Goal: Task Accomplishment & Management: Manage account settings

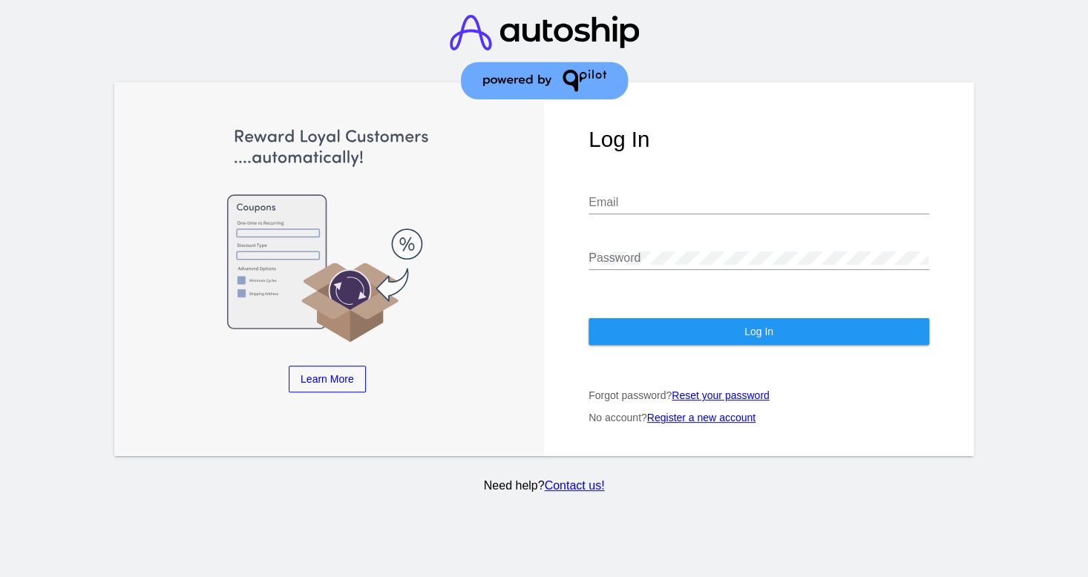
type input "[EMAIL_ADDRESS][DOMAIN_NAME]"
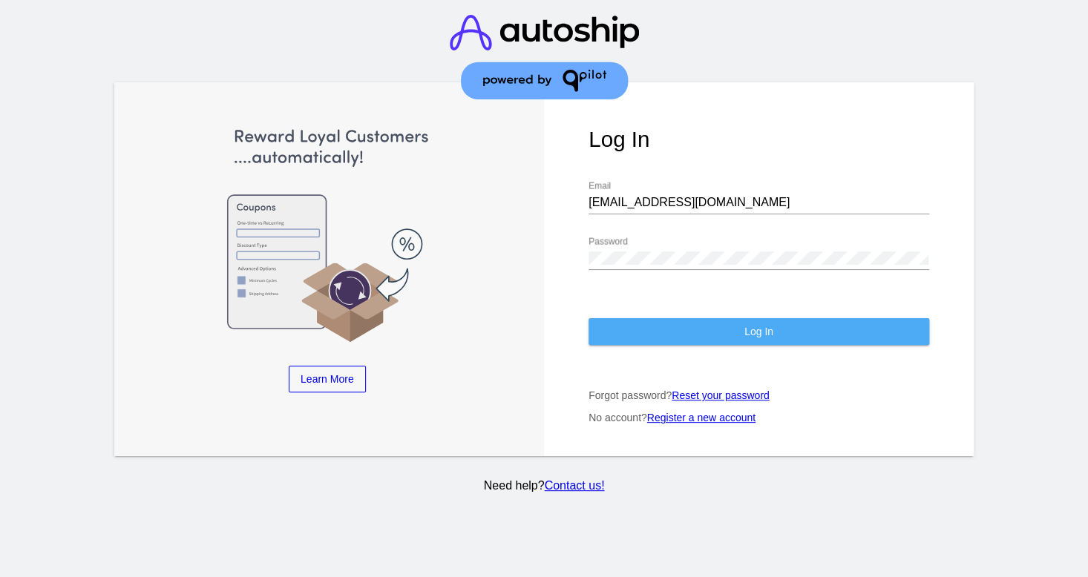
click at [816, 336] on button "Log In" at bounding box center [758, 331] width 341 height 27
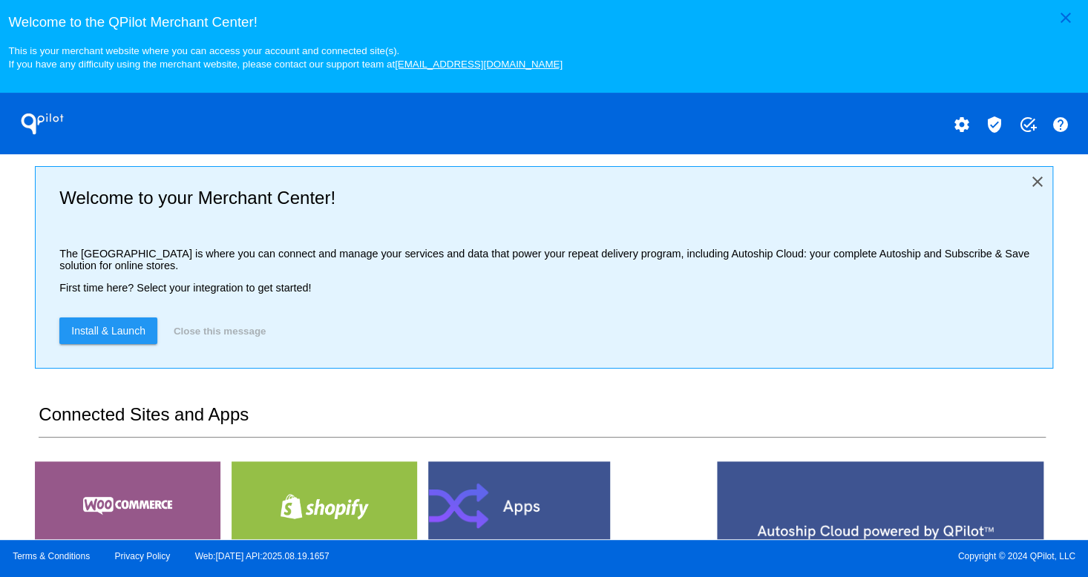
click at [1029, 178] on mat-icon "close" at bounding box center [1038, 182] width 18 height 18
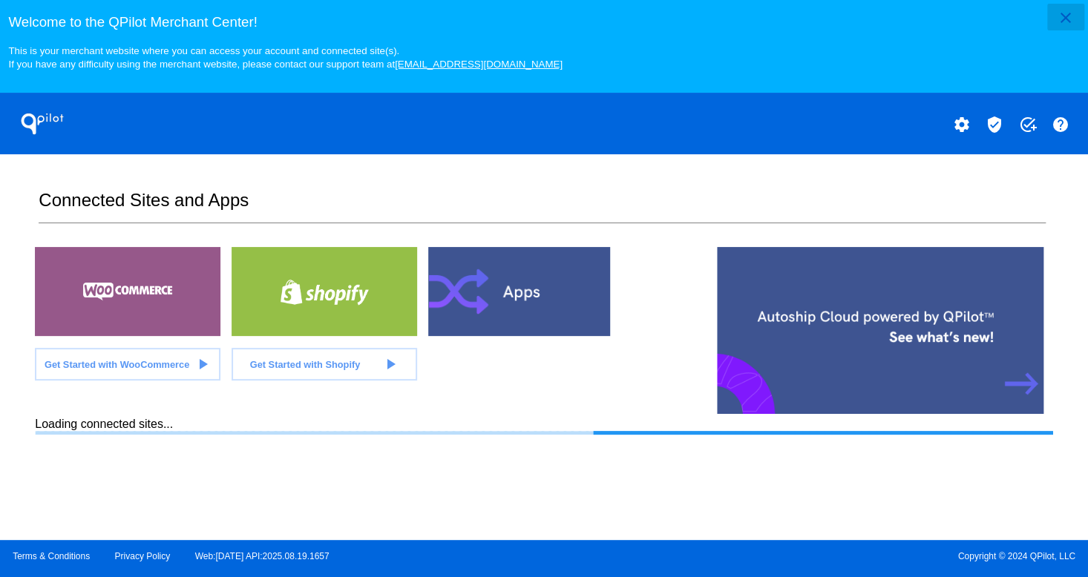
click at [1072, 23] on mat-icon "close" at bounding box center [1066, 18] width 18 height 18
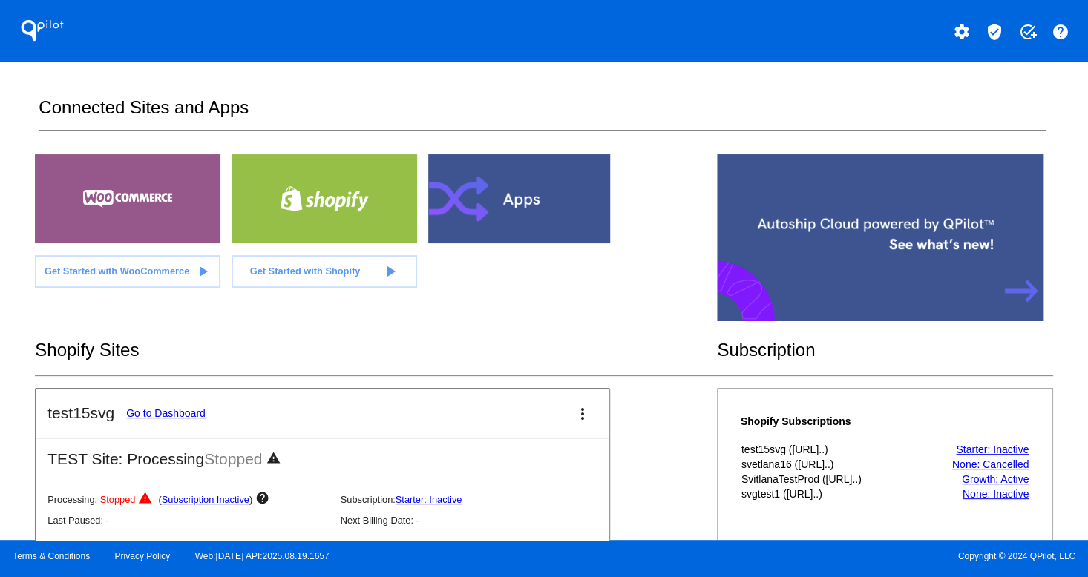
click at [580, 88] on section "Connected Sites and Apps Get Started with WooCommerce play_arrow Get Started wi…" at bounding box center [543, 301] width 1017 height 479
click at [1056, 507] on div "QPilot settings verified_user add_task help Connected Sites and Apps Get Starte…" at bounding box center [544, 270] width 1088 height 540
click at [1059, 437] on div "QPilot settings verified_user add_task help Connected Sites and Apps Get Starte…" at bounding box center [544, 270] width 1088 height 540
click at [172, 407] on link "Go to Dashboard" at bounding box center [165, 413] width 79 height 12
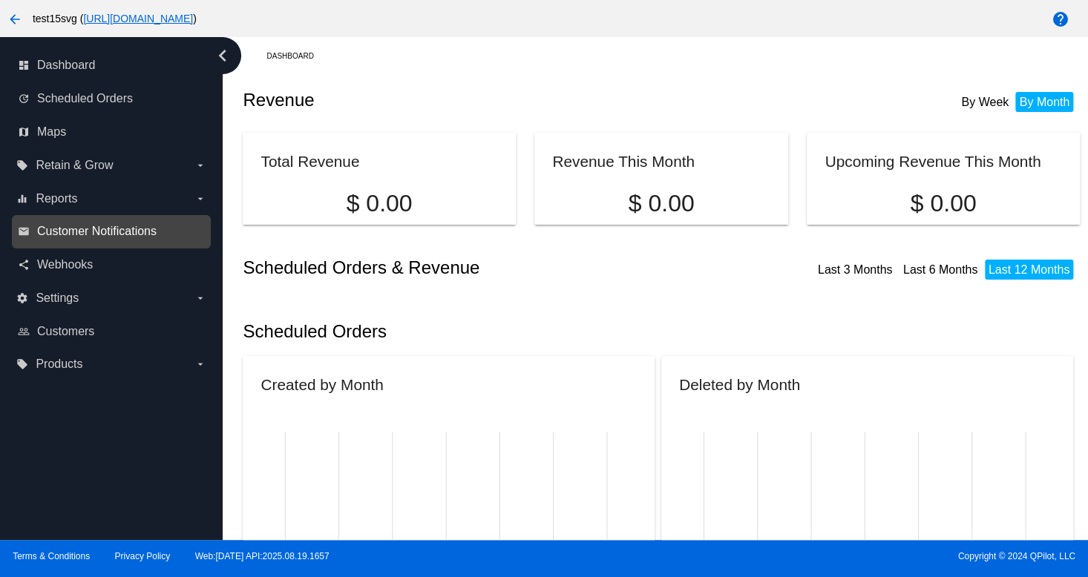
click at [140, 232] on span "Customer Notifications" at bounding box center [96, 231] width 119 height 13
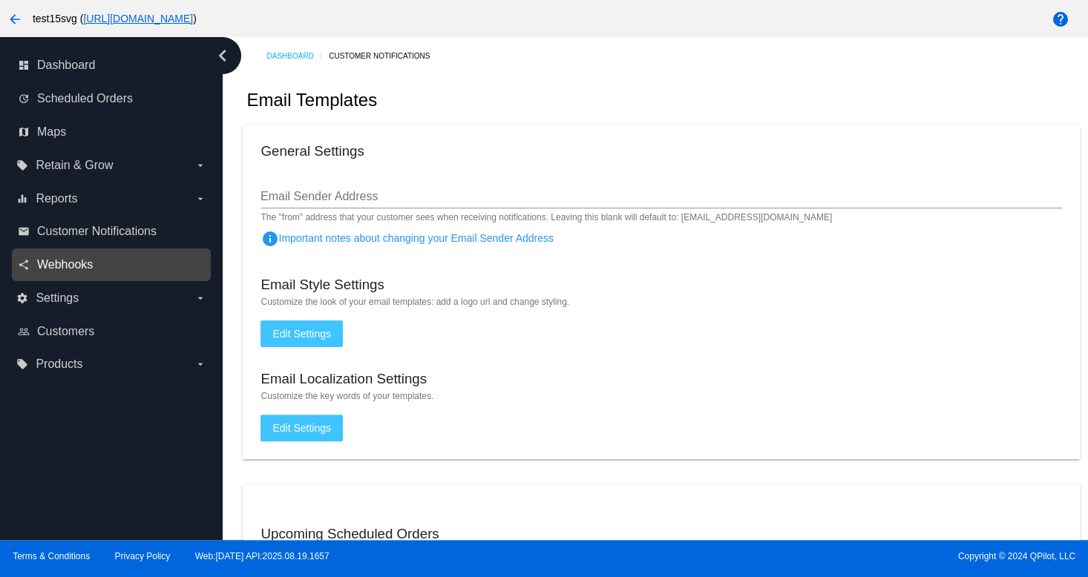
click at [55, 259] on span "Webhooks" at bounding box center [65, 264] width 56 height 13
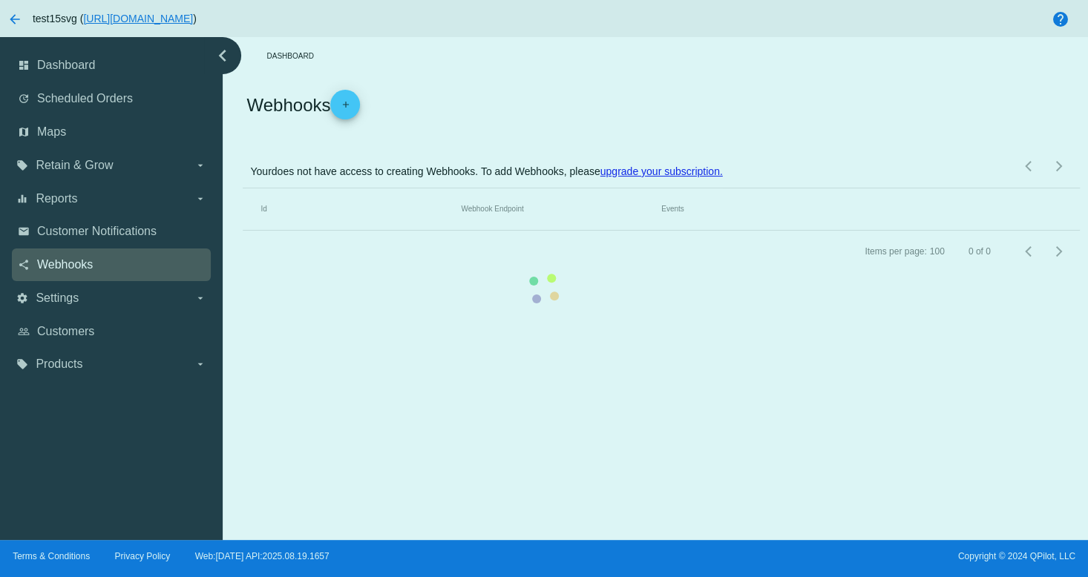
click at [243, 226] on mat-table "Id Webhook Endpoint Events" at bounding box center [661, 209] width 836 height 42
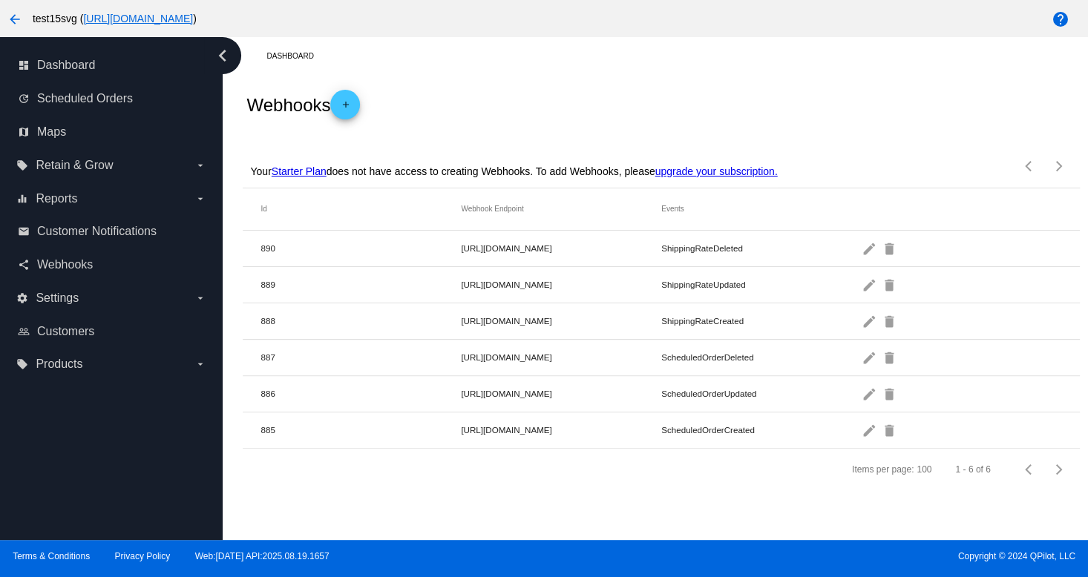
click at [552, 125] on div "Webhooks add" at bounding box center [661, 104] width 836 height 59
click at [60, 252] on div "share Webhooks" at bounding box center [111, 265] width 199 height 33
drag, startPoint x: 119, startPoint y: 223, endPoint x: 107, endPoint y: 170, distance: 54.9
click at [119, 224] on link "email Customer Notifications" at bounding box center [112, 232] width 188 height 24
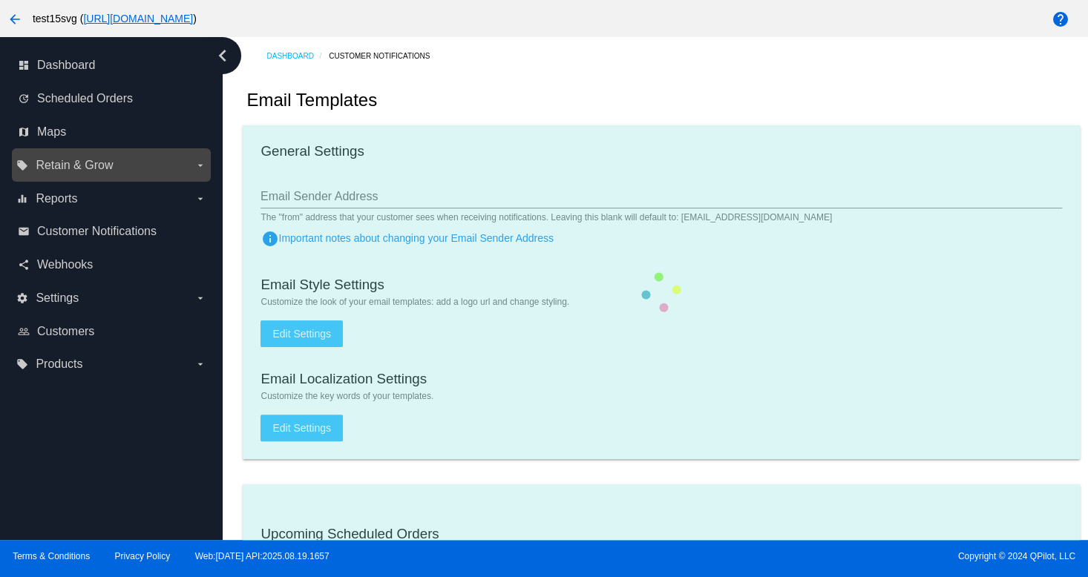
click at [107, 149] on div "local_offer Retain & Grow arrow_drop_down" at bounding box center [111, 164] width 199 height 33
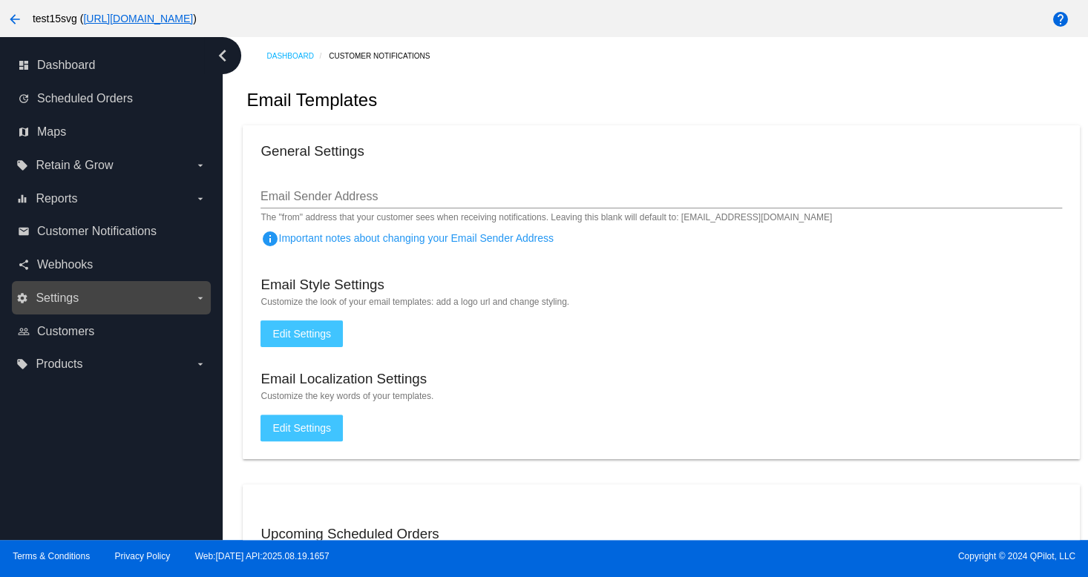
click at [62, 307] on label "settings Settings arrow_drop_down" at bounding box center [110, 298] width 189 height 24
click at [0, 0] on input "settings Settings arrow_drop_down" at bounding box center [0, 0] width 0 height 0
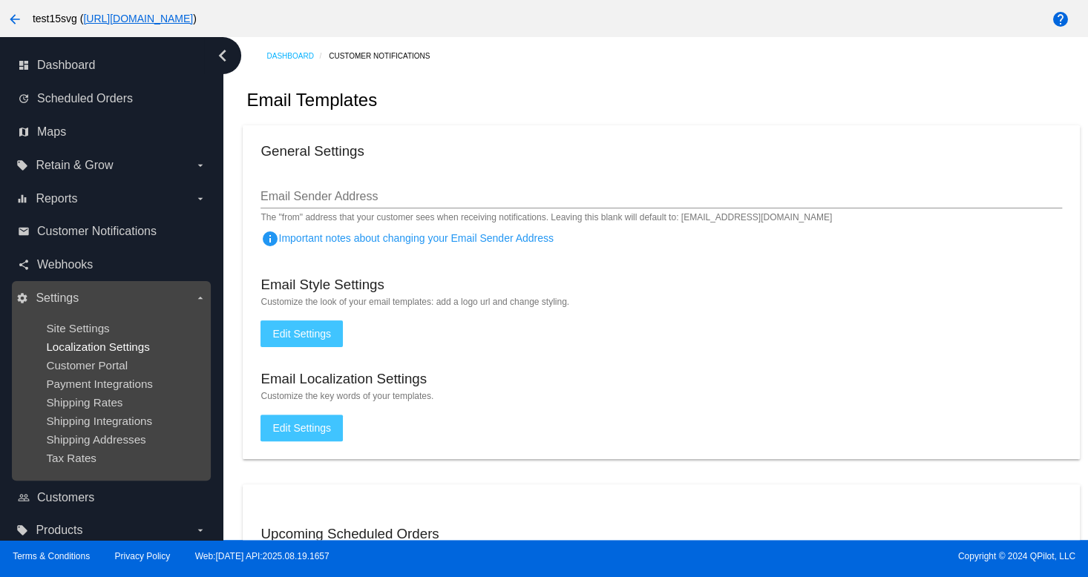
click at [75, 347] on span "Localization Settings" at bounding box center [97, 347] width 103 height 13
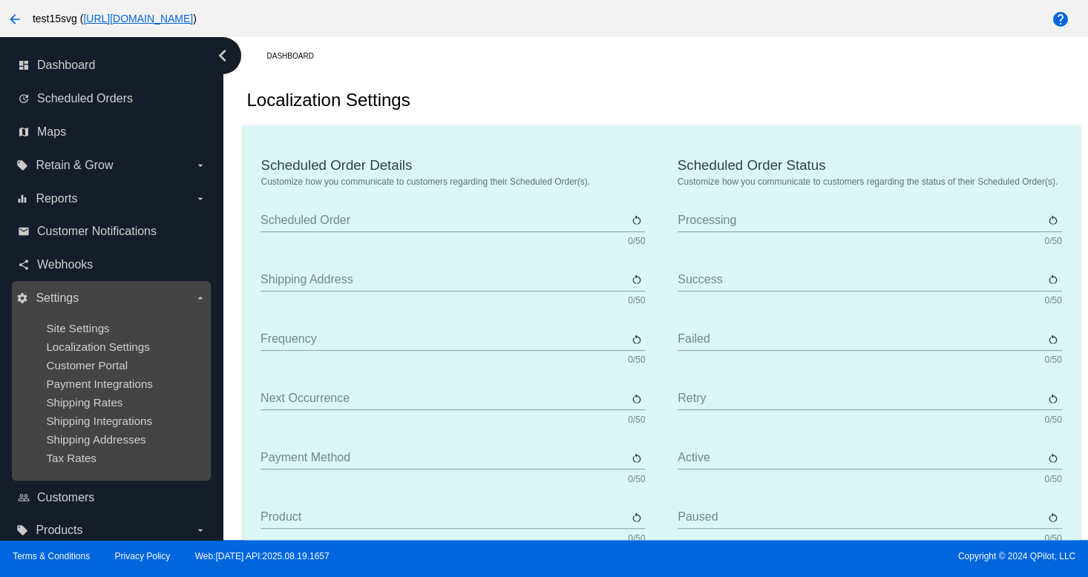
click at [76, 290] on label "settings Settings arrow_drop_down" at bounding box center [110, 298] width 189 height 24
click at [0, 0] on input "settings Settings arrow_drop_down" at bounding box center [0, 0] width 0 height 0
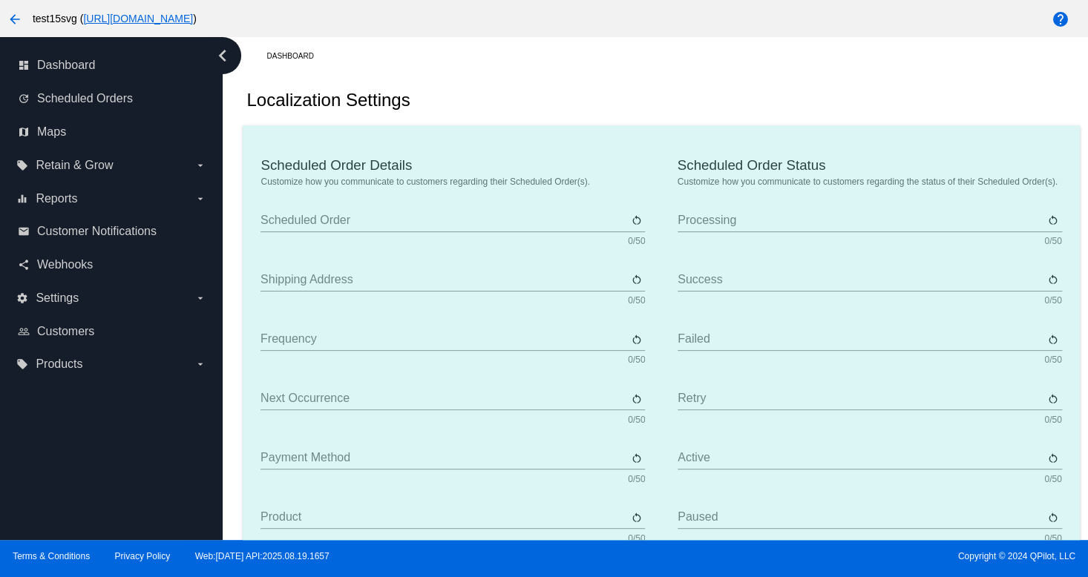
click at [87, 398] on div "dashboard Dashboard update Scheduled Orders map Maps local_offer Retain & Grow …" at bounding box center [111, 288] width 223 height 503
type input "Scheduled Order"
type input "Shipping Address"
type input "Frequency"
type input "Next Occurrence"
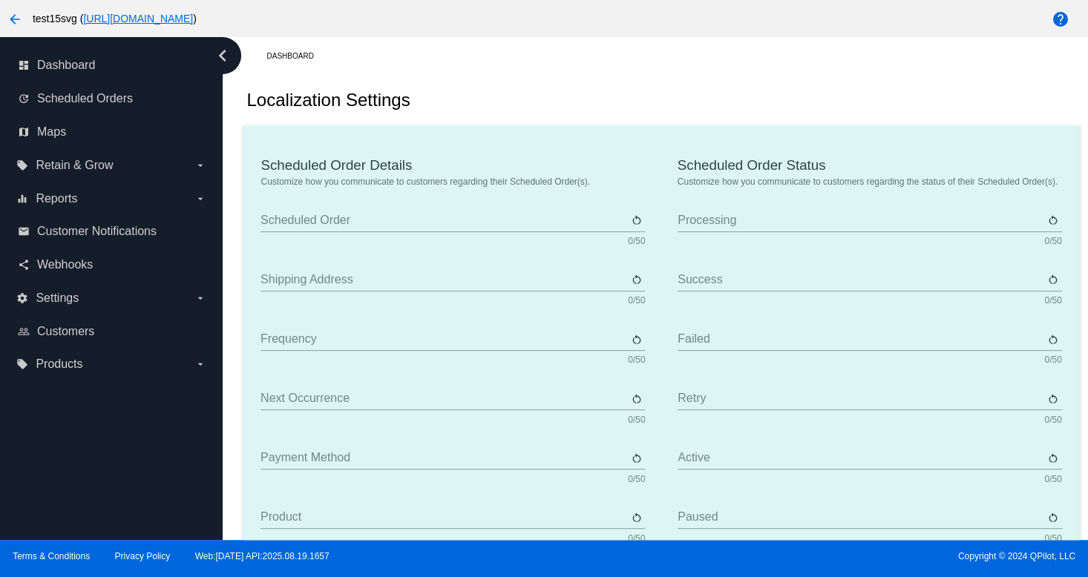
type input "Payment Method"
type input "Product"
type input "Quantity"
type input "Price"
type input "Out of stock"
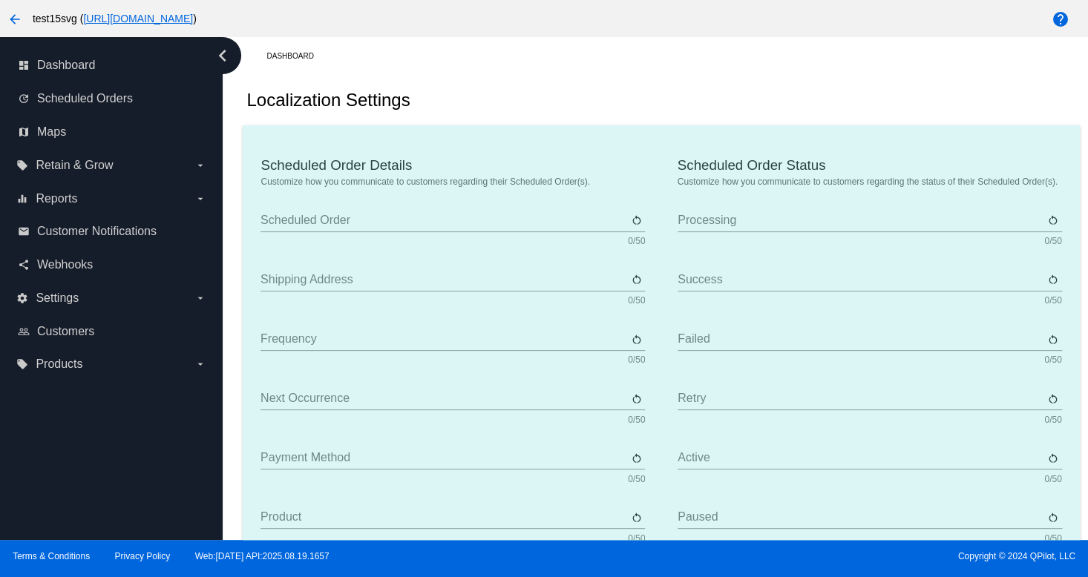
type input "Subtotal"
type input "Shipping"
type input "Tax"
type input "TBD"
type input "Total"
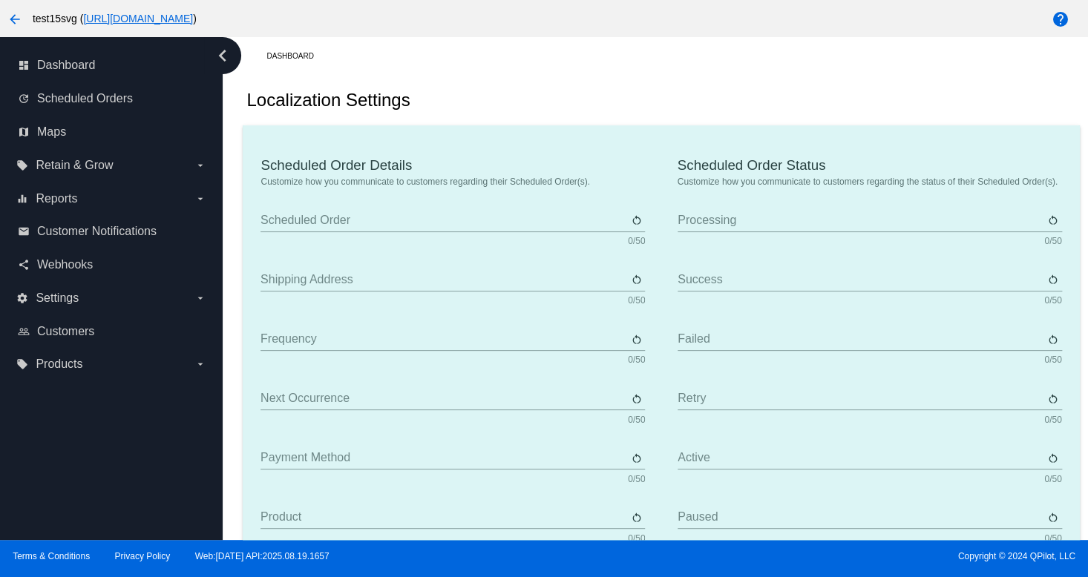
type input "No Payment Method"
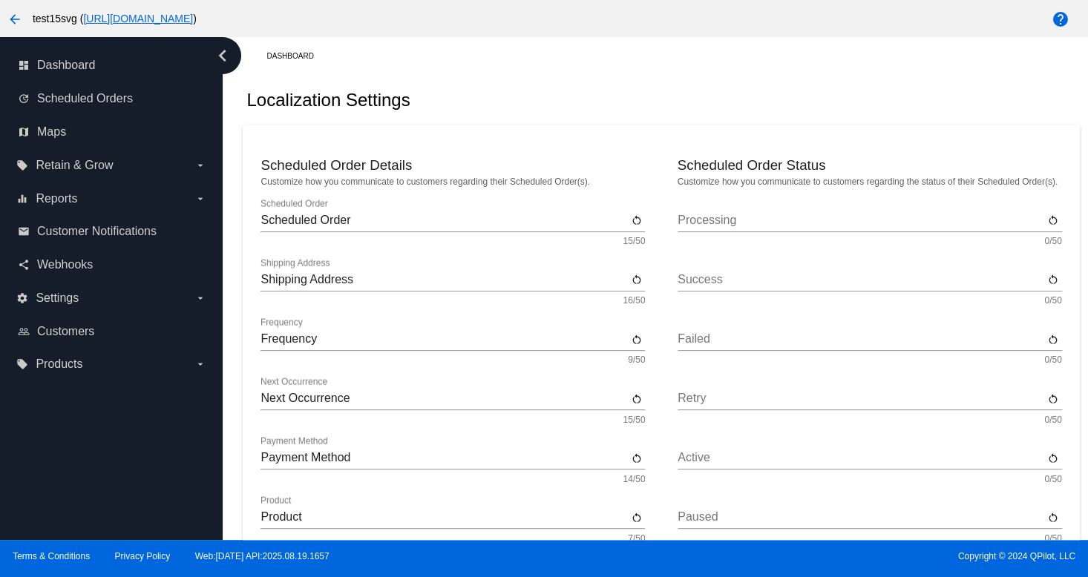
click at [87, 398] on div "dashboard Dashboard update Scheduled Orders map Maps local_offer Retain & Grow …" at bounding box center [111, 288] width 223 height 503
click at [50, 312] on div "settings Settings arrow_drop_down" at bounding box center [111, 297] width 199 height 33
click at [68, 330] on span "Customers" at bounding box center [65, 331] width 57 height 13
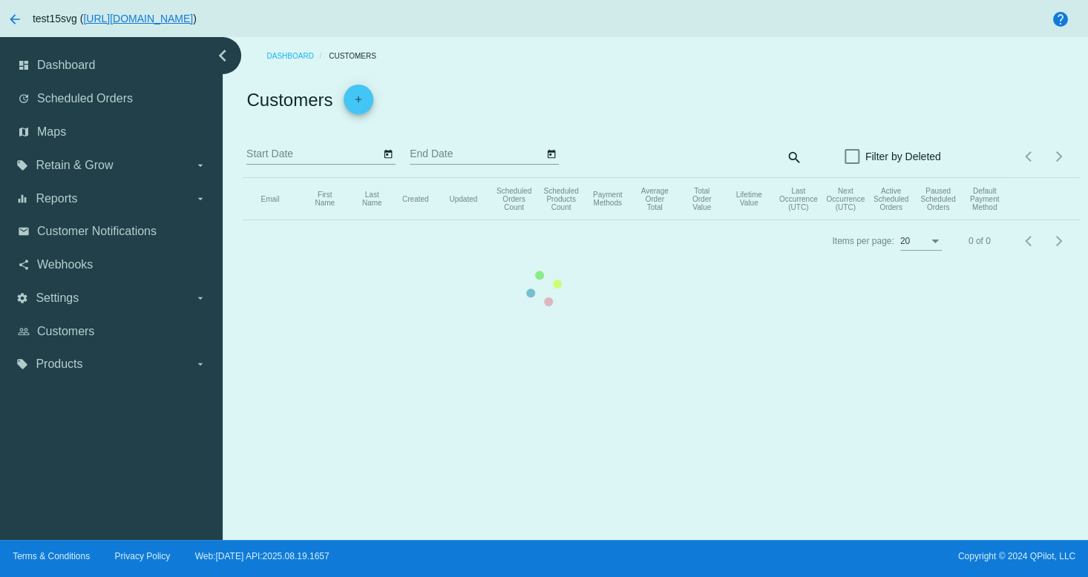
click at [68, 364] on div "dashboard Dashboard update Scheduled Orders map Maps local_offer Retain & Grow …" at bounding box center [544, 288] width 1088 height 503
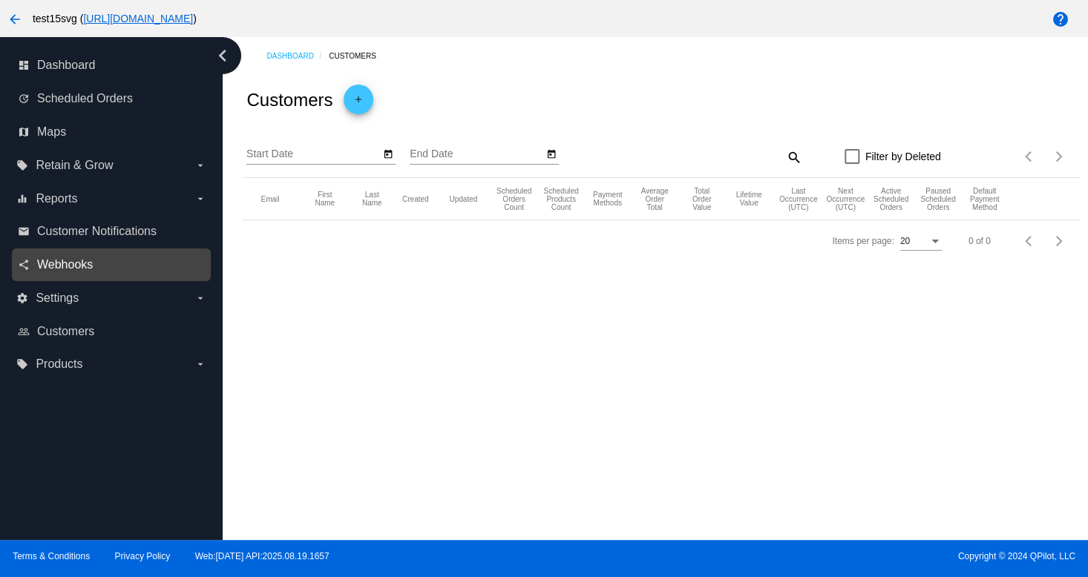
click at [52, 270] on span "Webhooks" at bounding box center [65, 264] width 56 height 13
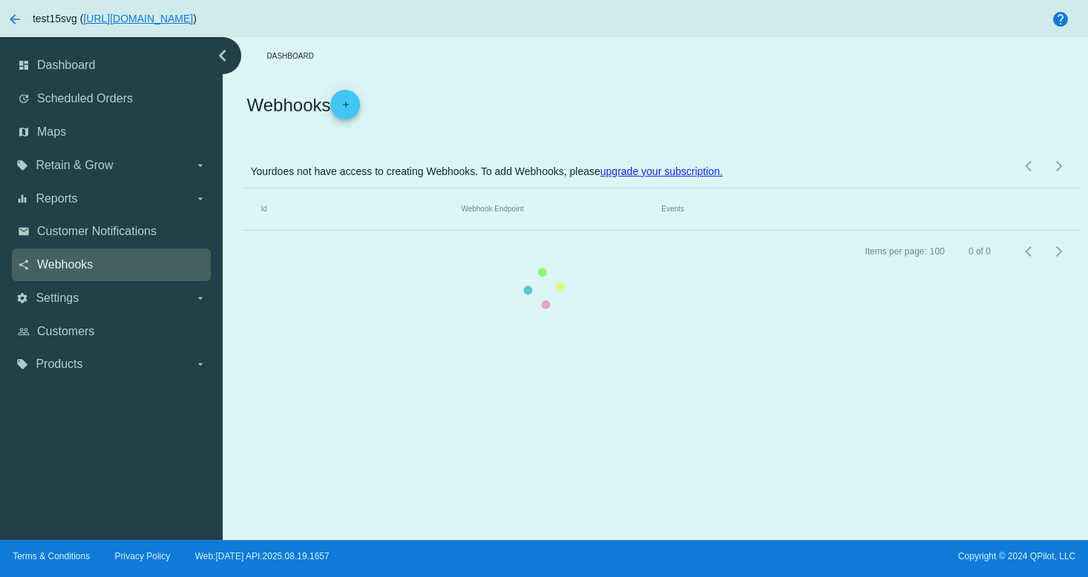
click at [243, 231] on mat-table "Id Webhook Endpoint Events" at bounding box center [661, 209] width 836 height 42
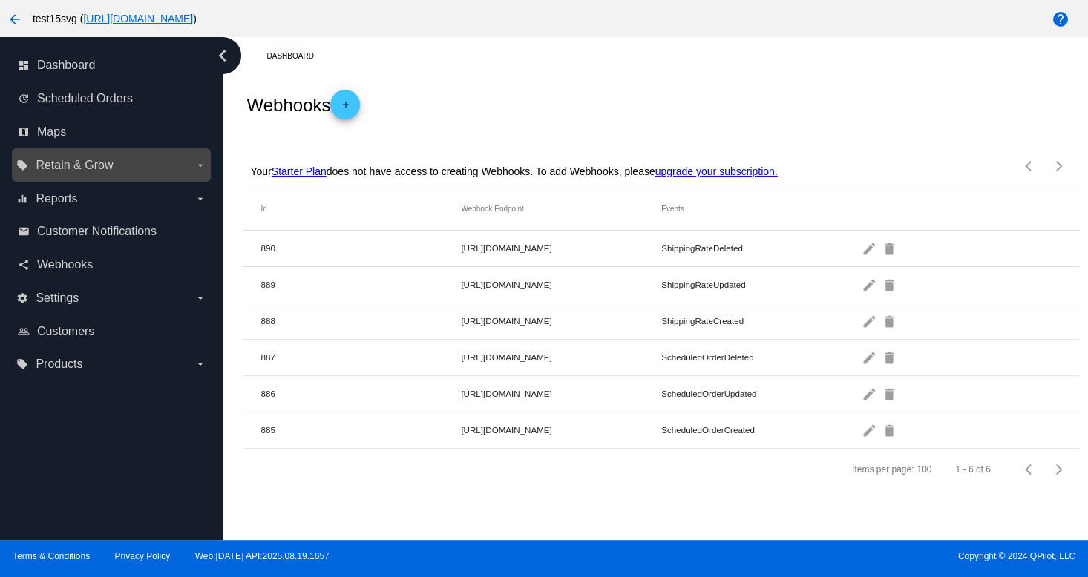
click at [79, 177] on div "local_offer Retain & Grow arrow_drop_down" at bounding box center [111, 164] width 199 height 33
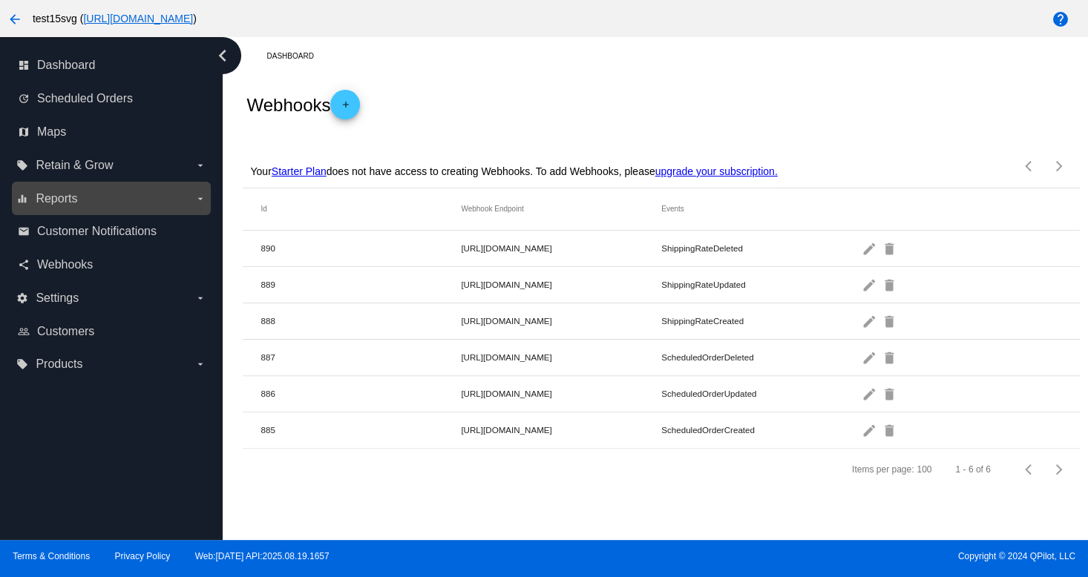
click at [59, 194] on span "Reports" at bounding box center [57, 198] width 42 height 13
click at [0, 0] on input "equalizer Reports arrow_drop_down" at bounding box center [0, 0] width 0 height 0
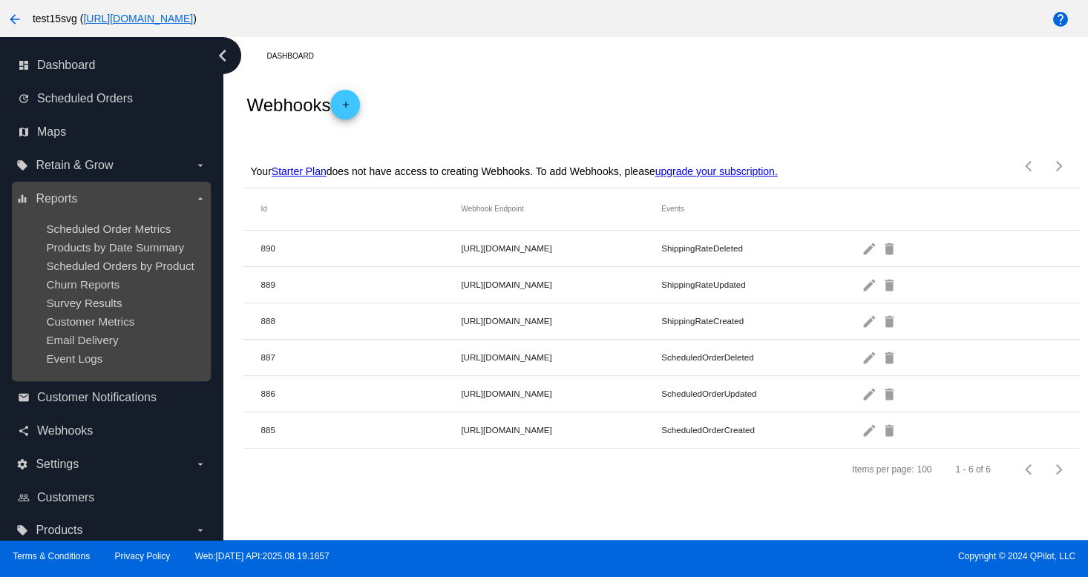
click at [150, 275] on ul "Scheduled Order Metrics Products by Date Summary Scheduled Orders by Product Ch…" at bounding box center [110, 294] width 189 height 166
click at [68, 308] on span "Survey Results" at bounding box center [84, 303] width 76 height 13
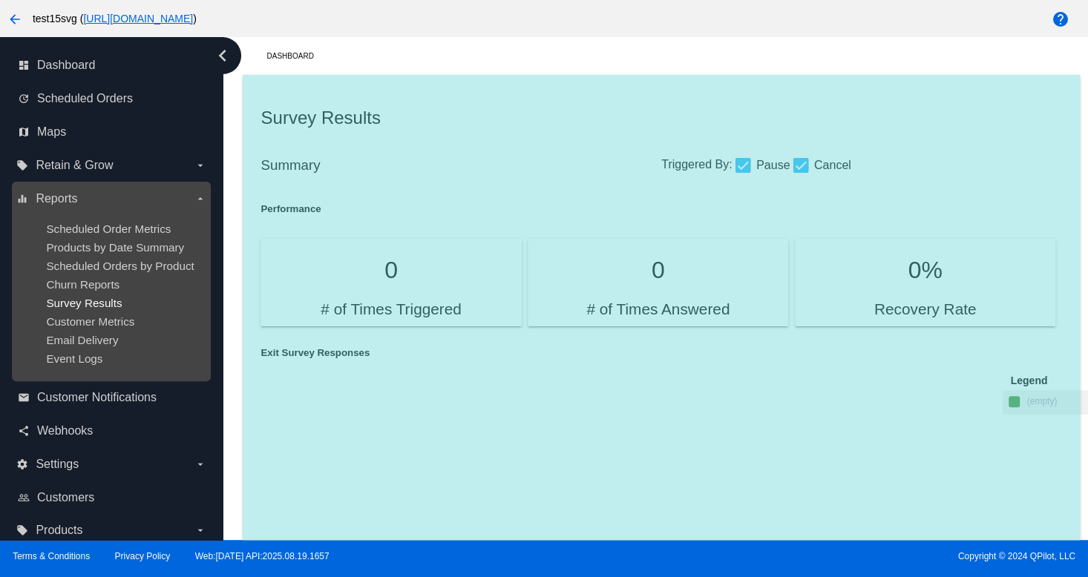
click at [73, 299] on span "Survey Results" at bounding box center [84, 303] width 76 height 13
click at [76, 292] on ul "Scheduled Order Metrics Products by Date Summary Scheduled Orders by Product Ch…" at bounding box center [110, 294] width 189 height 166
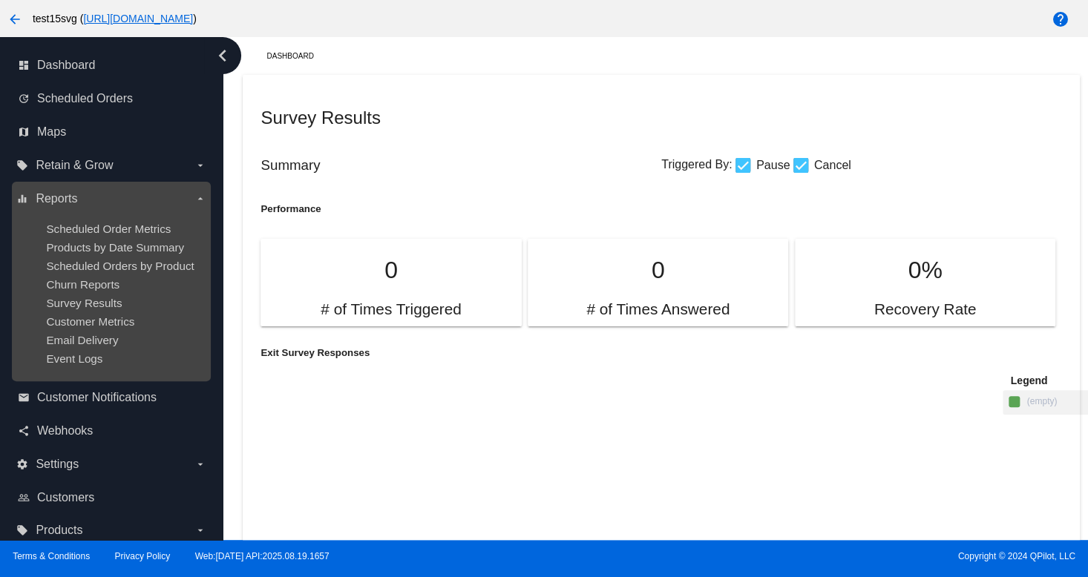
click at [187, 249] on div "Products by Date Summary" at bounding box center [123, 247] width 154 height 13
click at [130, 241] on span "Products by Date Summary" at bounding box center [115, 247] width 138 height 13
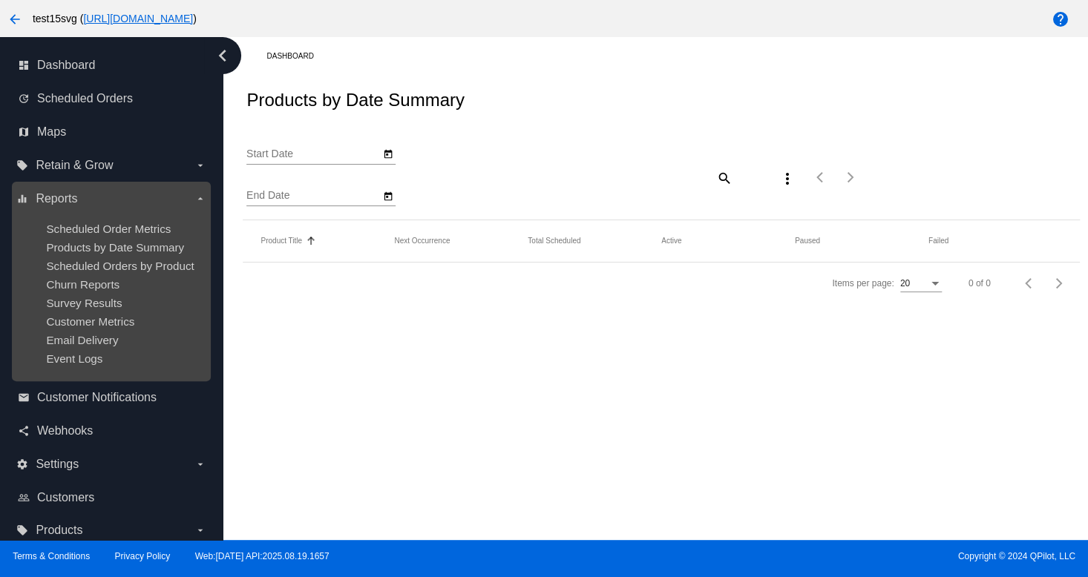
click at [97, 183] on div "equalizer Reports arrow_drop_down Scheduled Order Metrics Products by Date Summ…" at bounding box center [111, 282] width 199 height 200
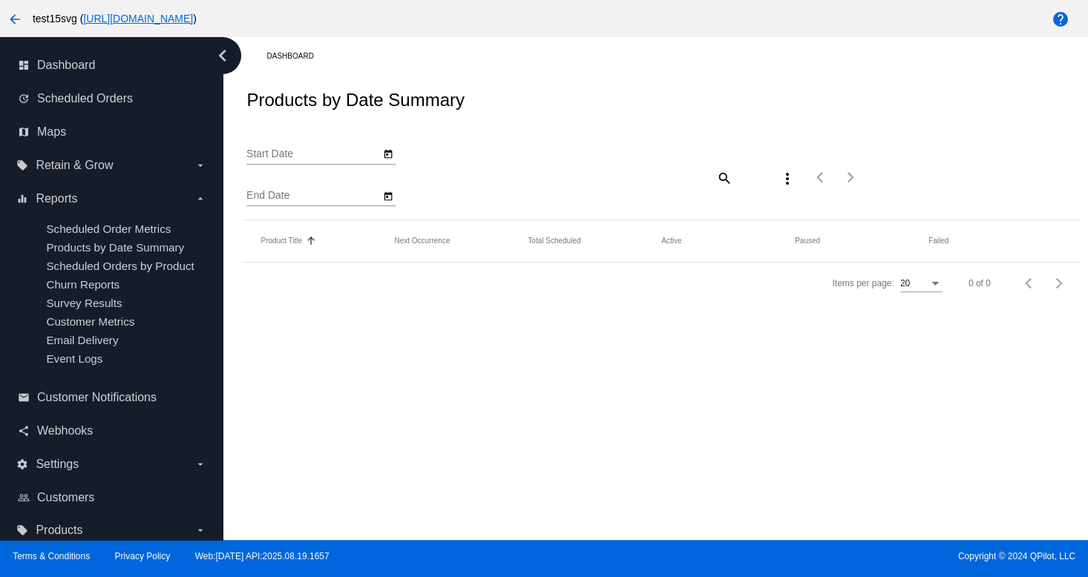
type input "[DATE]"
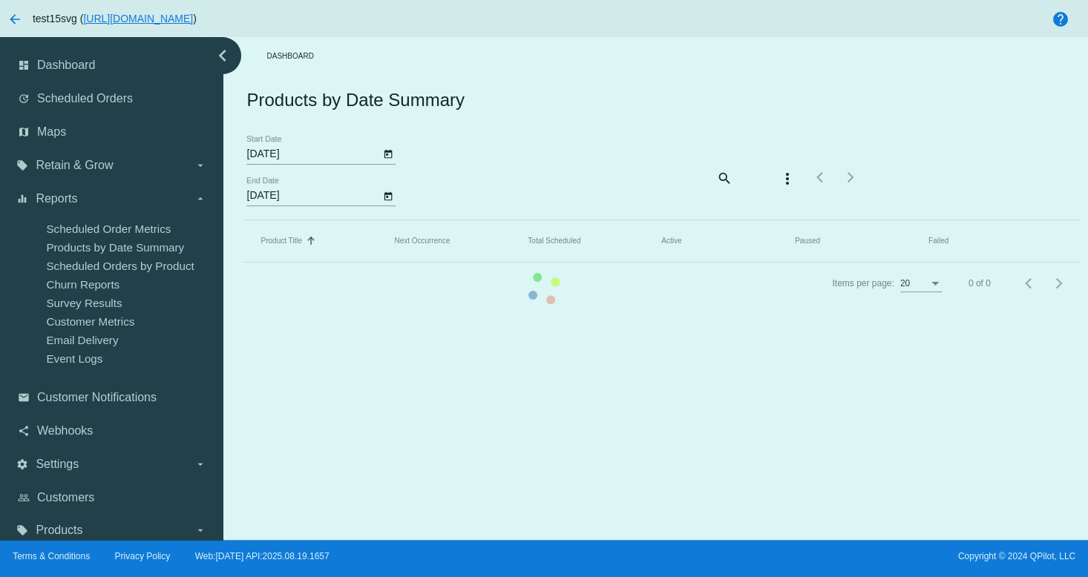
click at [71, 147] on div "dashboard Dashboard update Scheduled Orders map Maps local_offer Retain & Grow …" at bounding box center [544, 288] width 1088 height 503
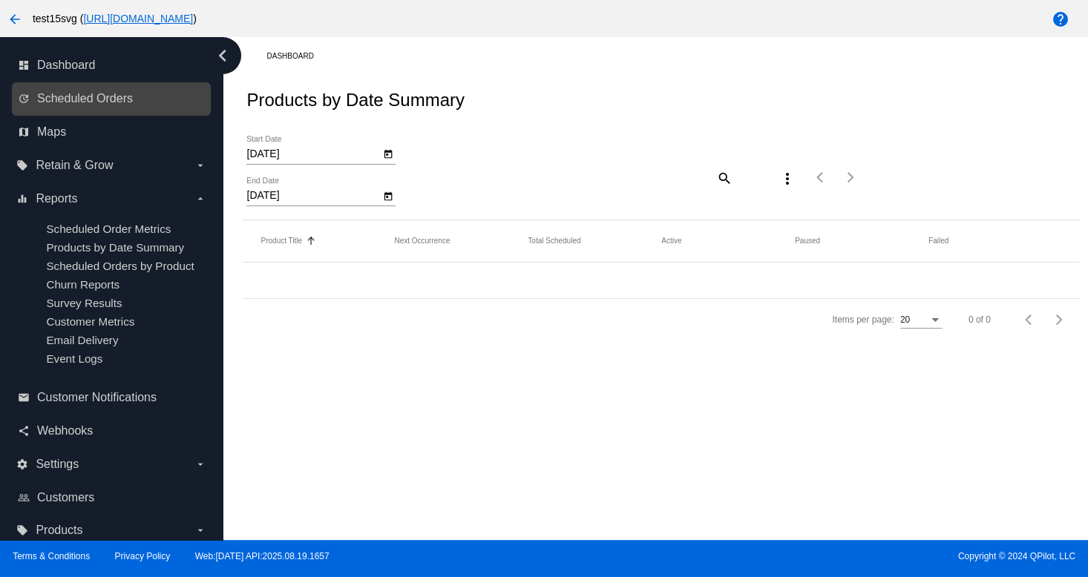
click at [123, 112] on div "update Scheduled Orders" at bounding box center [111, 98] width 199 height 33
click at [122, 108] on link "update Scheduled Orders" at bounding box center [112, 99] width 188 height 24
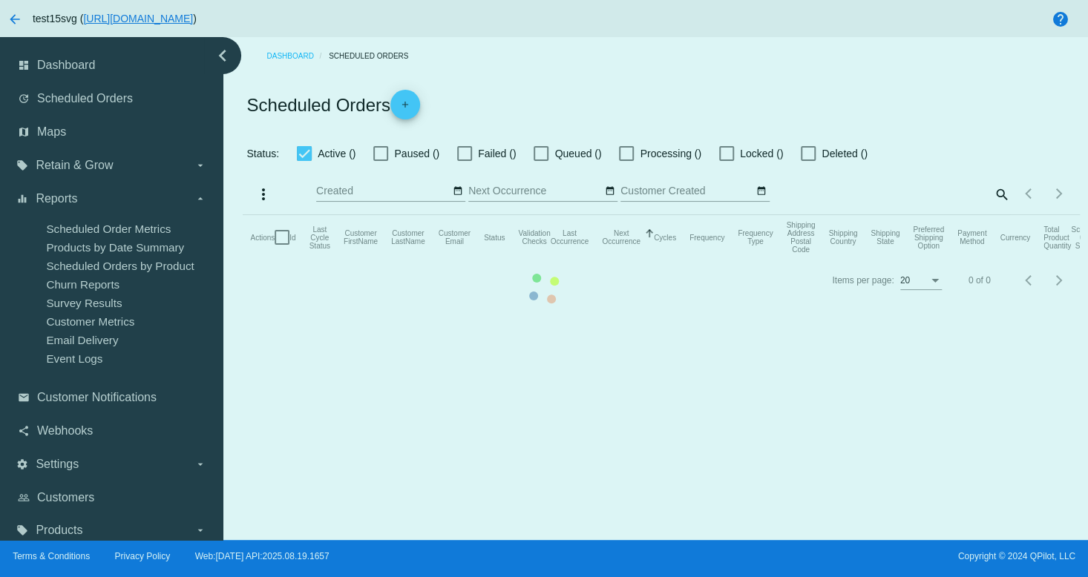
click at [243, 215] on mat-table "Actions Id Last Cycle Status Customer FirstName Customer LastName Customer Emai…" at bounding box center [661, 237] width 836 height 45
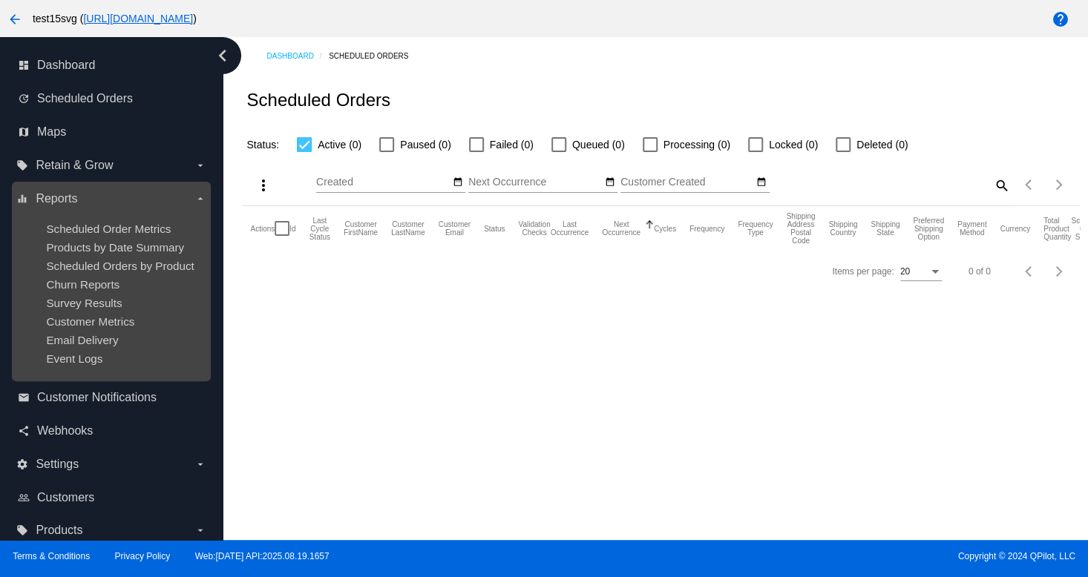
click at [89, 272] on div "Scheduled Orders by Product" at bounding box center [123, 266] width 154 height 13
click at [92, 304] on span "Survey Results" at bounding box center [84, 303] width 76 height 13
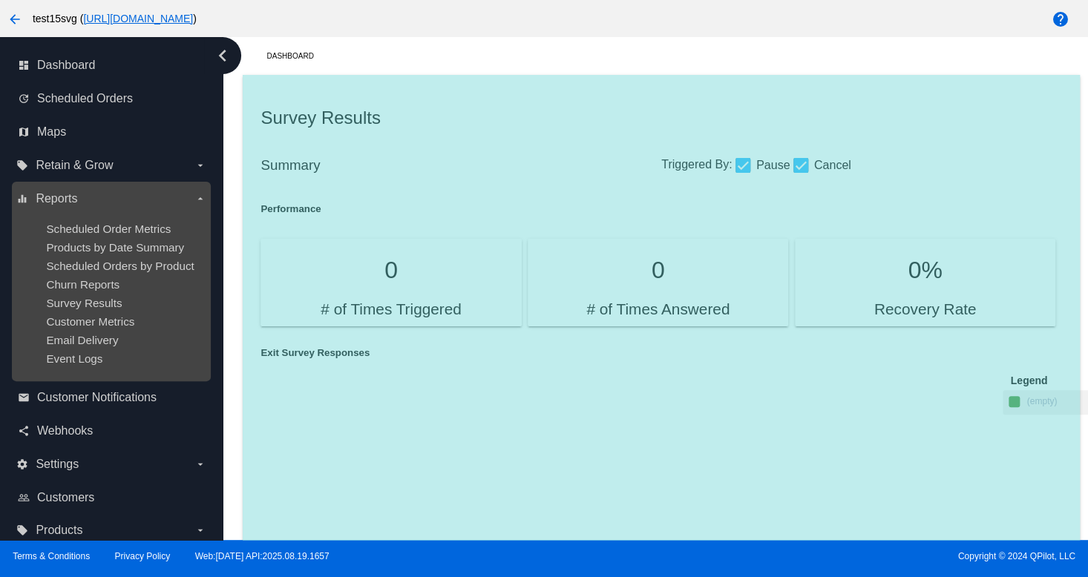
click at [119, 333] on ul "Scheduled Order Metrics Products by Date Summary Scheduled Orders by Product Ch…" at bounding box center [110, 294] width 189 height 166
click at [105, 323] on span "Customer Metrics" at bounding box center [90, 321] width 88 height 13
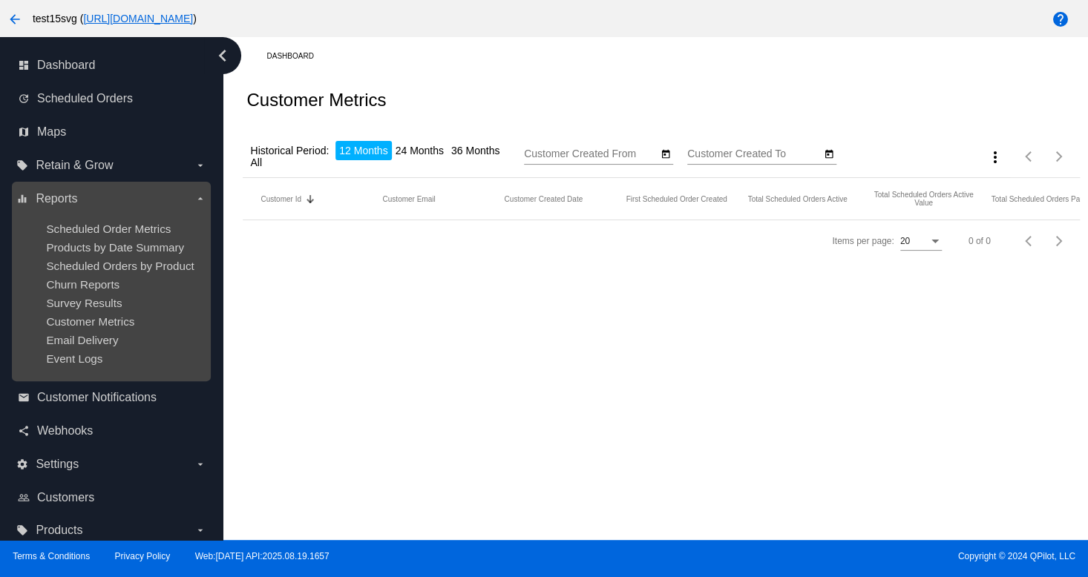
click at [110, 350] on ul "Scheduled Order Metrics Products by Date Summary Scheduled Orders by Product Ch…" at bounding box center [110, 294] width 189 height 166
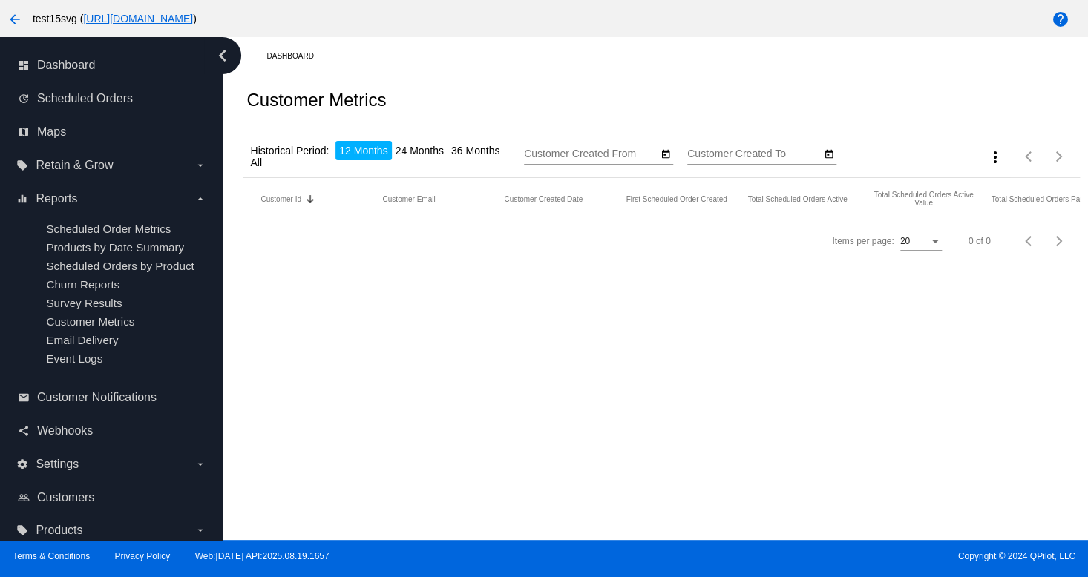
type input "[DATE]"
drag, startPoint x: 483, startPoint y: 129, endPoint x: 402, endPoint y: 167, distance: 89.3
click at [458, 146] on div "Historical Period: 12 Months 24 Months 36 Months All [DATE] Customer Created Fr…" at bounding box center [661, 151] width 836 height 53
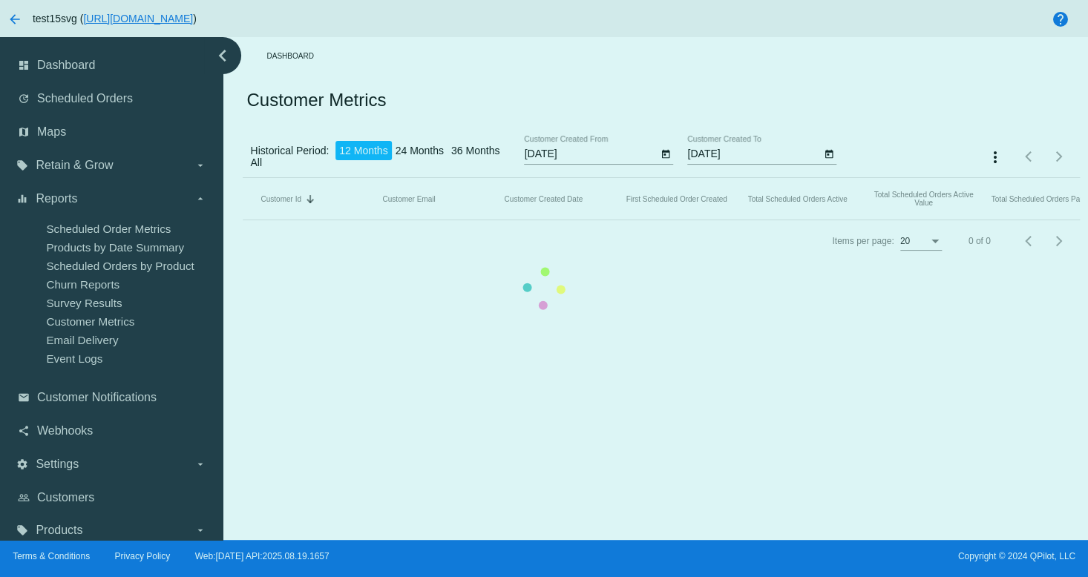
click at [398, 178] on mat-table "Customer Id Sorted by CustomerId descending Customer Email Customer Created Dat…" at bounding box center [661, 199] width 836 height 42
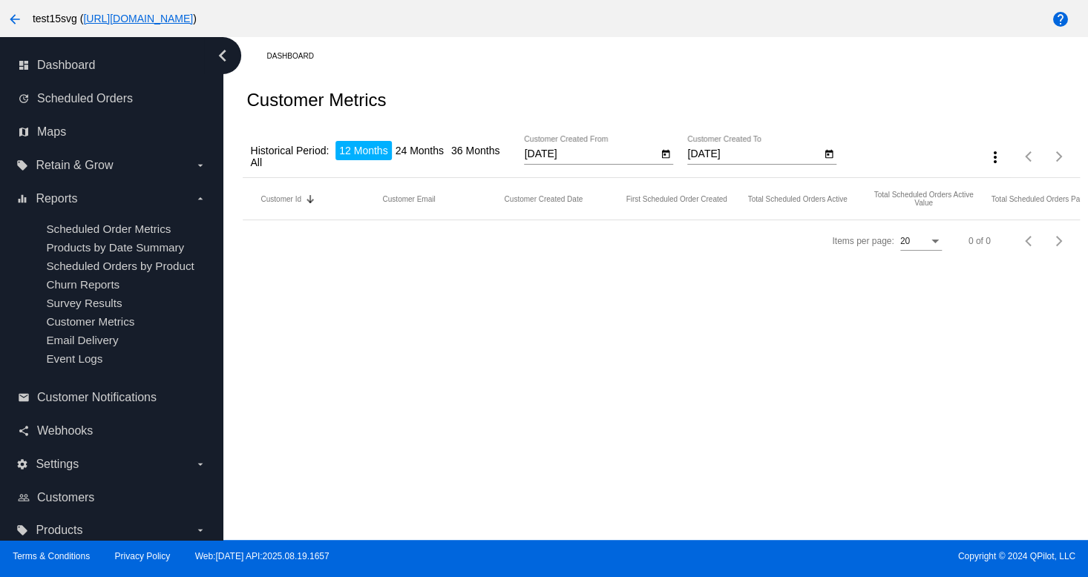
click at [407, 157] on li "24 Months" at bounding box center [420, 150] width 56 height 19
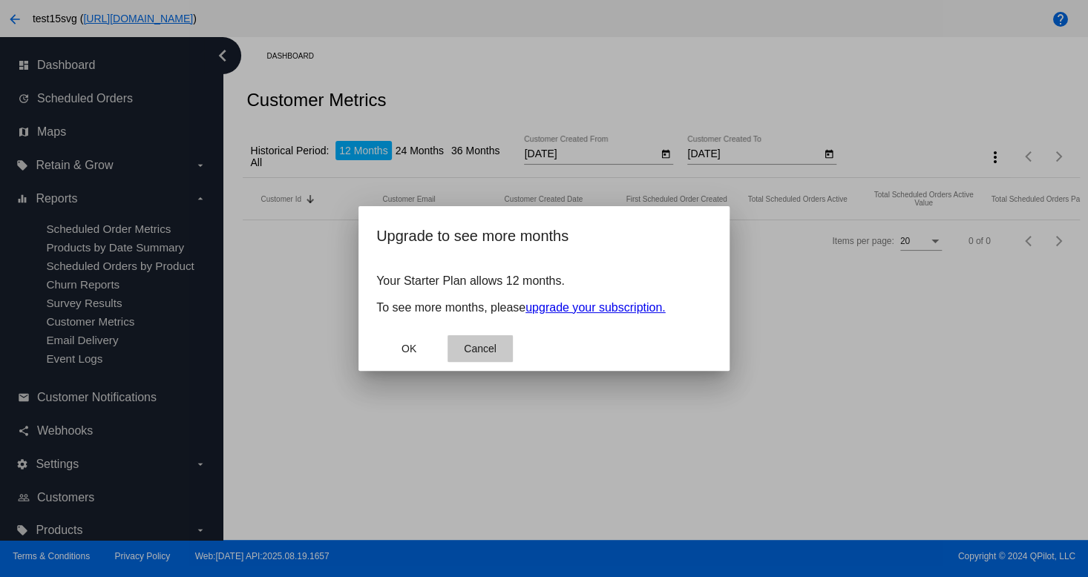
click at [477, 354] on span "Cancel" at bounding box center [480, 349] width 33 height 12
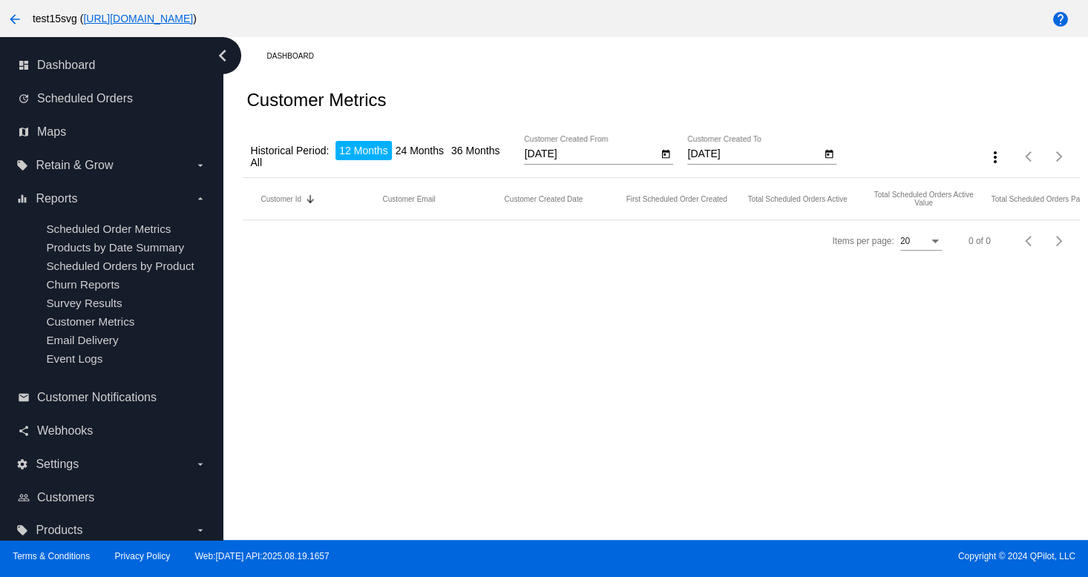
drag, startPoint x: 594, startPoint y: 467, endPoint x: 580, endPoint y: 462, distance: 15.0
click at [589, 467] on div "Dashboard Customer Metrics Historical Period: 12 Months 24 Months 36 Months All…" at bounding box center [655, 288] width 865 height 503
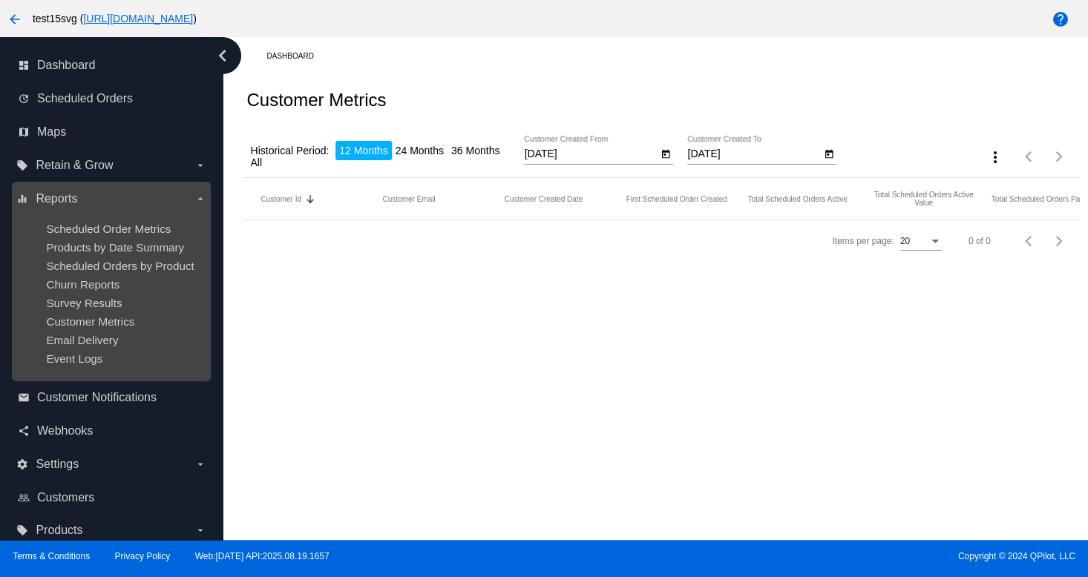
drag, startPoint x: 173, startPoint y: 574, endPoint x: 81, endPoint y: 375, distance: 219.1
click at [85, 456] on div "arrow_back test15svg ( [URL][DOMAIN_NAME] ) help dashboard Dashboard update Sch…" at bounding box center [544, 288] width 1088 height 577
drag, startPoint x: 134, startPoint y: 324, endPoint x: 119, endPoint y: 278, distance: 48.3
click at [134, 323] on div "Customer Metrics" at bounding box center [123, 321] width 154 height 13
click at [76, 278] on ul "Scheduled Order Metrics Products by Date Summary Scheduled Orders by Product Ch…" at bounding box center [110, 294] width 189 height 166
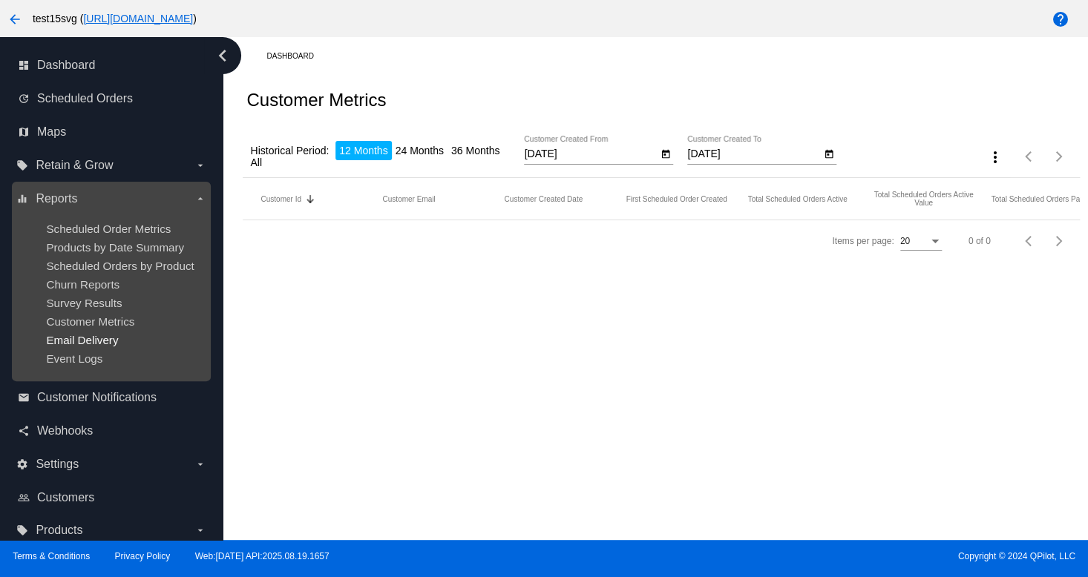
click at [80, 343] on span "Email Delivery" at bounding box center [82, 340] width 72 height 13
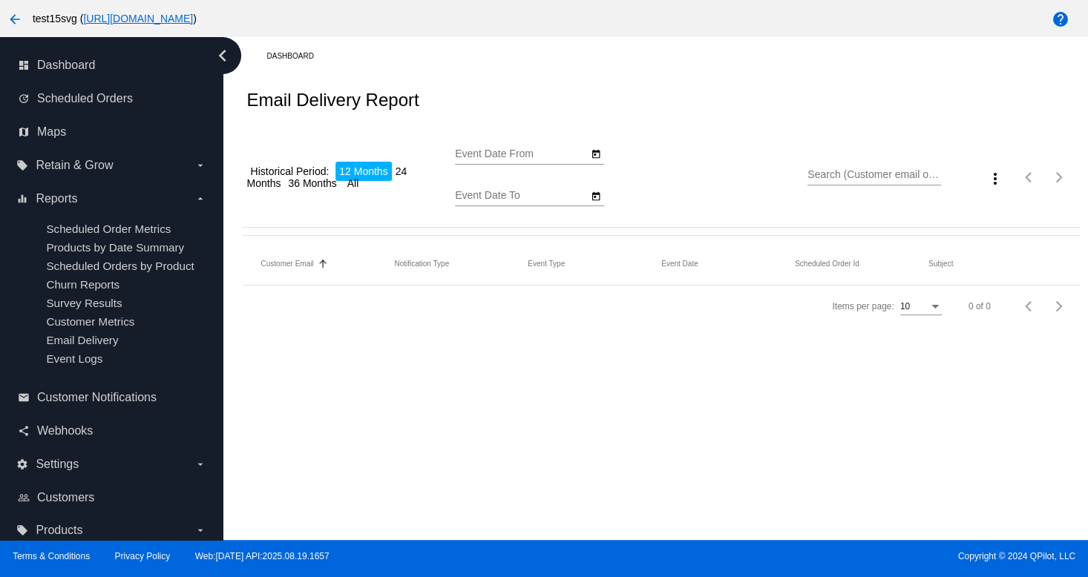
type input "[DATE]"
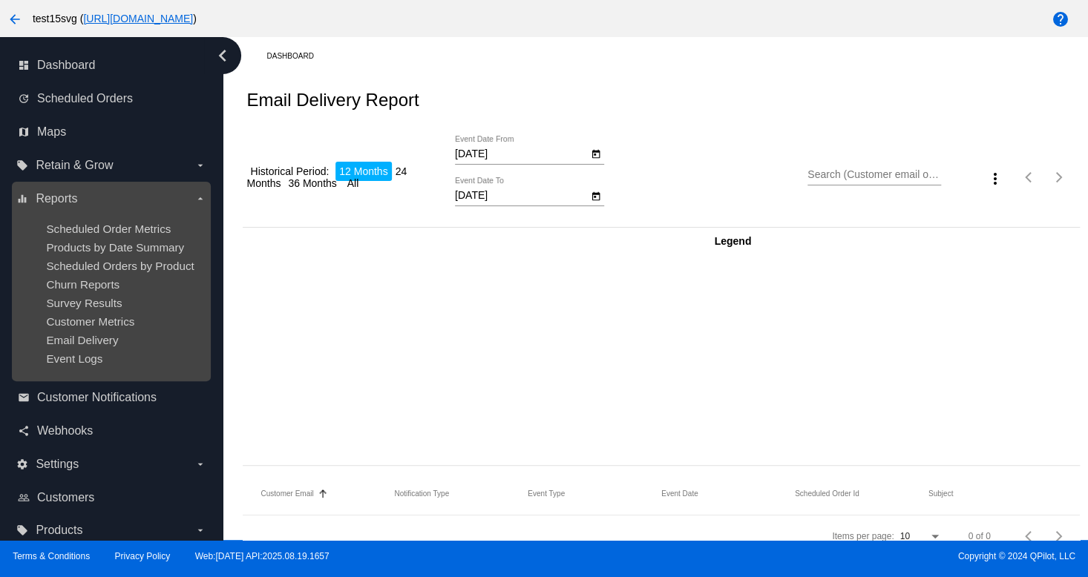
click at [110, 256] on ul "Scheduled Order Metrics Products by Date Summary Scheduled Orders by Product Ch…" at bounding box center [110, 294] width 189 height 166
click at [71, 351] on ul "Scheduled Order Metrics Products by Date Summary Scheduled Orders by Product Ch…" at bounding box center [110, 294] width 189 height 166
click at [71, 232] on span "Scheduled Order Metrics" at bounding box center [108, 229] width 125 height 13
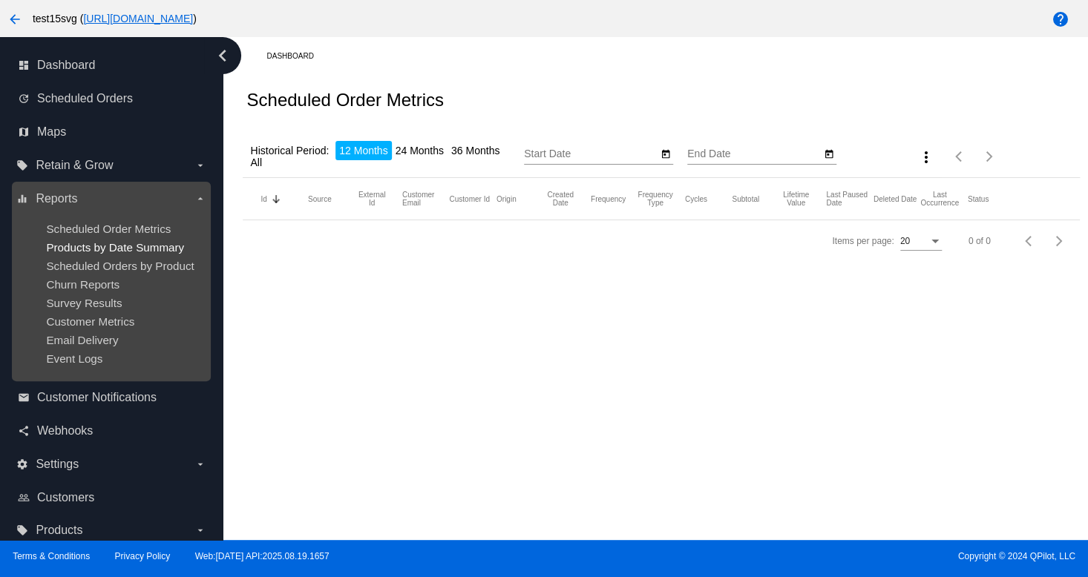
click at [102, 248] on span "Products by Date Summary" at bounding box center [115, 247] width 138 height 13
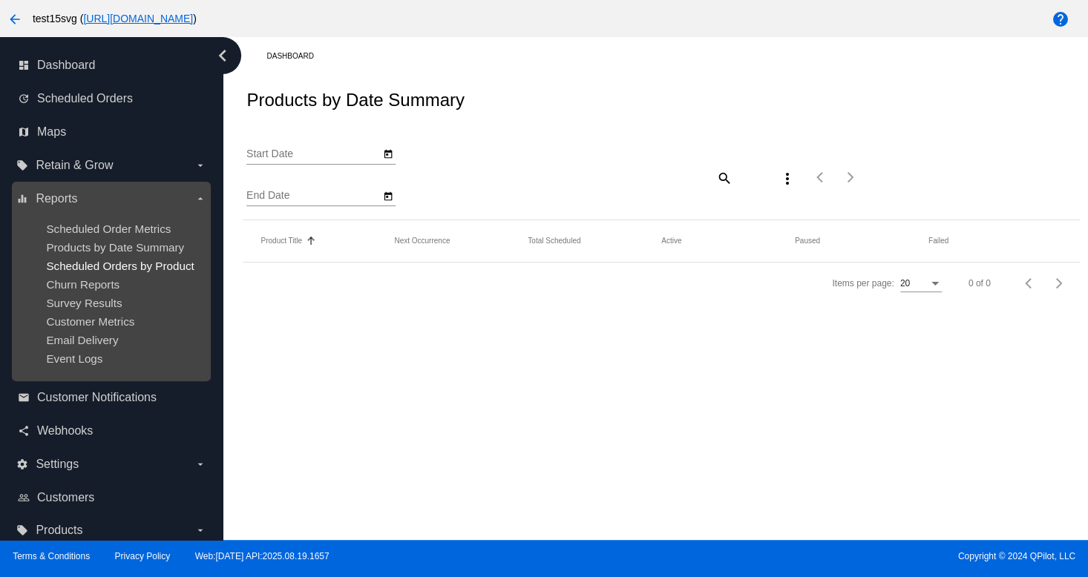
type input "[DATE]"
click at [131, 260] on span "Scheduled Orders by Product" at bounding box center [120, 266] width 148 height 13
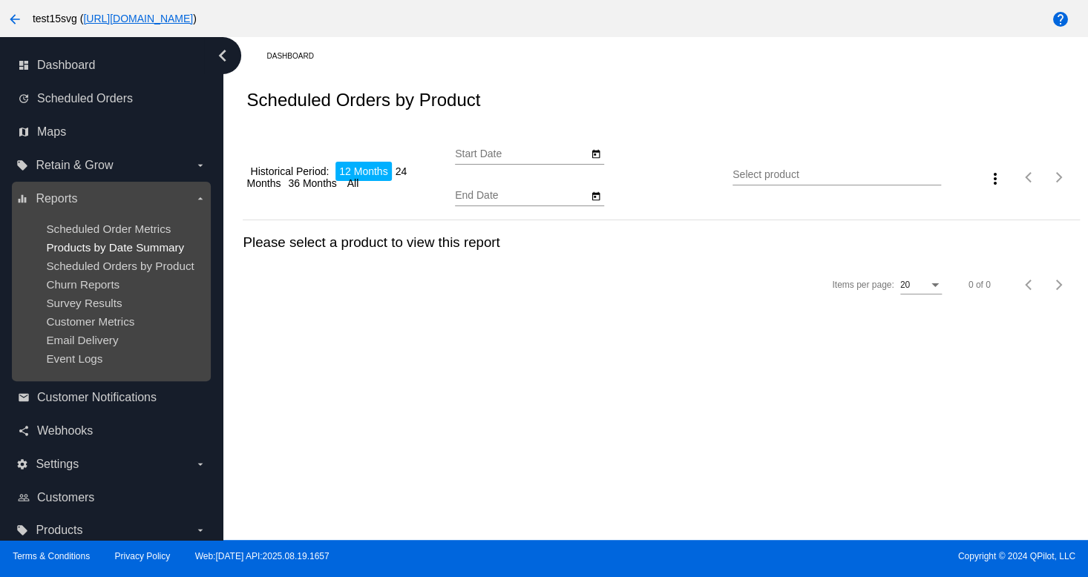
click at [132, 252] on span "Products by Date Summary" at bounding box center [115, 247] width 138 height 13
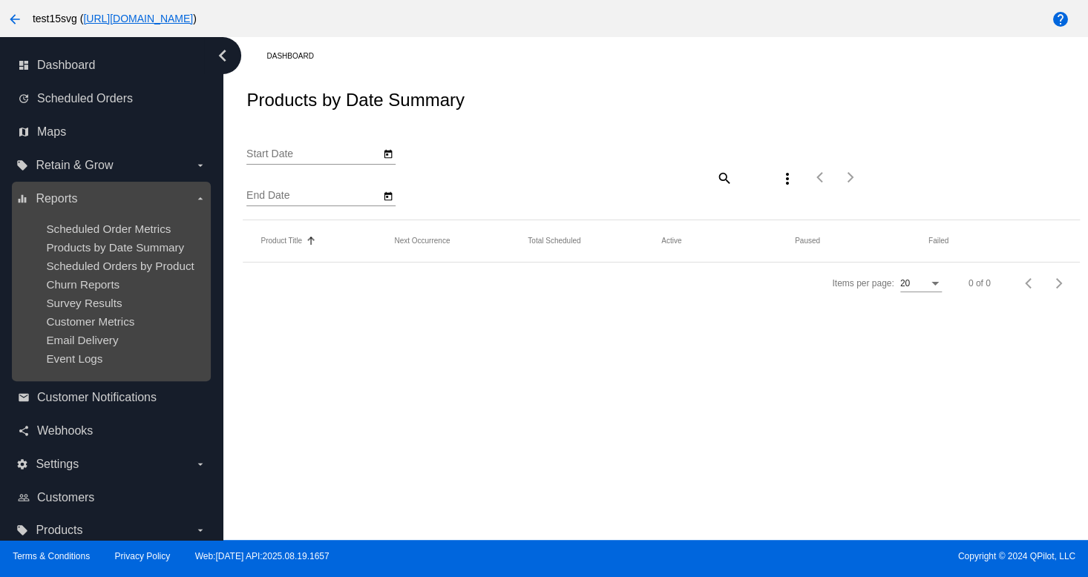
type input "[DATE]"
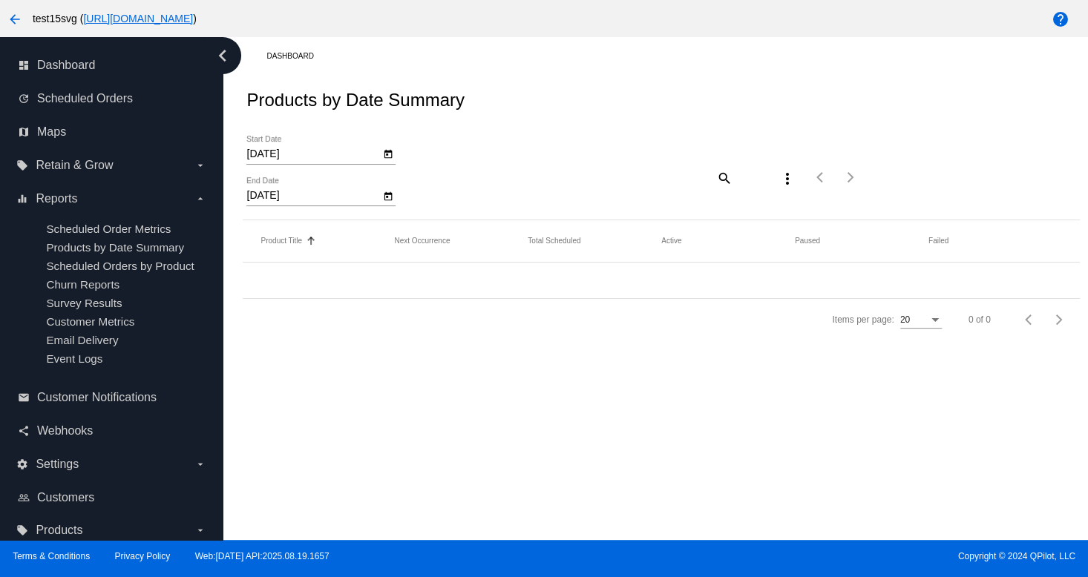
click at [410, 575] on div "Terms & Conditions Privacy Policy Web:[DATE] API:2025.08.19.1657 Copyright © 20…" at bounding box center [544, 558] width 1088 height 37
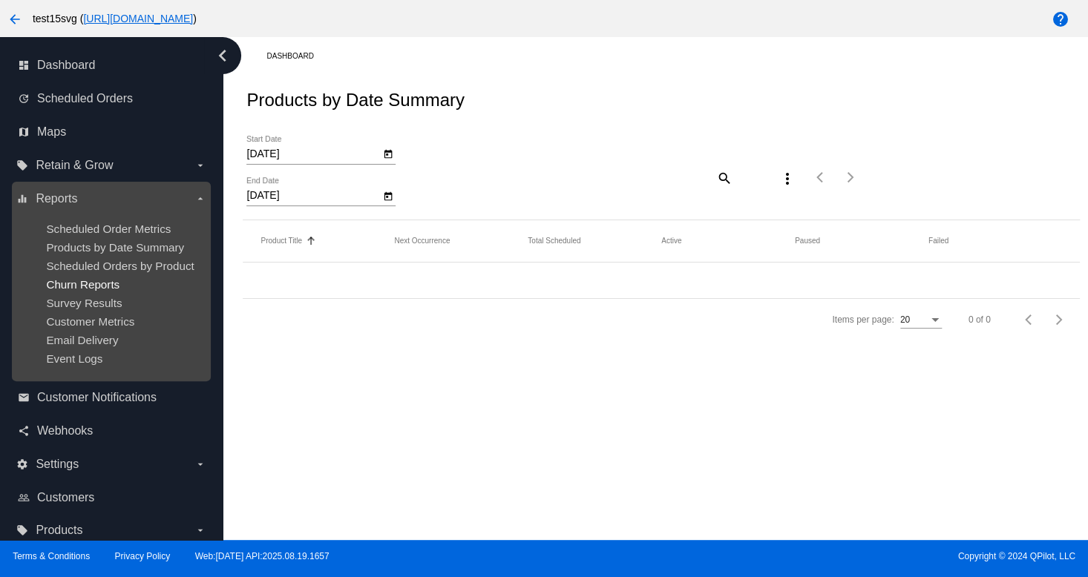
click at [93, 291] on span "Churn Reports" at bounding box center [82, 284] width 73 height 13
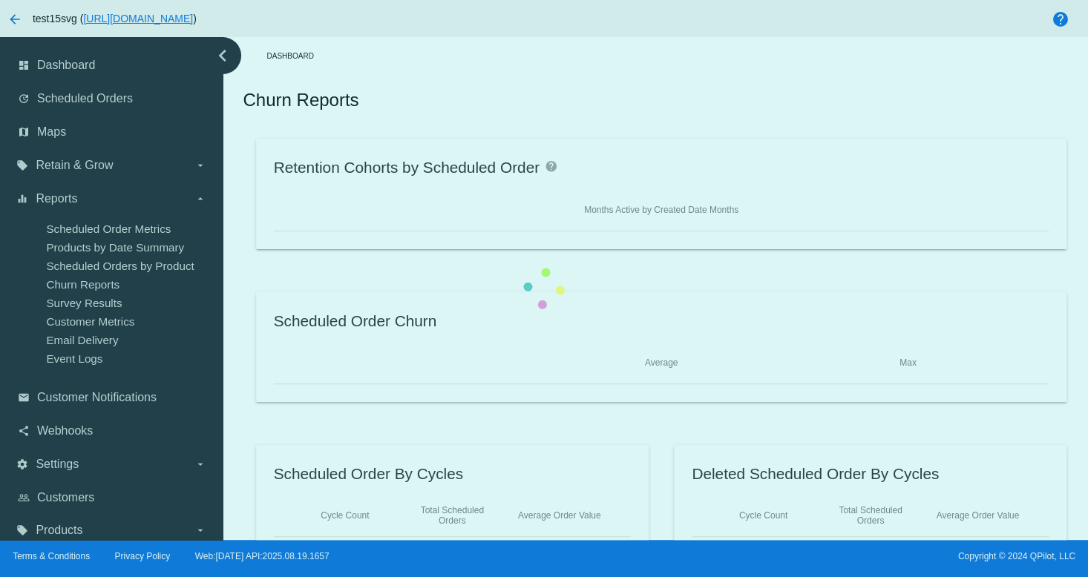
click at [243, 200] on div "Retention Cohorts by Scheduled Order help Months Active by Created Date Months …" at bounding box center [661, 347] width 836 height 416
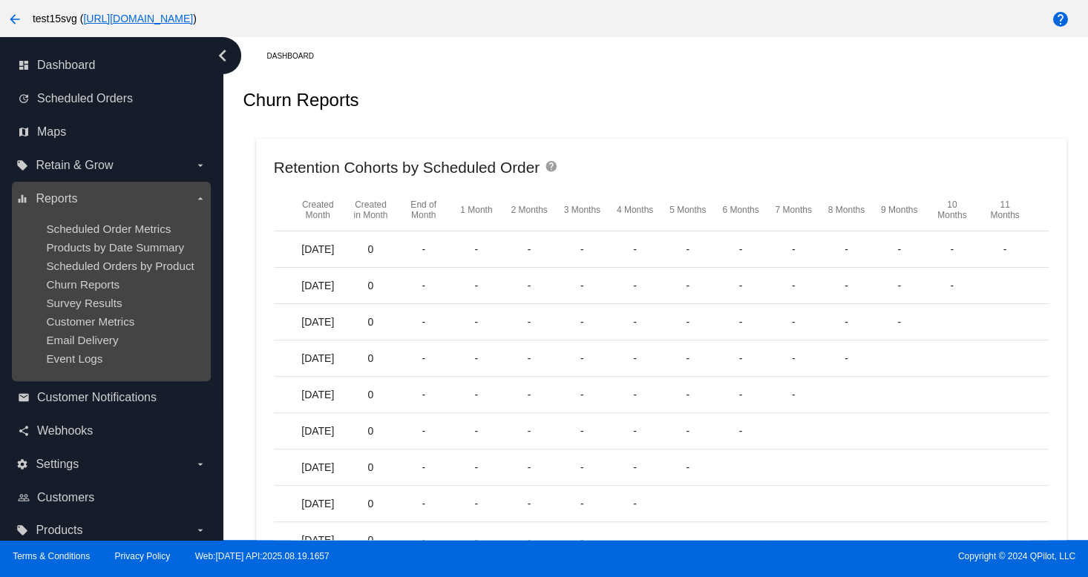
click at [122, 277] on ul "Scheduled Order Metrics Products by Date Summary Scheduled Orders by Product Ch…" at bounding box center [110, 294] width 189 height 166
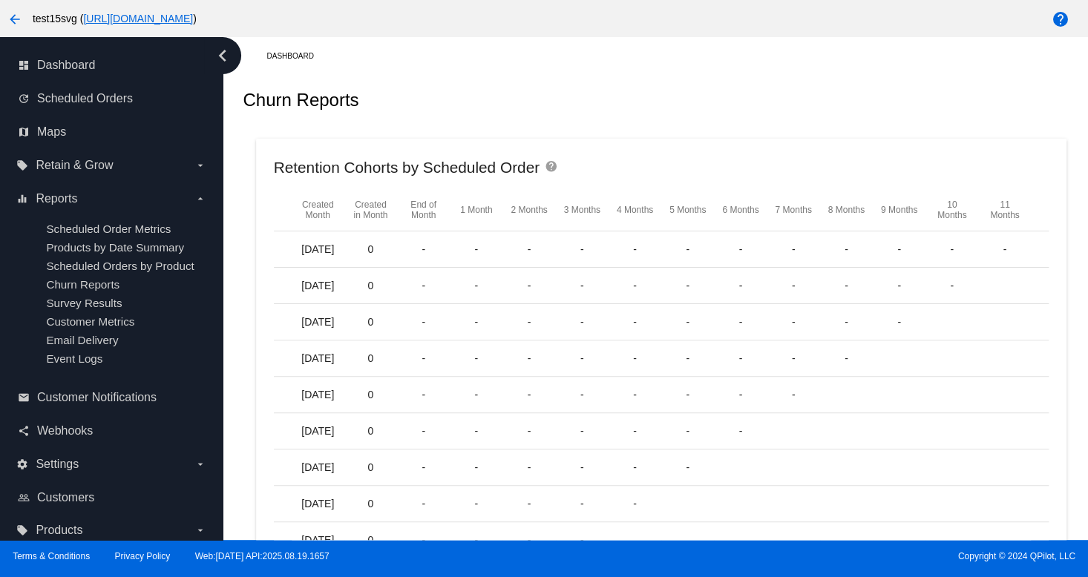
drag, startPoint x: 287, startPoint y: 117, endPoint x: 313, endPoint y: 105, distance: 28.9
click at [286, 114] on div "Churn Reports" at bounding box center [301, 100] width 116 height 50
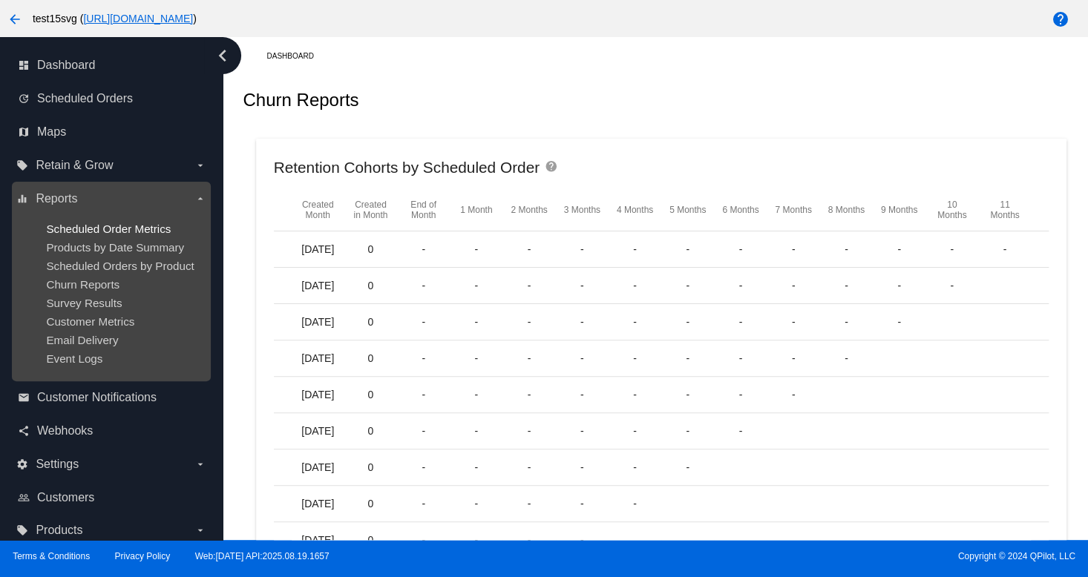
click at [156, 230] on span "Scheduled Order Metrics" at bounding box center [108, 229] width 125 height 13
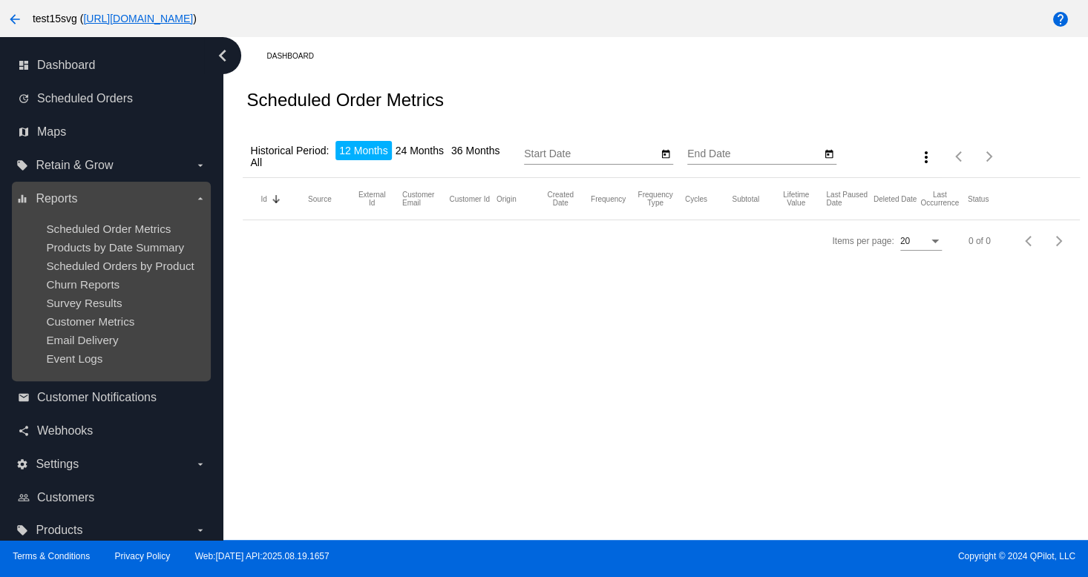
click at [59, 256] on ul "Scheduled Order Metrics Products by Date Summary Scheduled Orders by Product Ch…" at bounding box center [110, 294] width 189 height 166
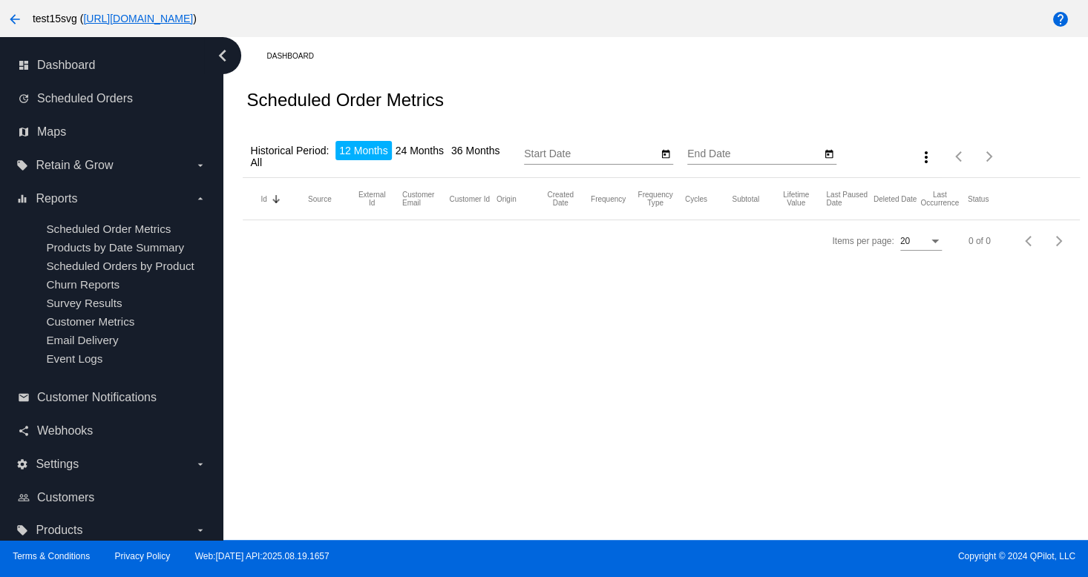
type input "[DATE]"
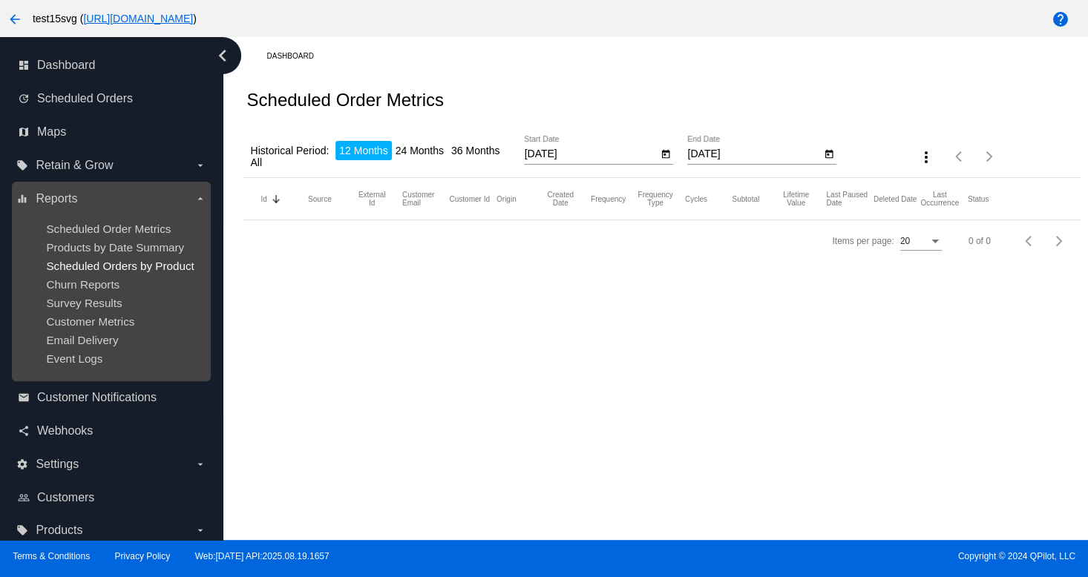
click at [69, 267] on span "Scheduled Orders by Product" at bounding box center [120, 266] width 148 height 13
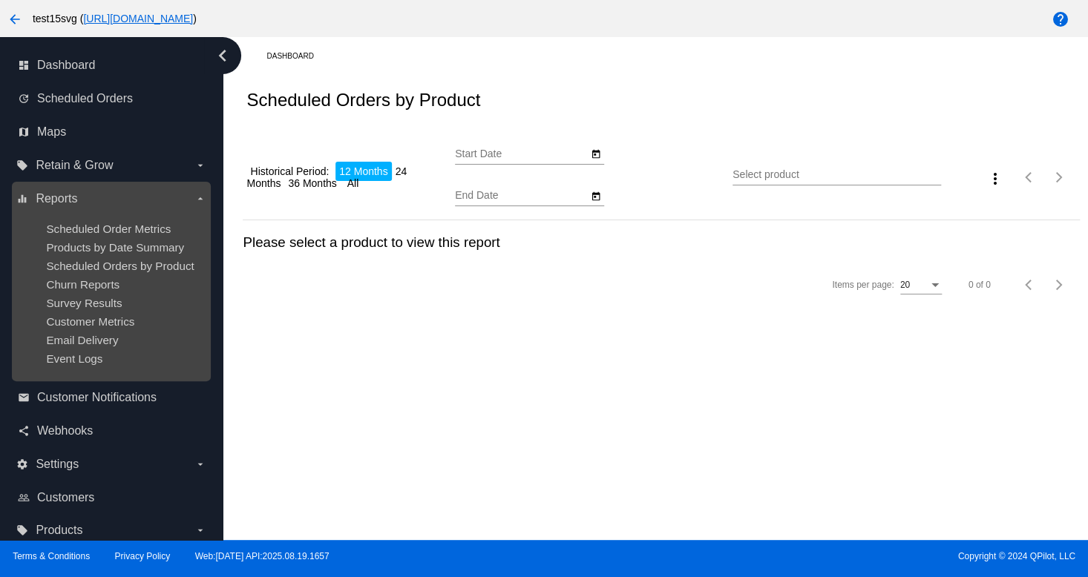
click at [116, 234] on div "Scheduled Order Metrics" at bounding box center [123, 229] width 154 height 13
click at [111, 232] on span "Scheduled Order Metrics" at bounding box center [108, 229] width 125 height 13
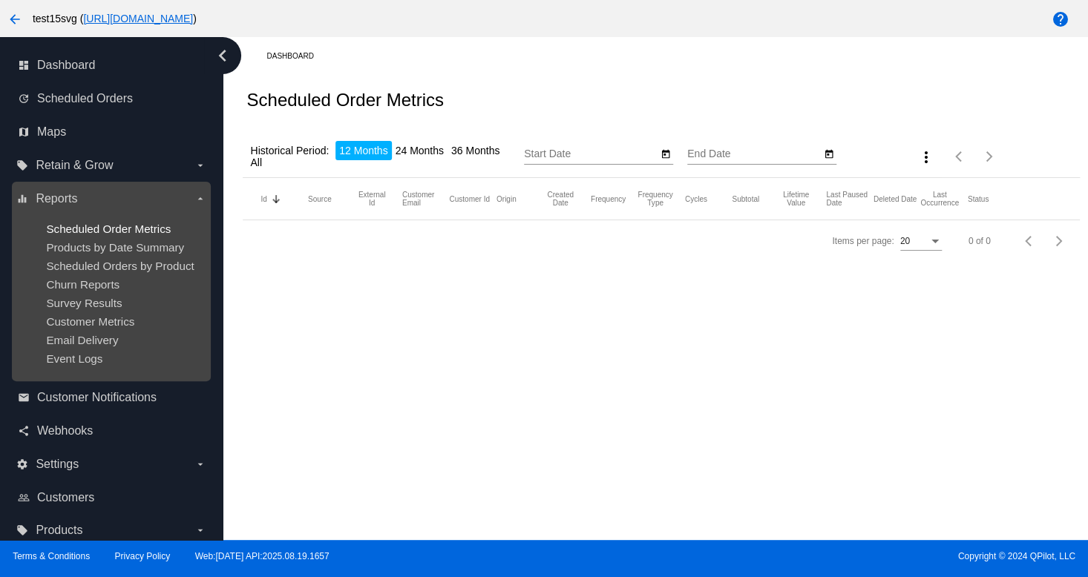
click at [140, 234] on span "Scheduled Order Metrics" at bounding box center [108, 229] width 125 height 13
click at [134, 262] on span "Scheduled Orders by Product" at bounding box center [120, 266] width 148 height 13
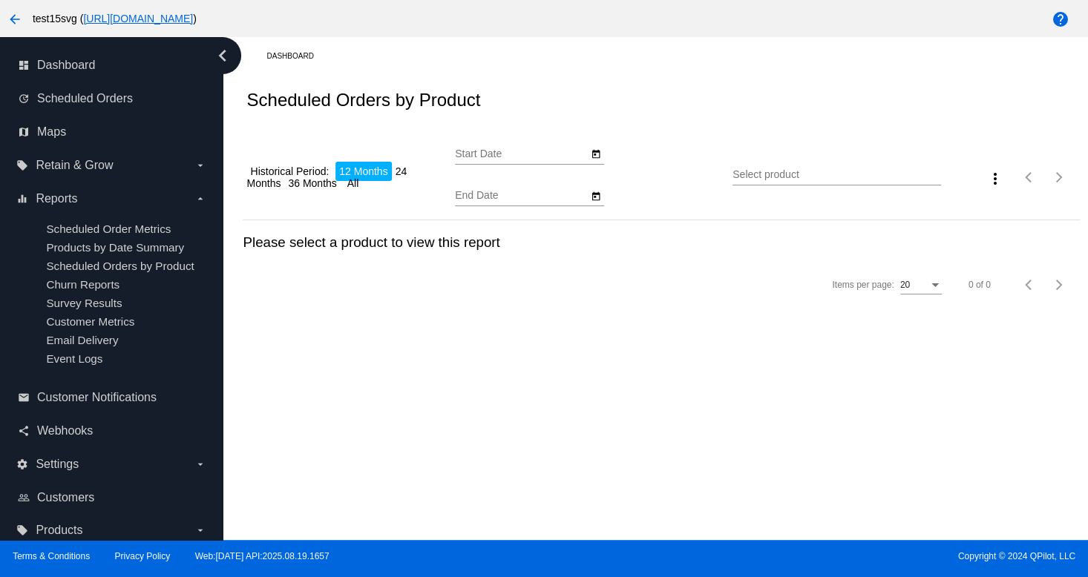
type input "[DATE]"
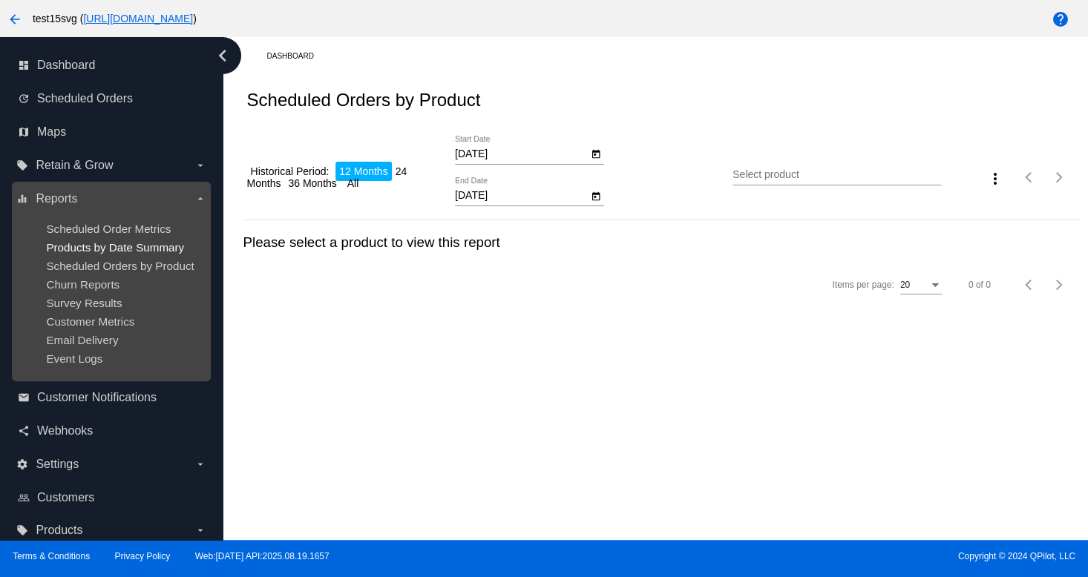
click at [92, 241] on span "Products by Date Summary" at bounding box center [115, 247] width 138 height 13
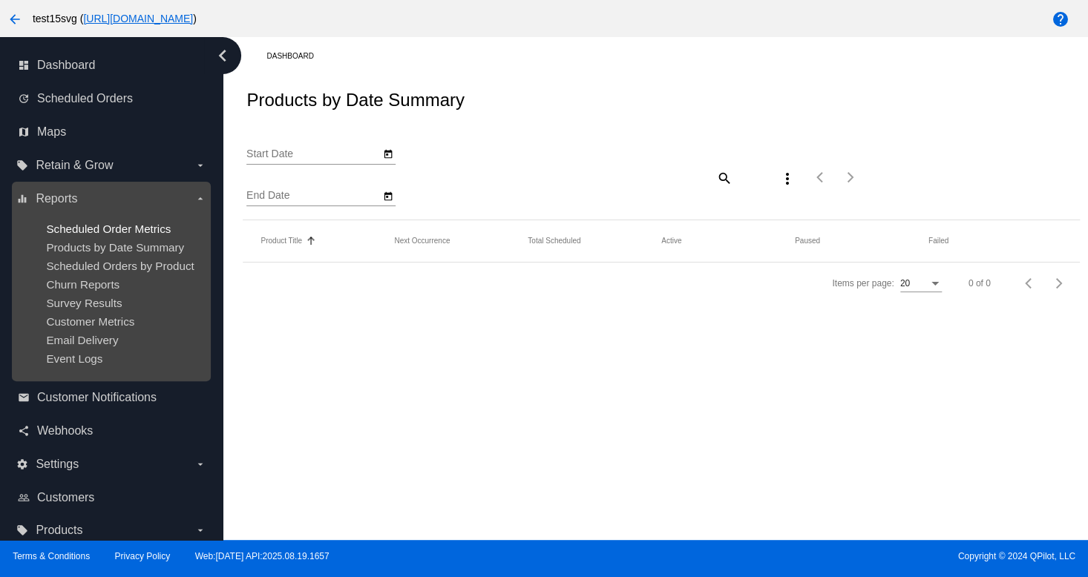
type input "[DATE]"
click at [110, 274] on ul "Scheduled Order Metrics Products by Date Summary Scheduled Orders by Product Ch…" at bounding box center [110, 294] width 189 height 166
click at [142, 182] on div "equalizer Reports arrow_drop_down Scheduled Order Metrics Products by Date Summ…" at bounding box center [111, 282] width 199 height 200
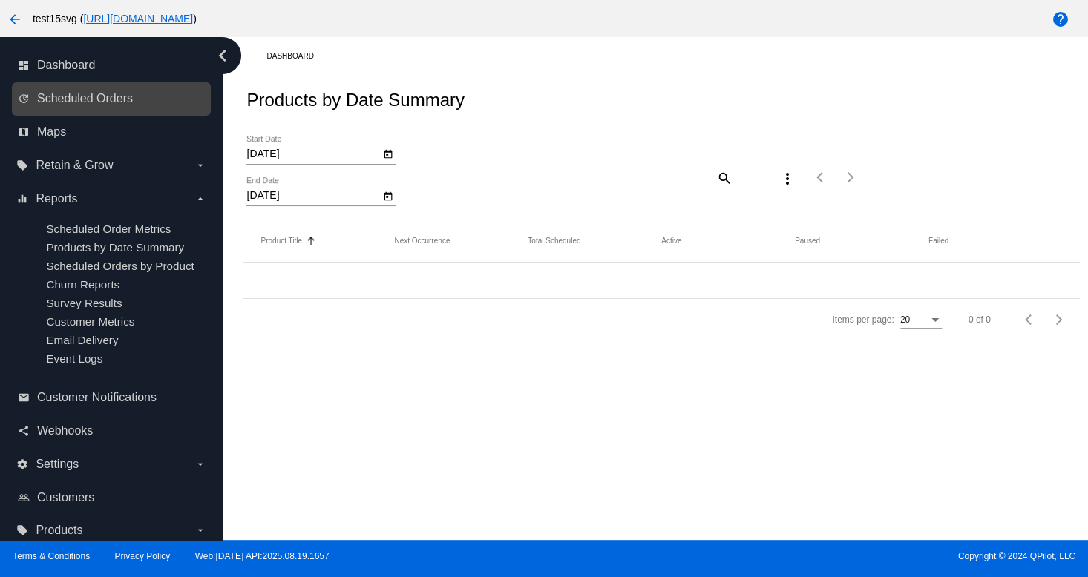
click at [85, 105] on link "update Scheduled Orders" at bounding box center [112, 99] width 188 height 24
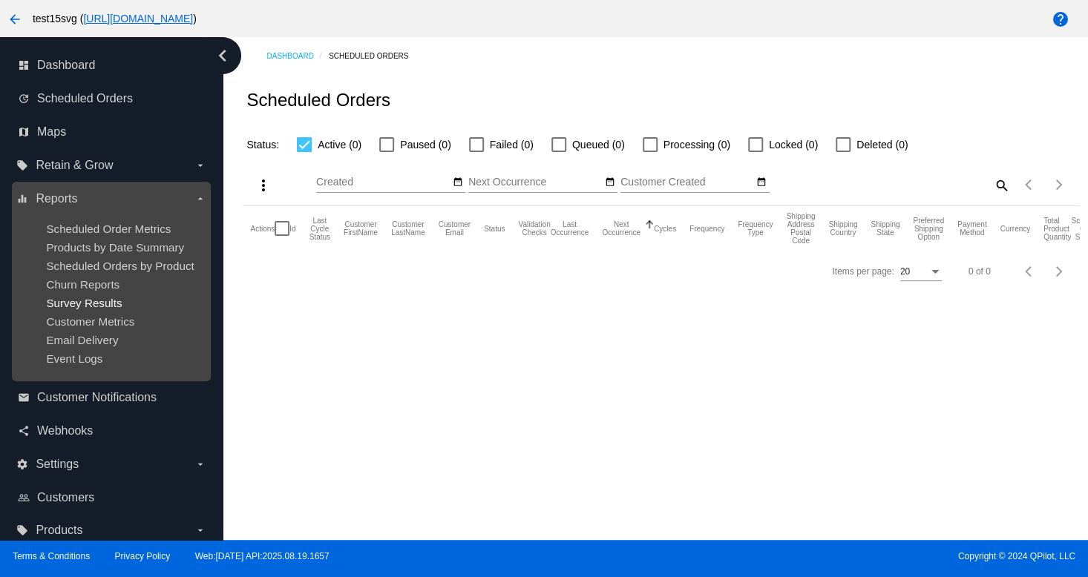
click at [74, 301] on span "Survey Results" at bounding box center [84, 303] width 76 height 13
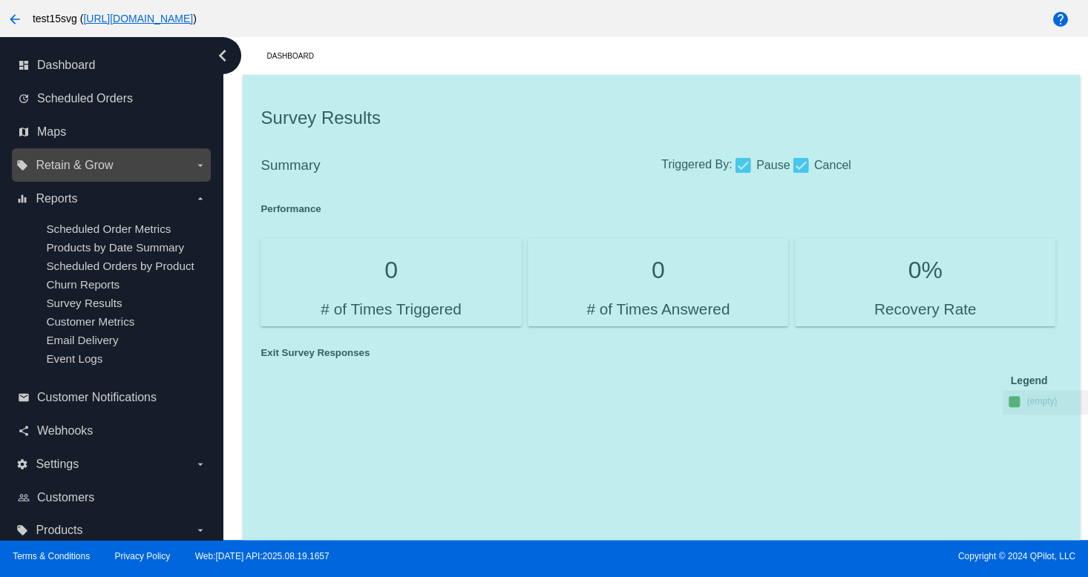
click at [105, 171] on span "Retain & Grow" at bounding box center [74, 165] width 77 height 13
click at [0, 0] on input "local_offer Retain & Grow arrow_drop_down" at bounding box center [0, 0] width 0 height 0
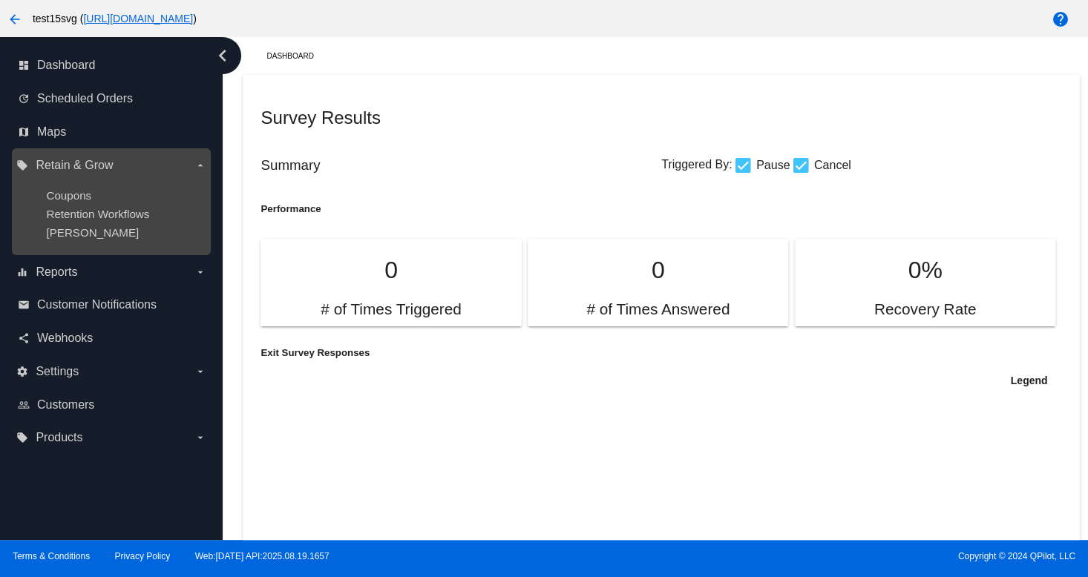
click at [53, 155] on label "local_offer Retain & Grow arrow_drop_down" at bounding box center [110, 166] width 189 height 24
click at [0, 0] on input "local_offer Retain & Grow arrow_drop_down" at bounding box center [0, 0] width 0 height 0
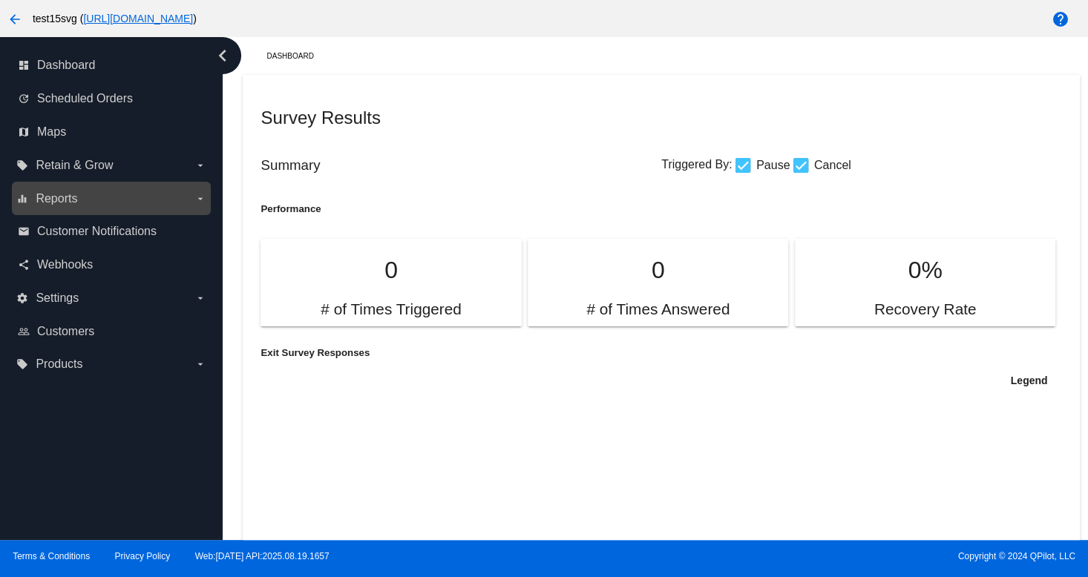
click at [55, 207] on label "equalizer Reports arrow_drop_down" at bounding box center [110, 199] width 189 height 24
click at [0, 0] on input "equalizer Reports arrow_drop_down" at bounding box center [0, 0] width 0 height 0
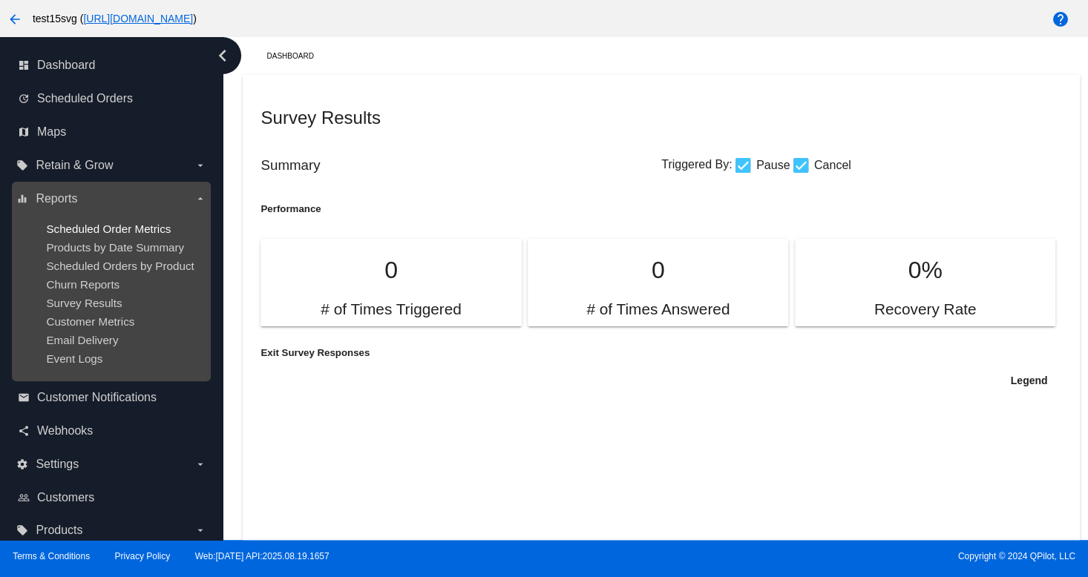
click at [65, 224] on span "Scheduled Order Metrics" at bounding box center [108, 229] width 125 height 13
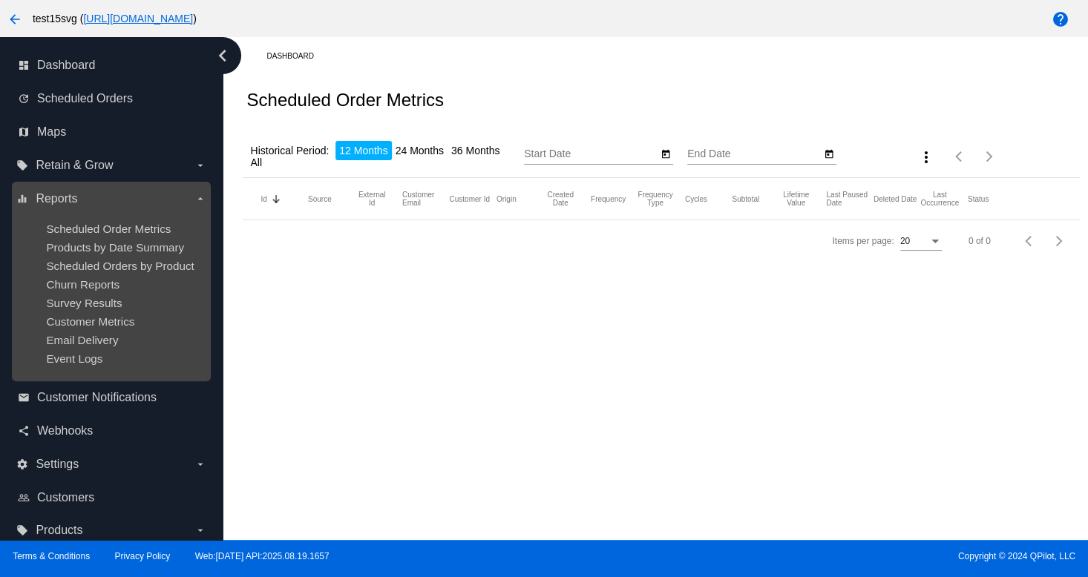
click at [68, 255] on ul "Scheduled Order Metrics Products by Date Summary Scheduled Orders by Product Ch…" at bounding box center [110, 294] width 189 height 166
type input "[DATE]"
drag, startPoint x: 38, startPoint y: 289, endPoint x: 45, endPoint y: 283, distance: 8.9
click at [45, 283] on ul "Scheduled Order Metrics Products by Date Summary Scheduled Orders by Product Ch…" at bounding box center [110, 294] width 189 height 166
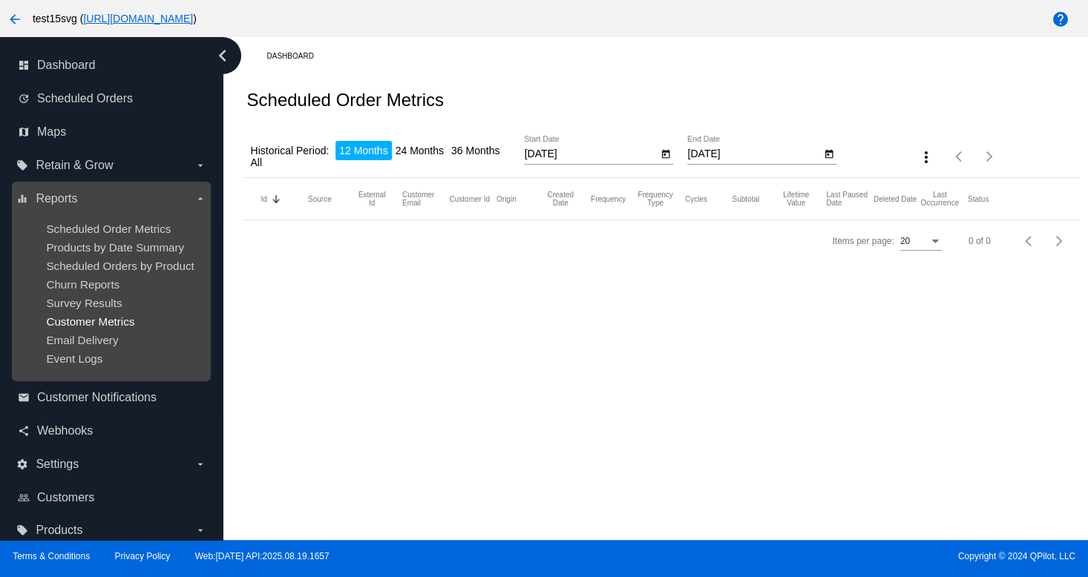
click at [79, 318] on span "Customer Metrics" at bounding box center [90, 321] width 88 height 13
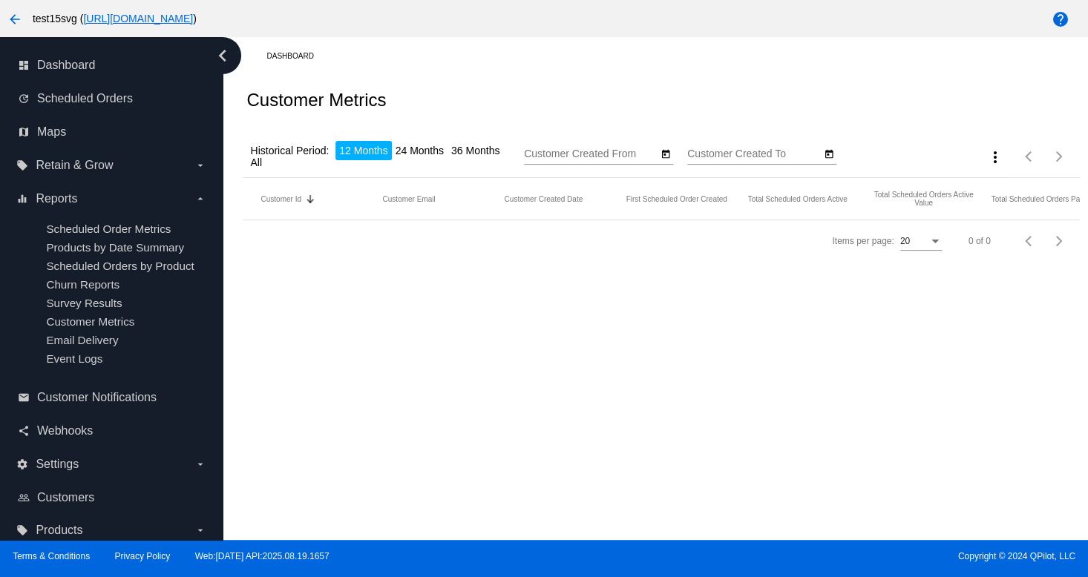
type input "[DATE]"
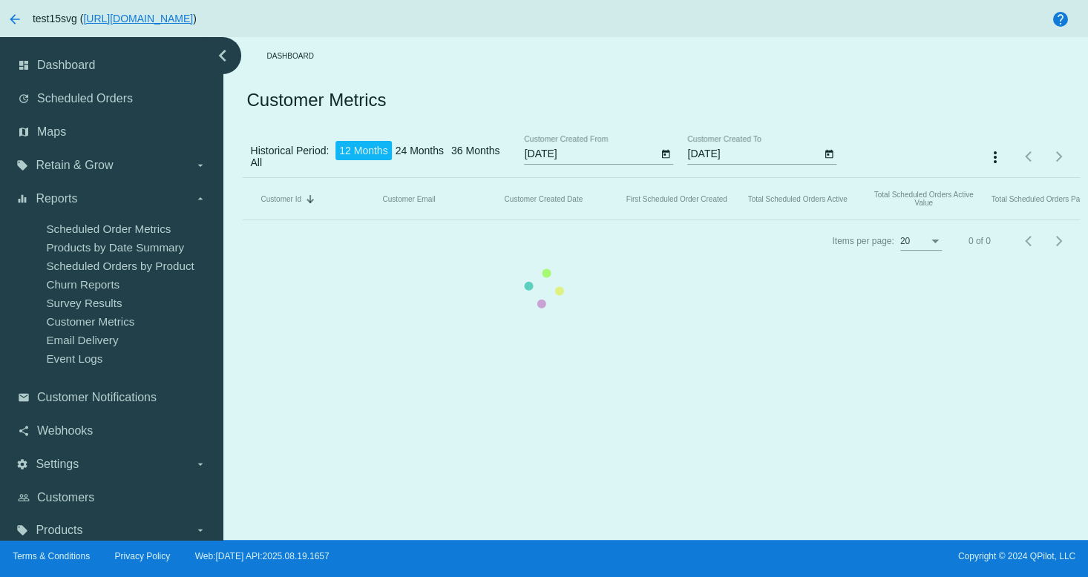
click at [243, 220] on mat-table "Customer Id Sorted by CustomerId descending Customer Email Customer Created Dat…" at bounding box center [661, 199] width 836 height 42
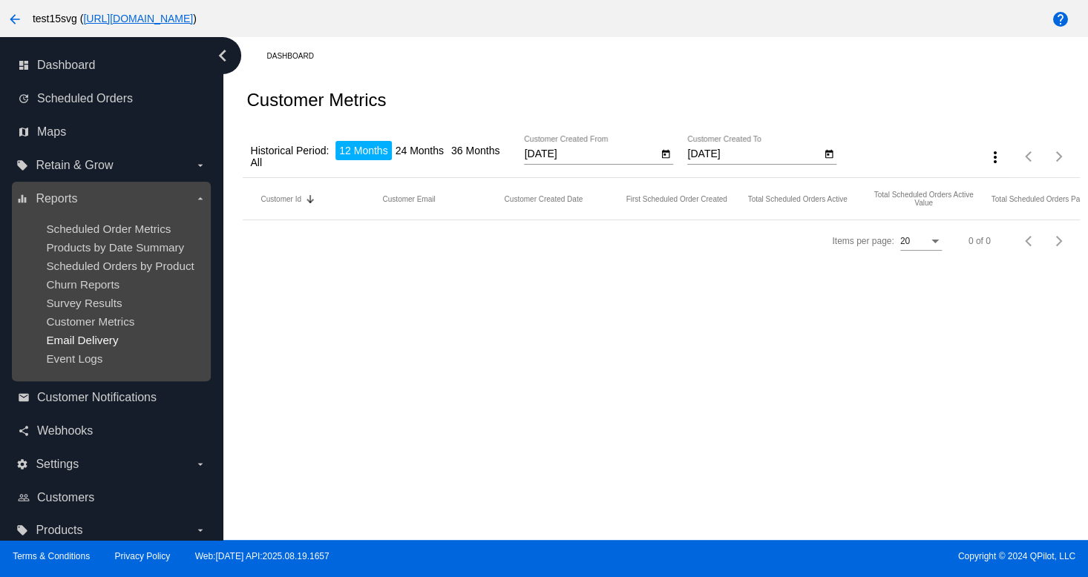
click at [73, 336] on div "dashboard Dashboard update Scheduled Orders map Maps local_offer Retain & Grow …" at bounding box center [544, 288] width 1088 height 503
click at [101, 285] on span "Churn Reports" at bounding box center [82, 284] width 73 height 13
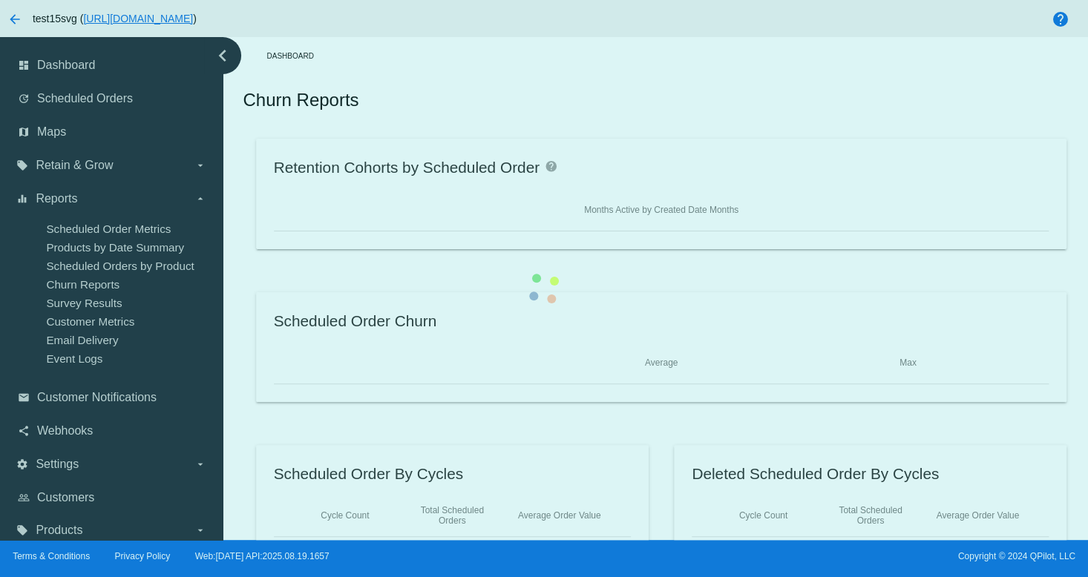
click at [243, 217] on div "Retention Cohorts by Scheduled Order help Months Active by Created Date Months …" at bounding box center [661, 347] width 836 height 416
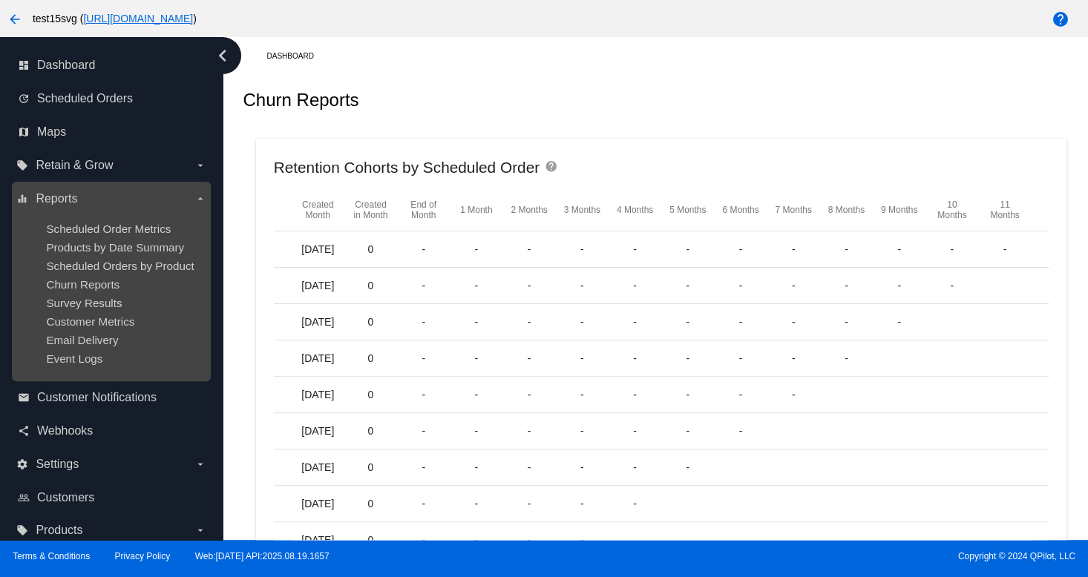
click at [79, 315] on ul "Scheduled Order Metrics Products by Date Summary Scheduled Orders by Product Ch…" at bounding box center [110, 294] width 189 height 166
click at [83, 281] on span "Churn Reports" at bounding box center [82, 284] width 73 height 13
click at [96, 312] on ul "Scheduled Order Metrics Products by Date Summary Scheduled Orders by Product Ch…" at bounding box center [110, 294] width 189 height 166
click at [45, 312] on ul "Scheduled Order Metrics Products by Date Summary Scheduled Orders by Product Ch…" at bounding box center [110, 294] width 189 height 166
drag, startPoint x: 71, startPoint y: 315, endPoint x: 65, endPoint y: 324, distance: 10.7
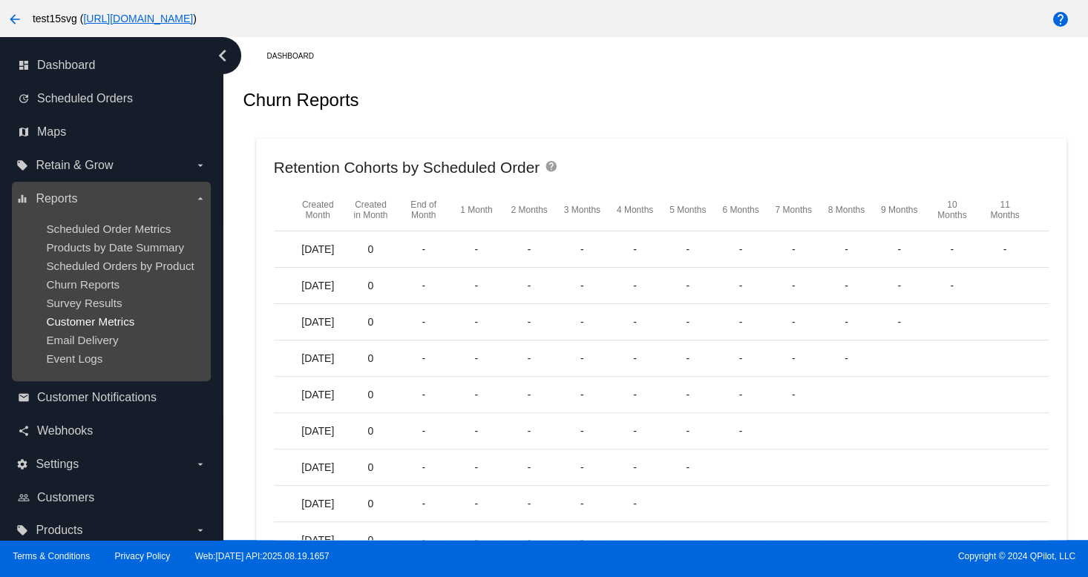
click at [68, 324] on ul "Scheduled Order Metrics Products by Date Summary Scheduled Orders by Product Ch…" at bounding box center [110, 294] width 189 height 166
click at [108, 272] on span "Scheduled Orders by Product" at bounding box center [120, 266] width 148 height 13
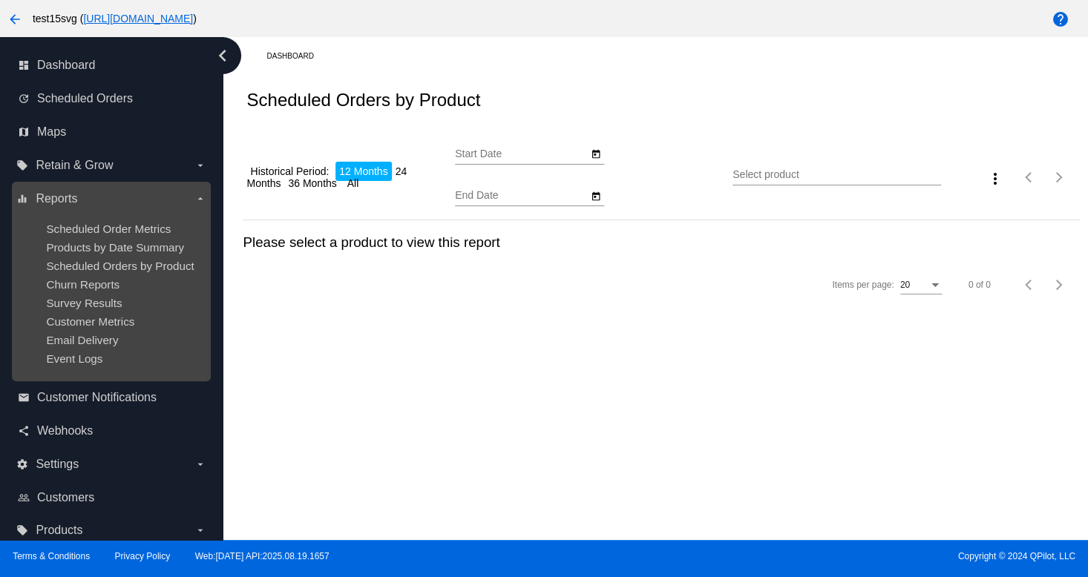
type input "[DATE]"
click at [98, 297] on ul "Scheduled Order Metrics Products by Date Summary Scheduled Orders by Product Ch…" at bounding box center [110, 294] width 189 height 166
click at [113, 324] on span "Customer Metrics" at bounding box center [90, 321] width 88 height 13
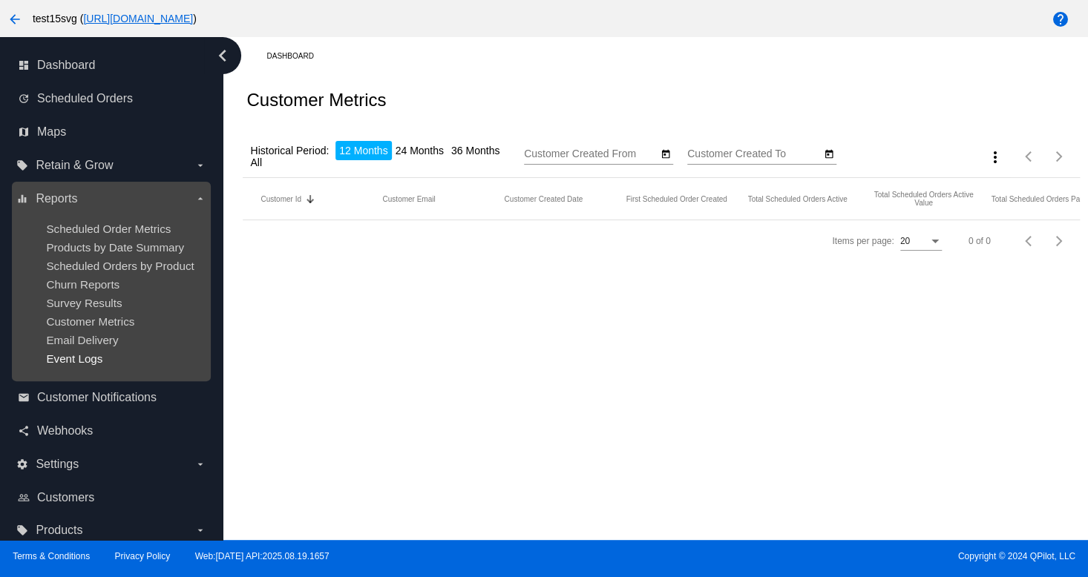
type input "[DATE]"
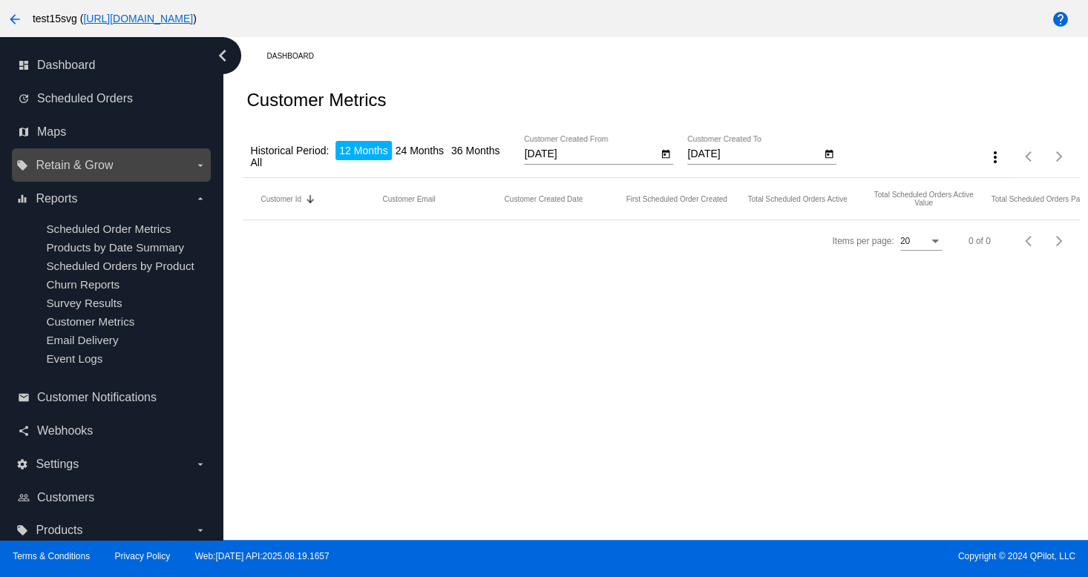
click at [107, 174] on label "local_offer Retain & Grow arrow_drop_down" at bounding box center [110, 166] width 189 height 24
click at [0, 0] on input "local_offer Retain & Grow arrow_drop_down" at bounding box center [0, 0] width 0 height 0
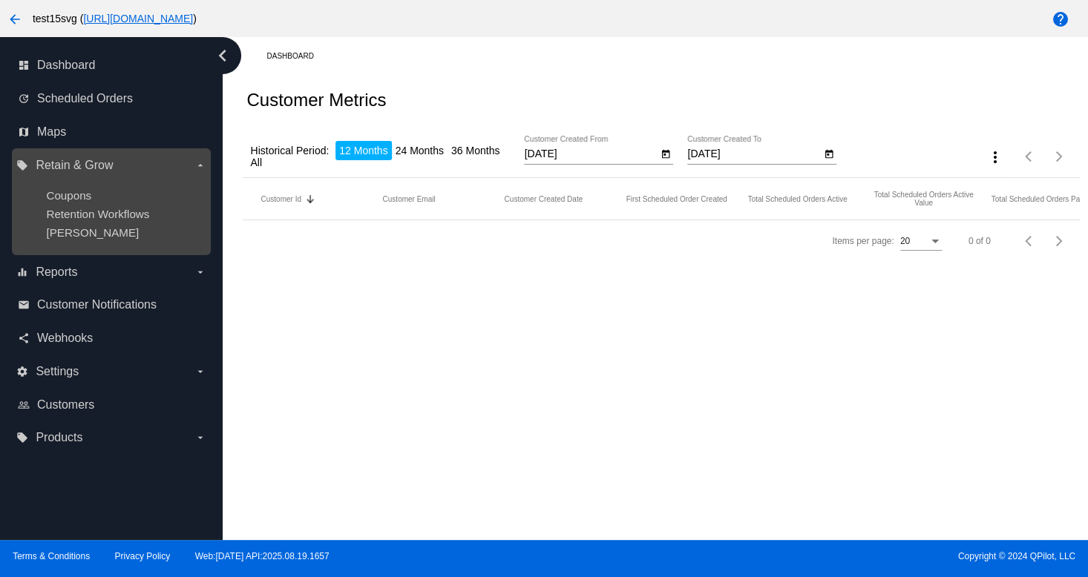
click at [36, 204] on ul "Coupons Retention Workflows [PERSON_NAME]" at bounding box center [110, 213] width 189 height 73
click at [72, 188] on ul "Coupons Retention Workflows [PERSON_NAME]" at bounding box center [110, 213] width 189 height 73
click at [85, 224] on ul "Coupons Retention Workflows [PERSON_NAME]" at bounding box center [110, 213] width 189 height 73
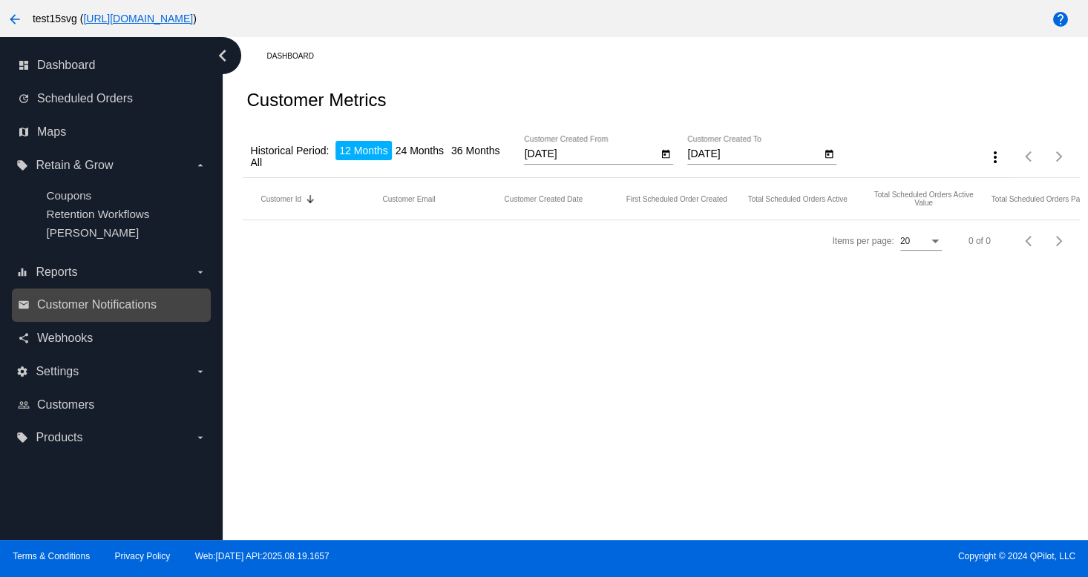
click at [78, 322] on div "email Customer Notifications" at bounding box center [111, 305] width 199 height 33
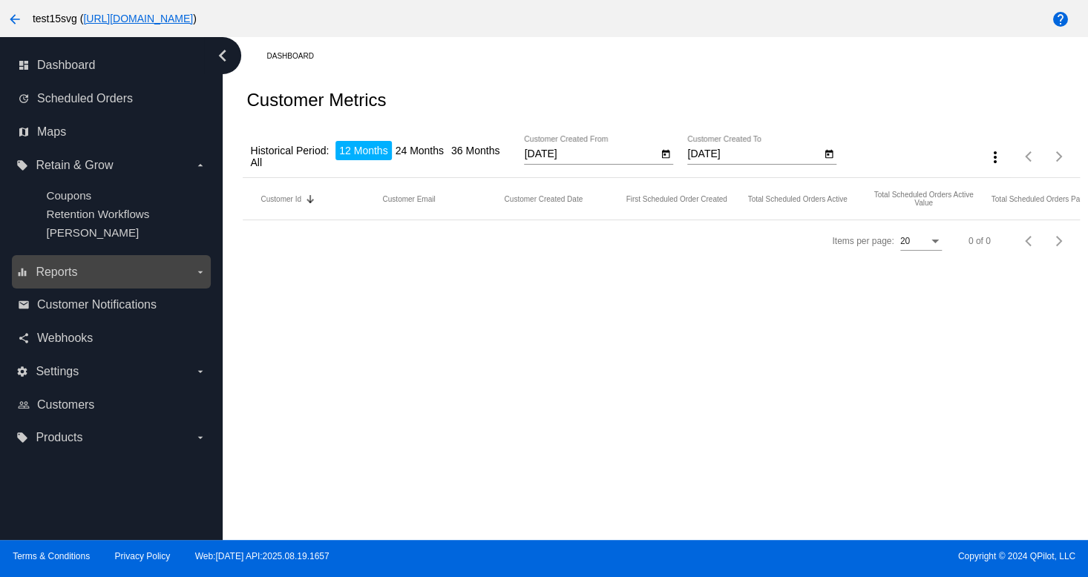
click at [59, 266] on span "Reports" at bounding box center [57, 272] width 42 height 13
click at [0, 0] on input "equalizer Reports arrow_drop_down" at bounding box center [0, 0] width 0 height 0
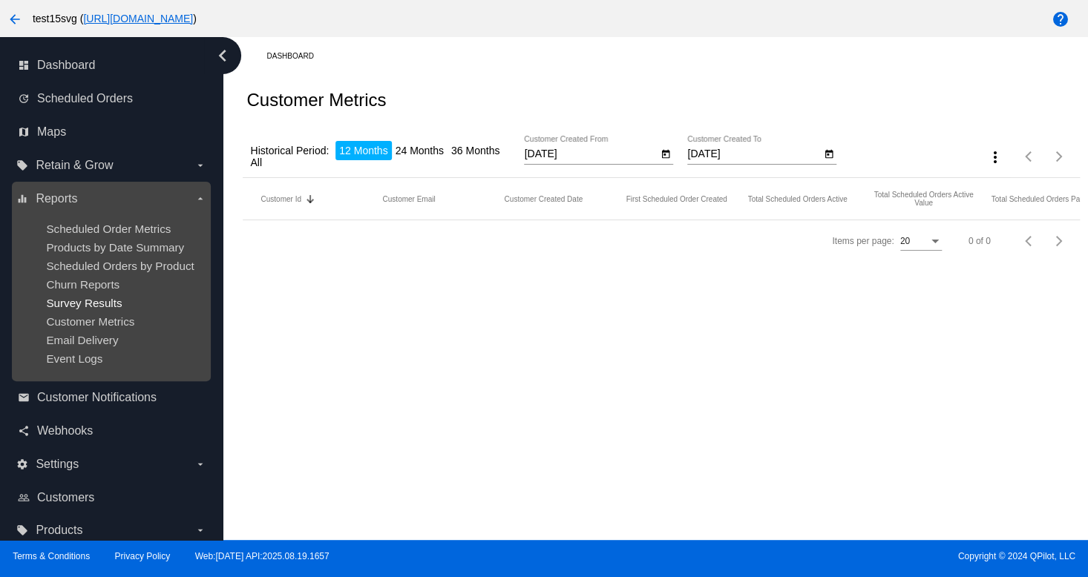
click at [69, 300] on span "Survey Results" at bounding box center [84, 303] width 76 height 13
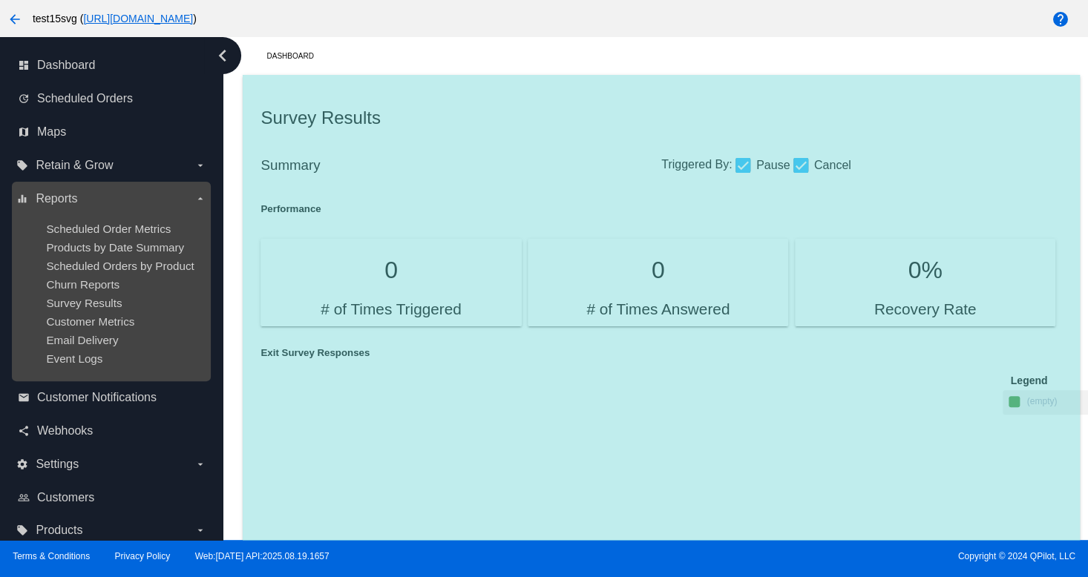
drag, startPoint x: 61, startPoint y: 274, endPoint x: 160, endPoint y: 309, distance: 105.6
click at [134, 302] on ul "Scheduled Order Metrics Products by Date Summary Scheduled Orders by Product Ch…" at bounding box center [110, 294] width 189 height 166
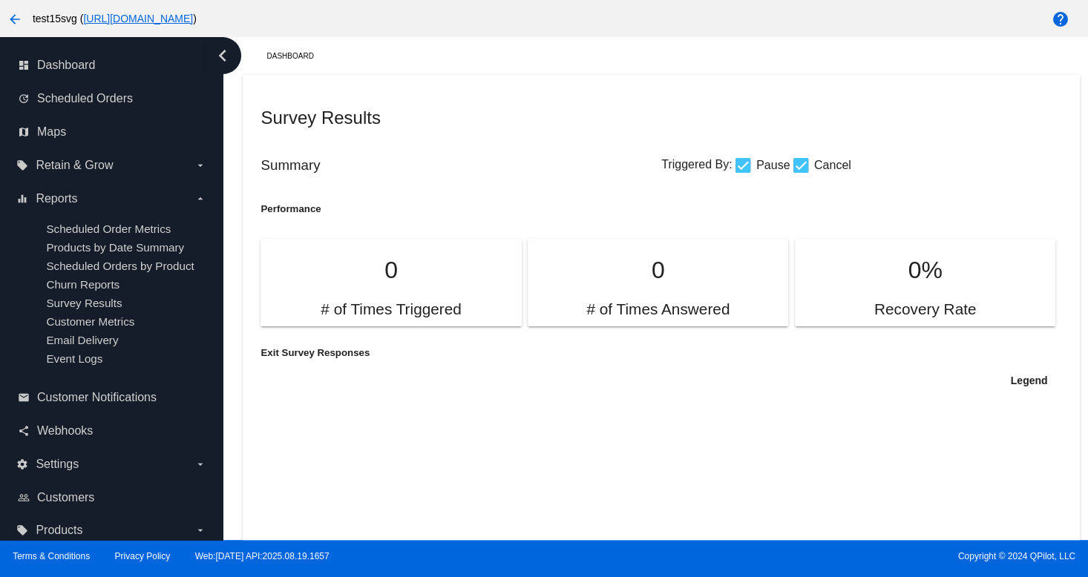
click at [422, 396] on icon at bounding box center [631, 560] width 742 height 371
click at [76, 453] on div "settings Settings arrow_drop_down" at bounding box center [111, 463] width 199 height 33
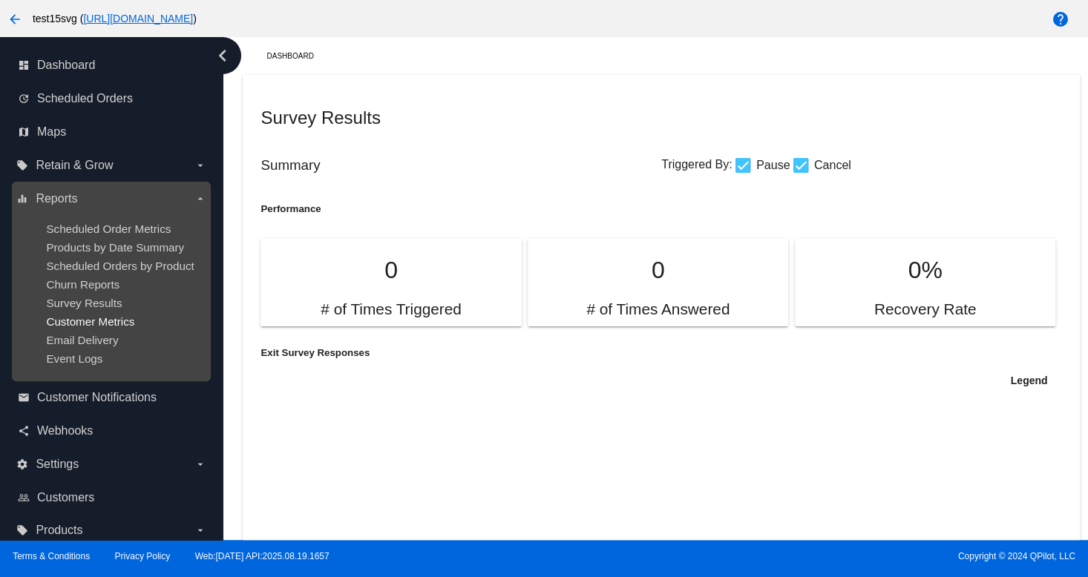
click at [131, 321] on span "Customer Metrics" at bounding box center [90, 321] width 88 height 13
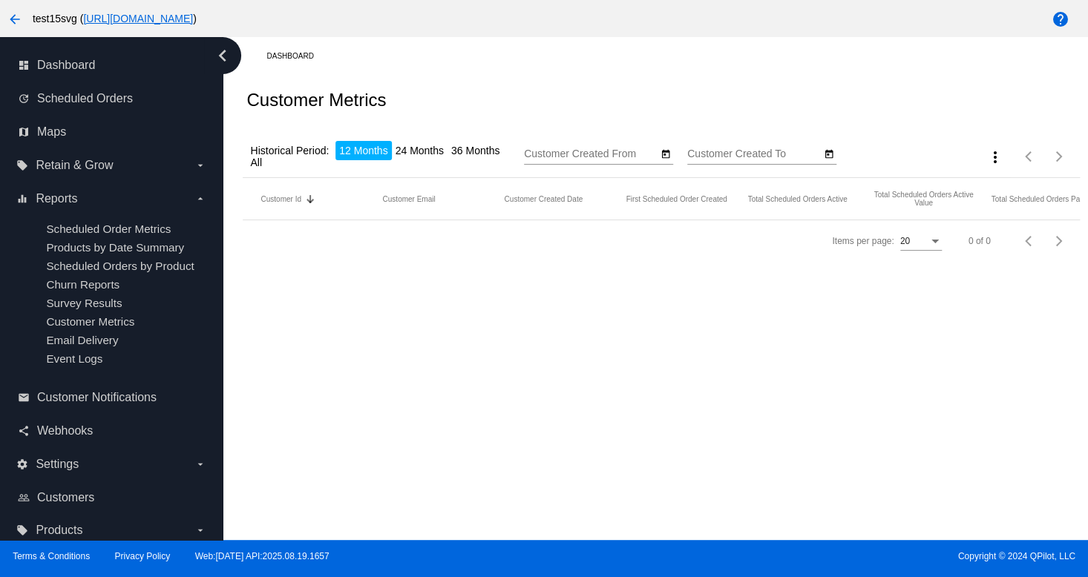
type input "[DATE]"
click at [888, 364] on div "Dashboard Customer Metrics Historical Period: 12 Months 24 Months 36 Months All…" at bounding box center [655, 288] width 865 height 503
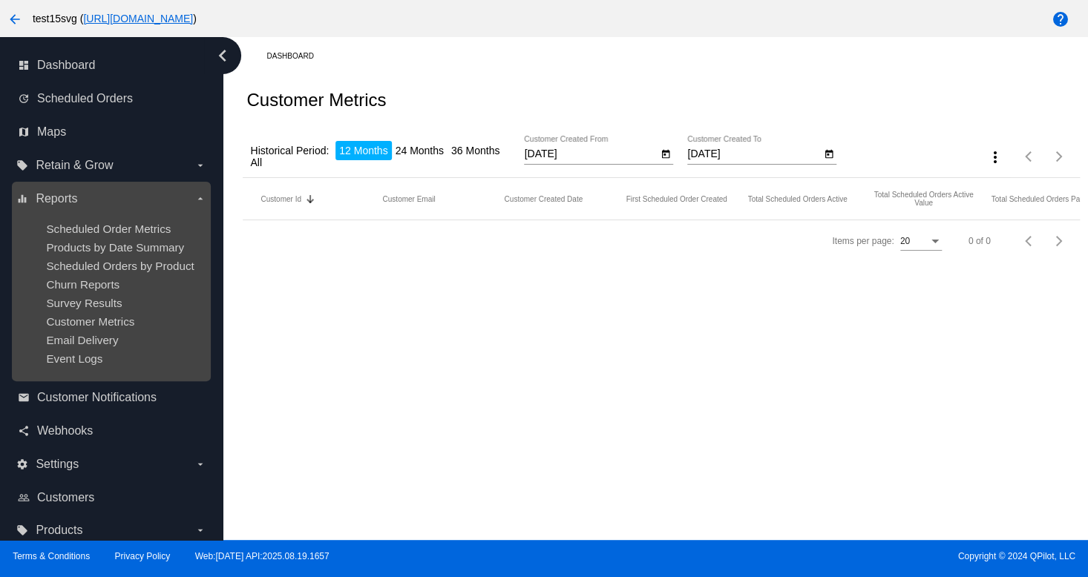
drag, startPoint x: 217, startPoint y: 275, endPoint x: 174, endPoint y: 259, distance: 46.5
click at [174, 259] on nav "dashboard Dashboard update Scheduled Orders map Maps local_offer Retain & Grow …" at bounding box center [111, 298] width 223 height 522
click at [76, 223] on span "Scheduled Order Metrics" at bounding box center [108, 229] width 125 height 13
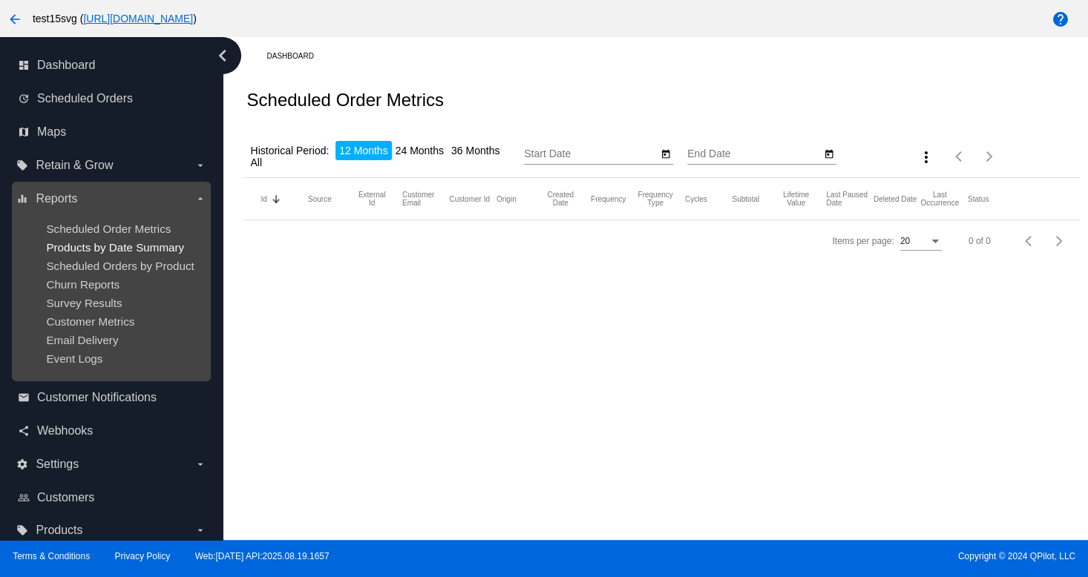
click at [111, 246] on span "Products by Date Summary" at bounding box center [115, 247] width 138 height 13
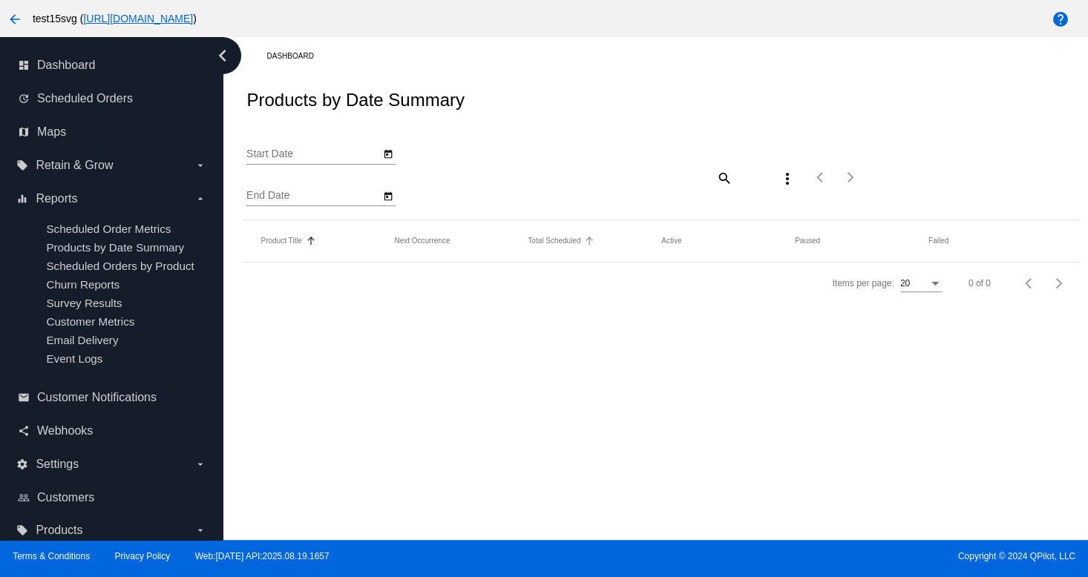
type input "[DATE]"
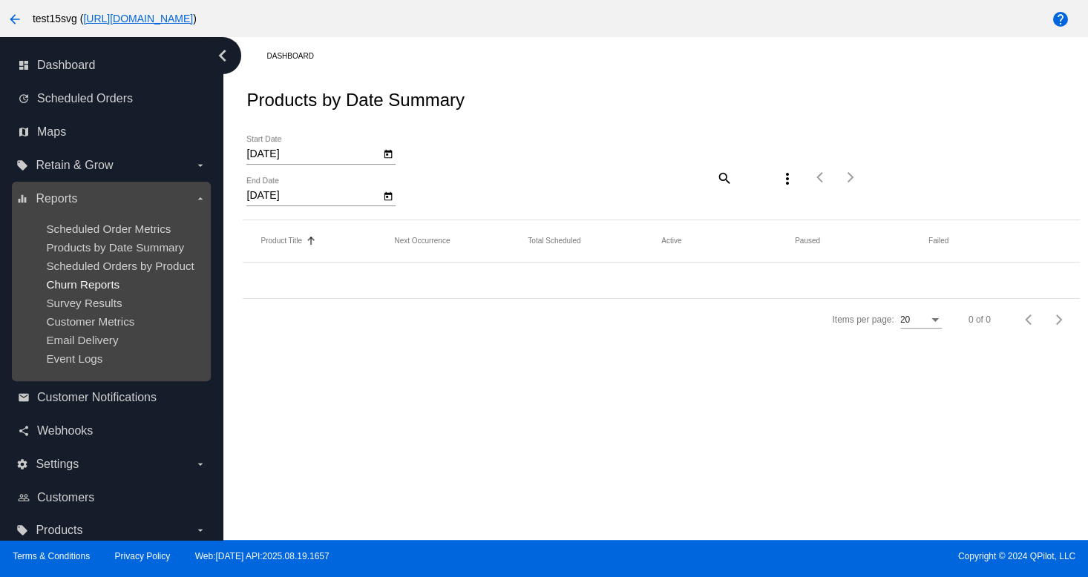
click at [55, 279] on span "Churn Reports" at bounding box center [82, 284] width 73 height 13
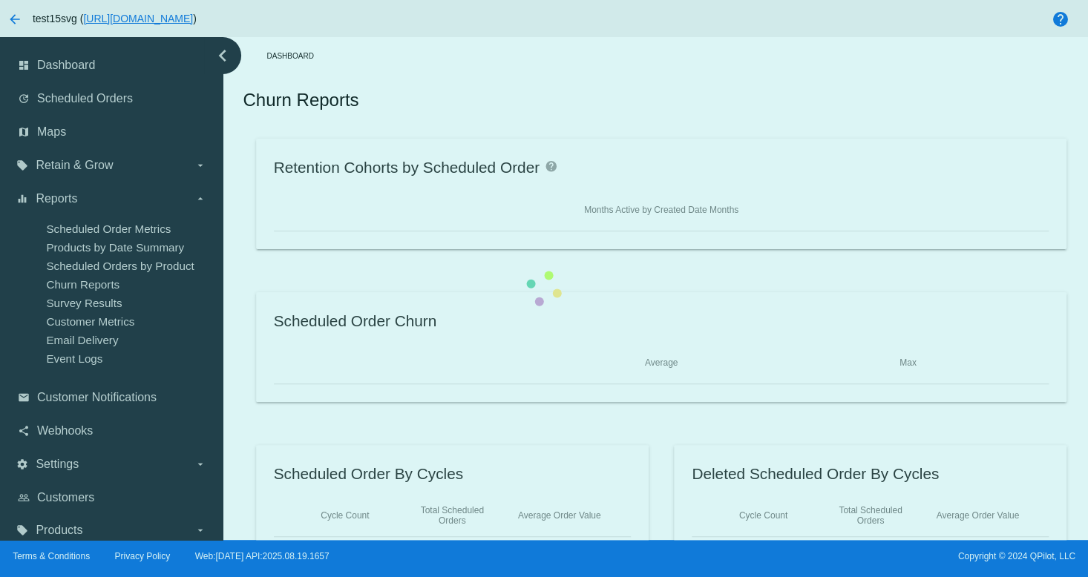
drag, startPoint x: 55, startPoint y: 279, endPoint x: 75, endPoint y: 274, distance: 20.7
click at [243, 280] on div "Retention Cohorts by Scheduled Order help Months Active by Created Date Months …" at bounding box center [661, 347] width 836 height 416
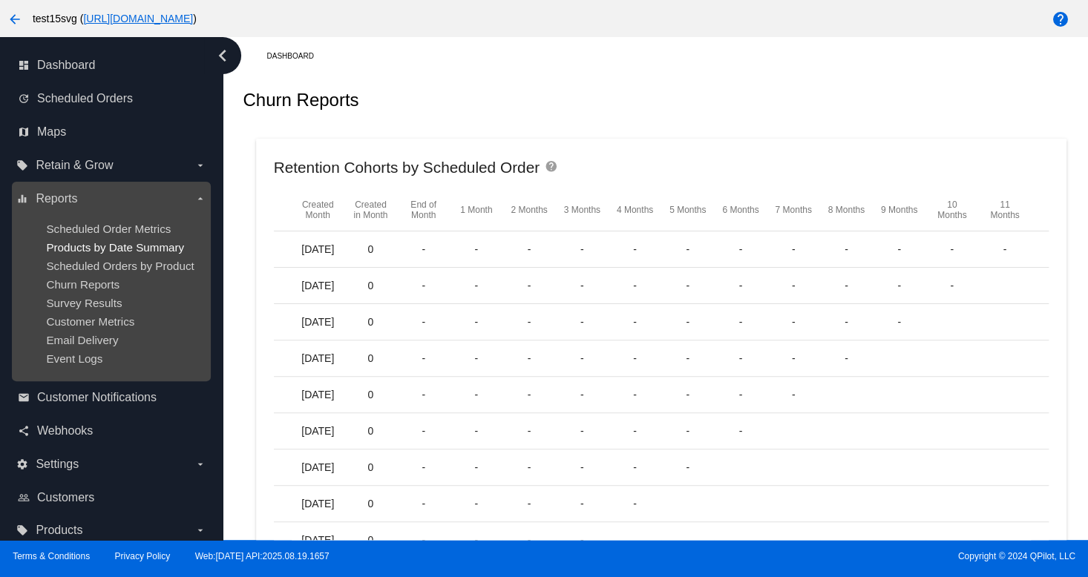
click at [141, 251] on span "Products by Date Summary" at bounding box center [115, 247] width 138 height 13
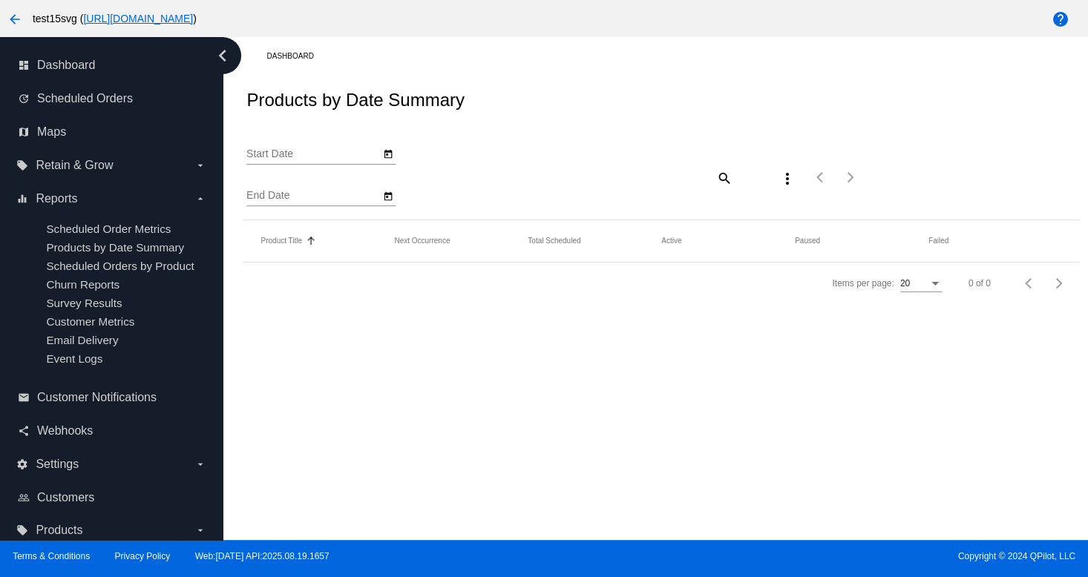
type input "[DATE]"
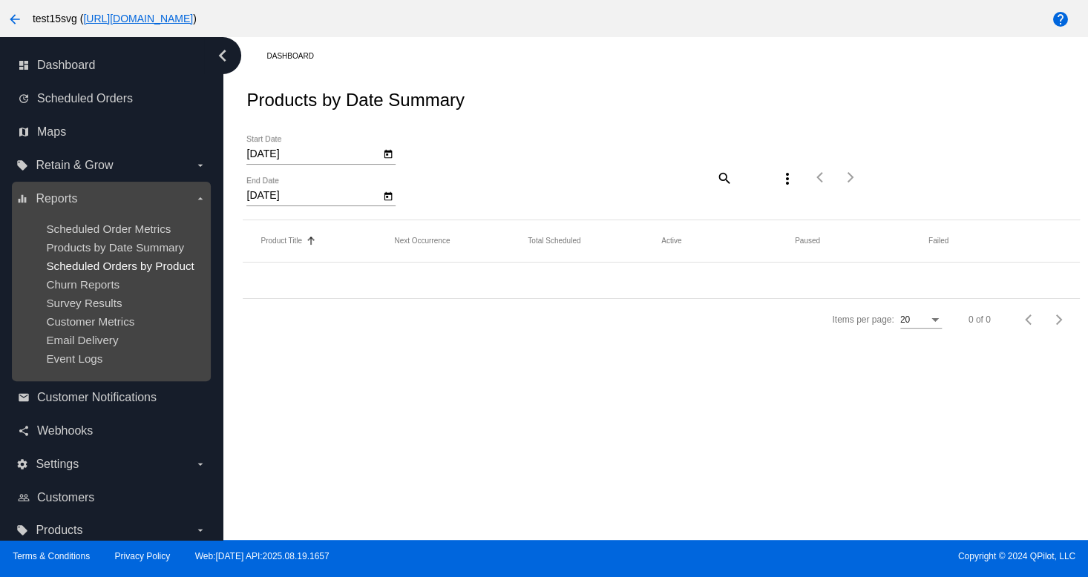
click at [102, 269] on span "Scheduled Orders by Product" at bounding box center [120, 266] width 148 height 13
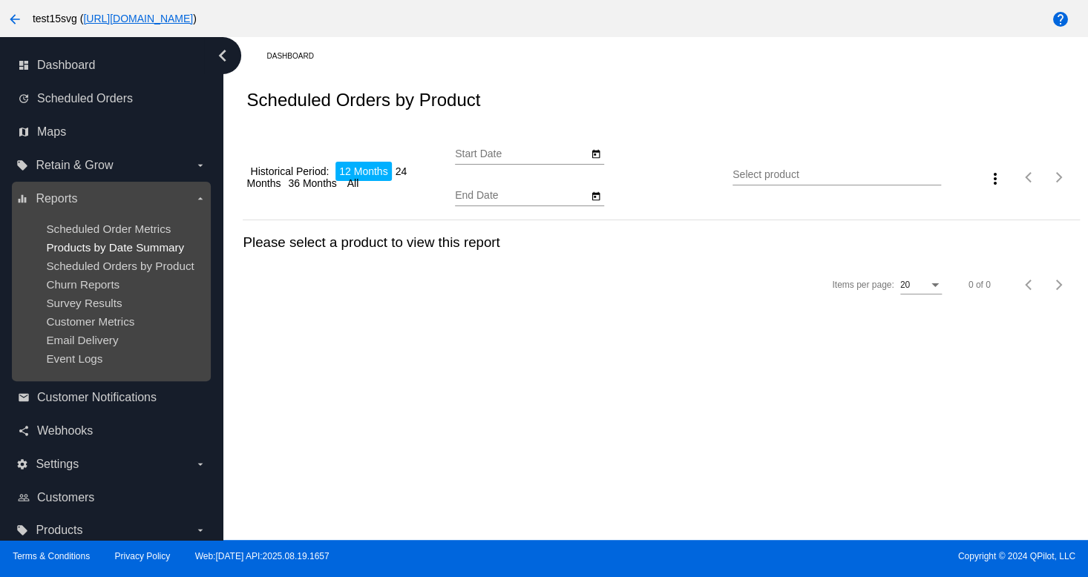
click at [100, 252] on span "Products by Date Summary" at bounding box center [115, 247] width 138 height 13
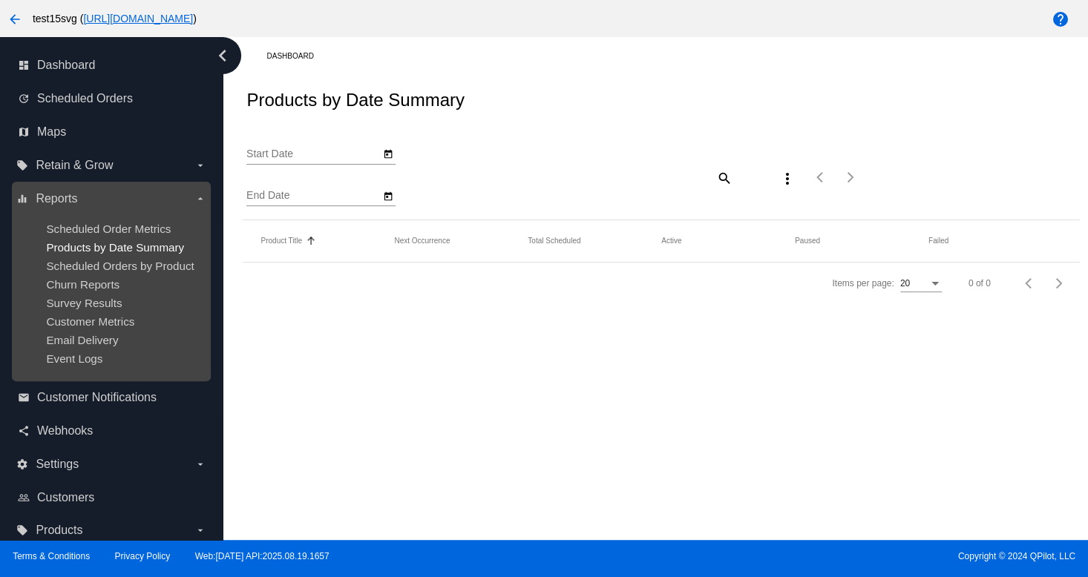
type input "[DATE]"
click at [122, 377] on ul "Scheduled Order Metrics Products by Date Summary Scheduled Orders by Product Ch…" at bounding box center [110, 294] width 189 height 166
click at [107, 274] on ul "Scheduled Order Metrics Products by Date Summary Scheduled Orders by Product Ch…" at bounding box center [110, 294] width 189 height 166
click at [103, 243] on span "Products by Date Summary" at bounding box center [115, 247] width 138 height 13
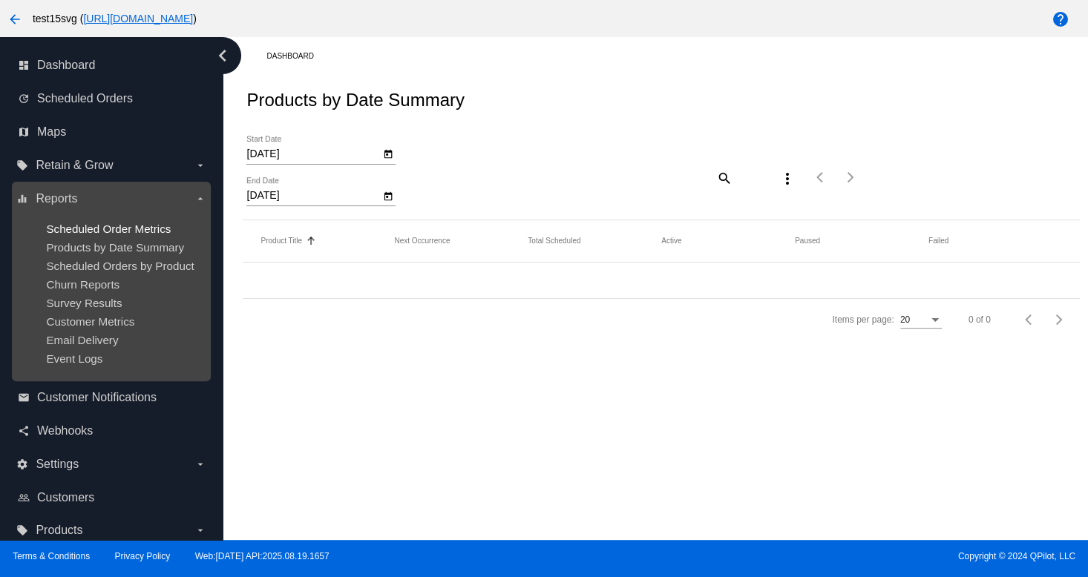
click at [105, 229] on span "Scheduled Order Metrics" at bounding box center [108, 229] width 125 height 13
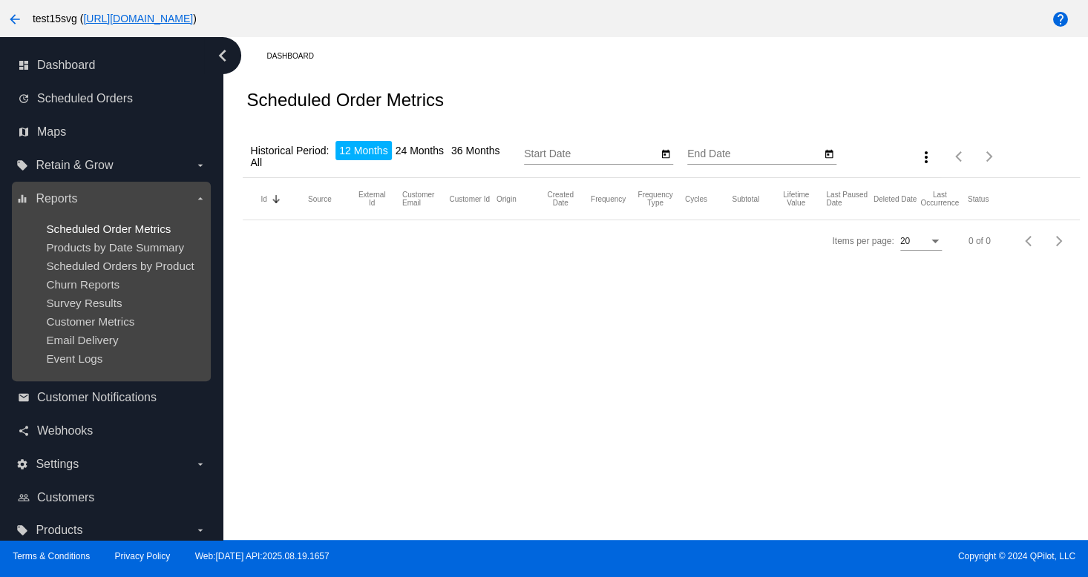
type input "[DATE]"
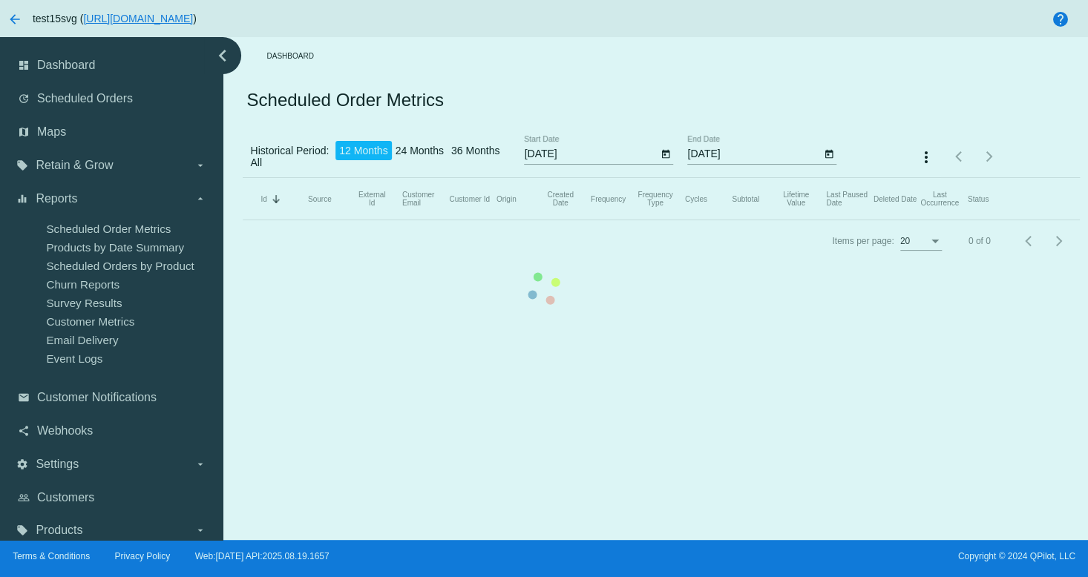
click at [243, 178] on mat-table "Id Sorted by Id descending Source External Id Customer Email Customer Id Origin…" at bounding box center [661, 199] width 836 height 42
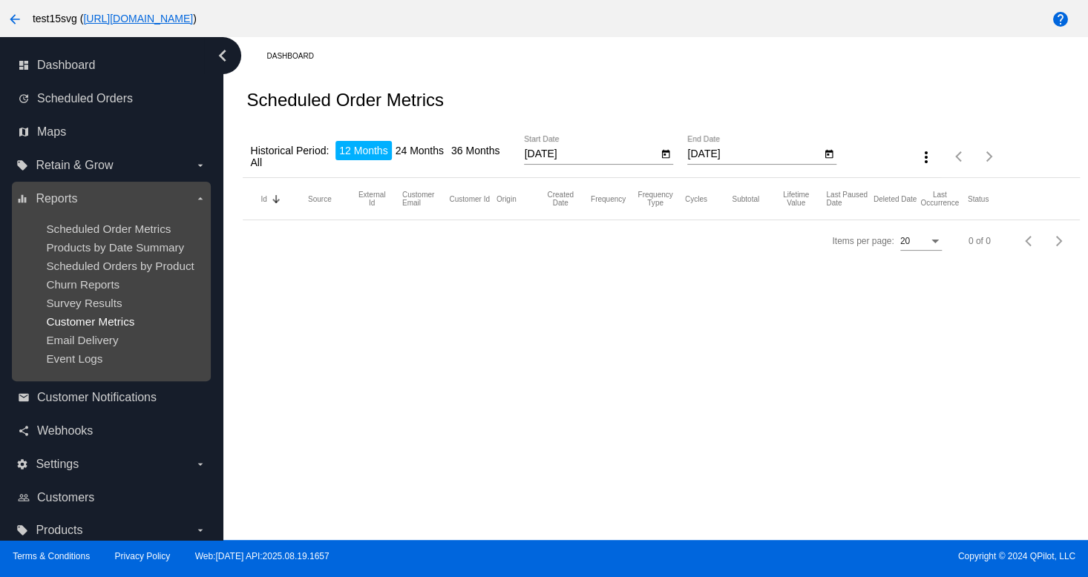
click at [98, 318] on span "Customer Metrics" at bounding box center [90, 321] width 88 height 13
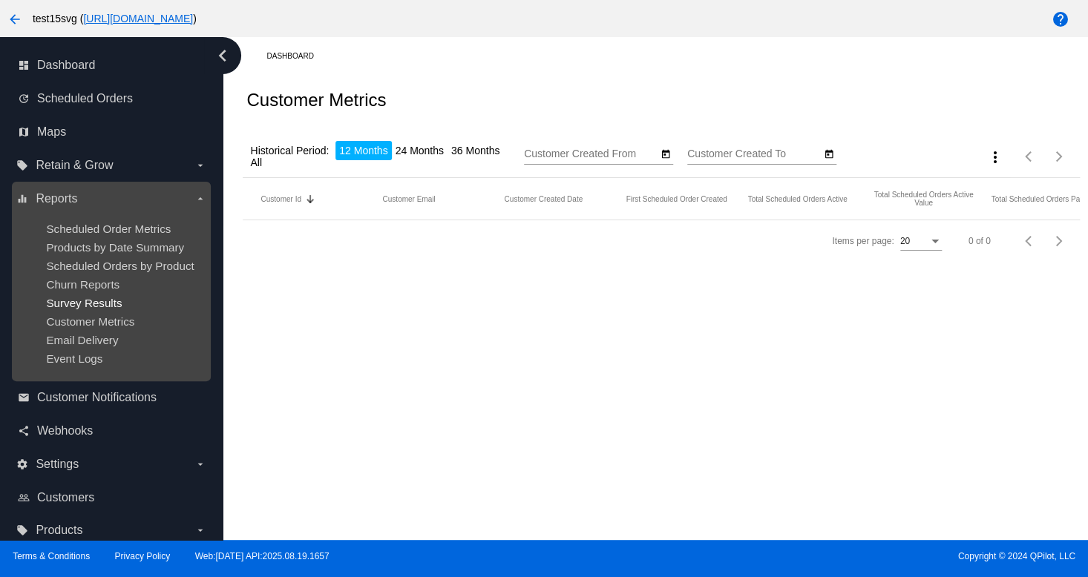
type input "[DATE]"
click at [89, 308] on div "dashboard Dashboard update Scheduled Orders map Maps local_offer Retain & Grow …" at bounding box center [544, 288] width 1088 height 503
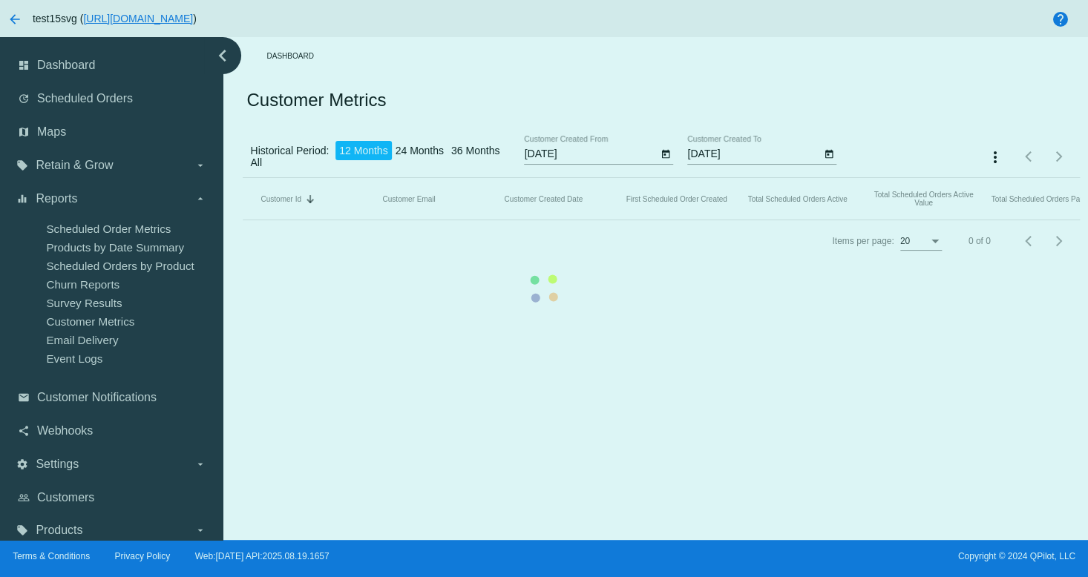
drag, startPoint x: 79, startPoint y: 268, endPoint x: 119, endPoint y: 300, distance: 51.8
click at [243, 220] on mat-table "Customer Id Sorted by CustomerId descending Customer Email Customer Created Dat…" at bounding box center [661, 199] width 836 height 42
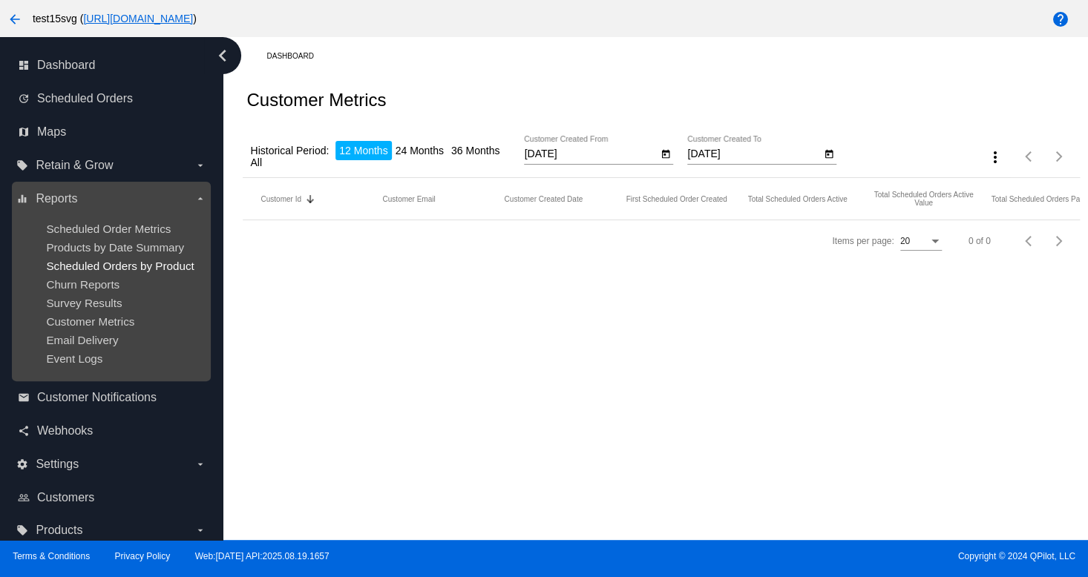
click at [106, 263] on span "Scheduled Orders by Product" at bounding box center [120, 266] width 148 height 13
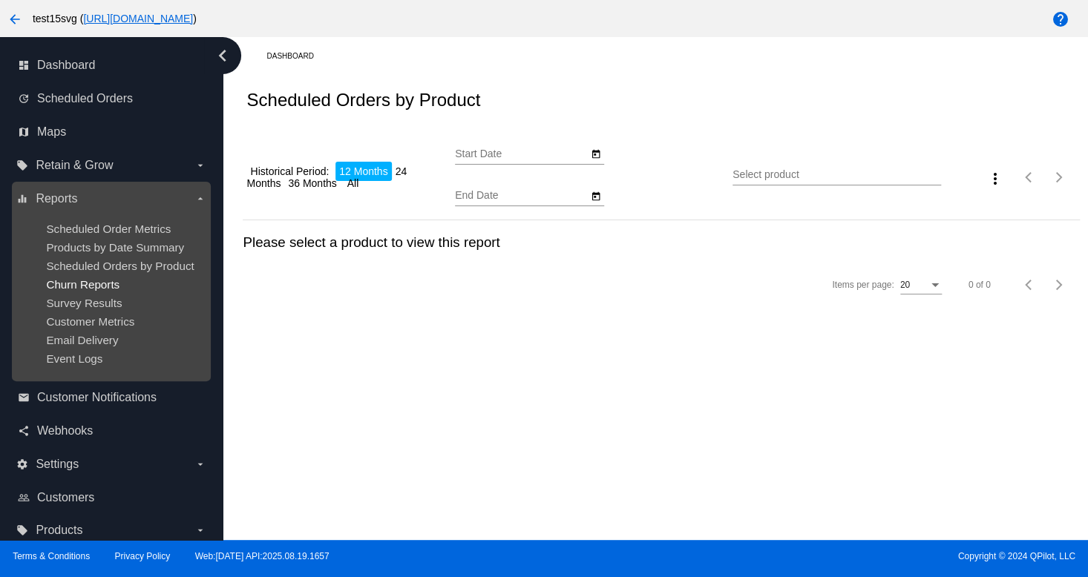
type input "[DATE]"
click at [112, 283] on span "Churn Reports" at bounding box center [82, 284] width 73 height 13
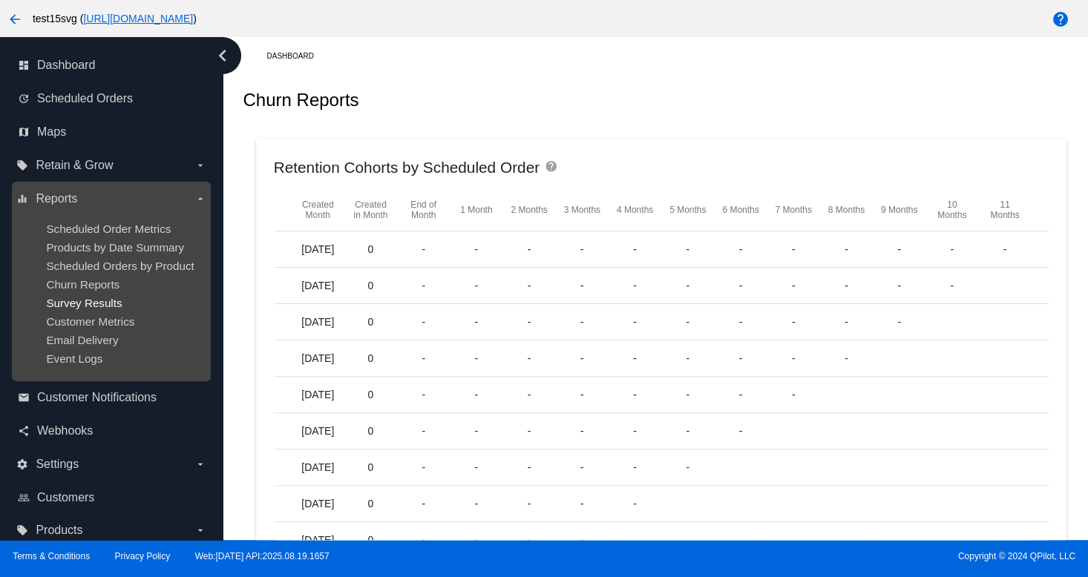
click at [113, 307] on span "Survey Results" at bounding box center [84, 303] width 76 height 13
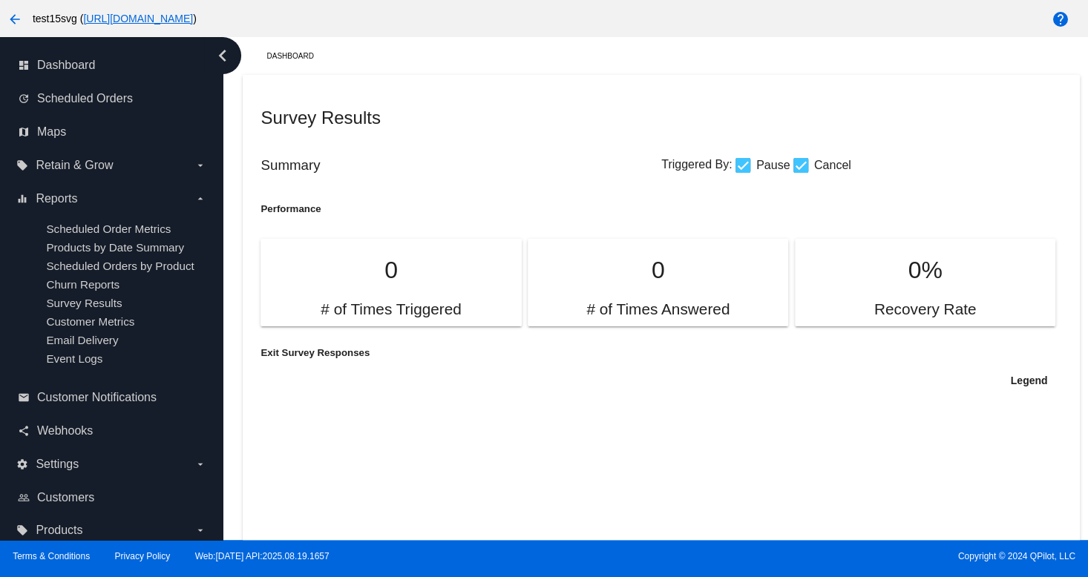
click at [574, 272] on p "0" at bounding box center [657, 270] width 225 height 27
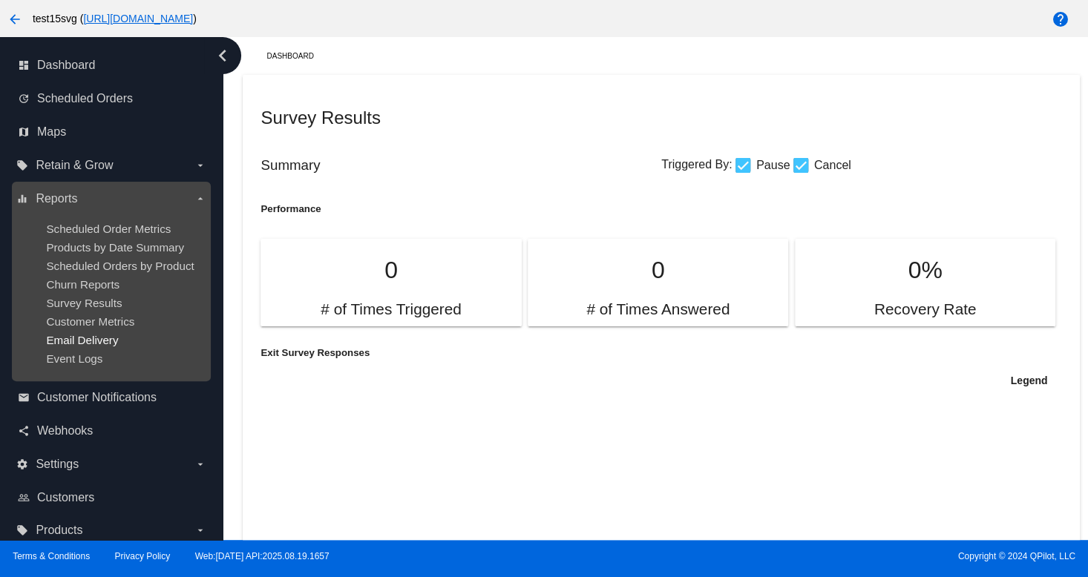
click at [109, 345] on span "Email Delivery" at bounding box center [82, 340] width 72 height 13
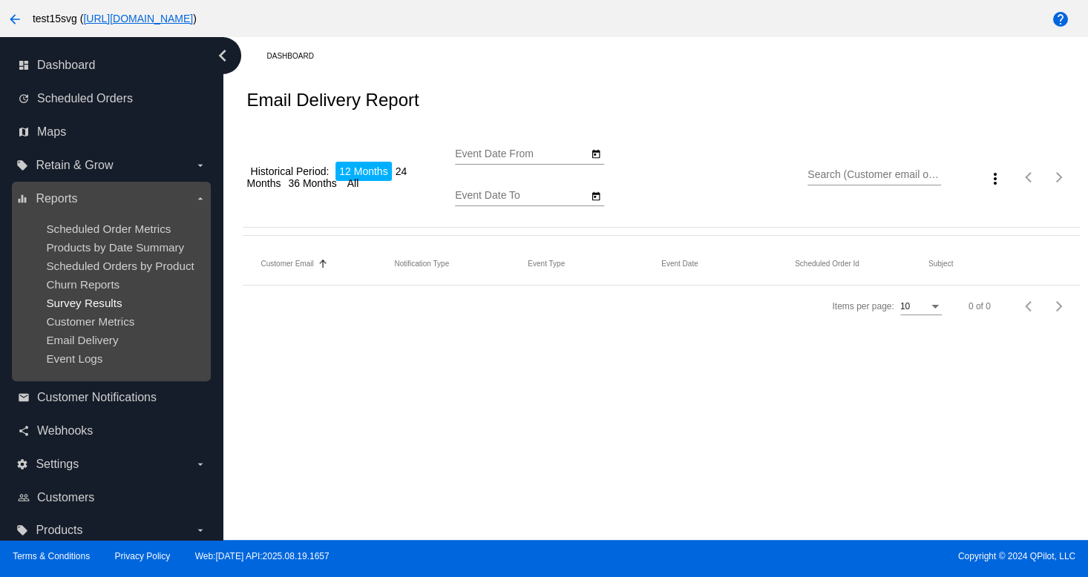
click at [93, 299] on span "Survey Results" at bounding box center [84, 303] width 76 height 13
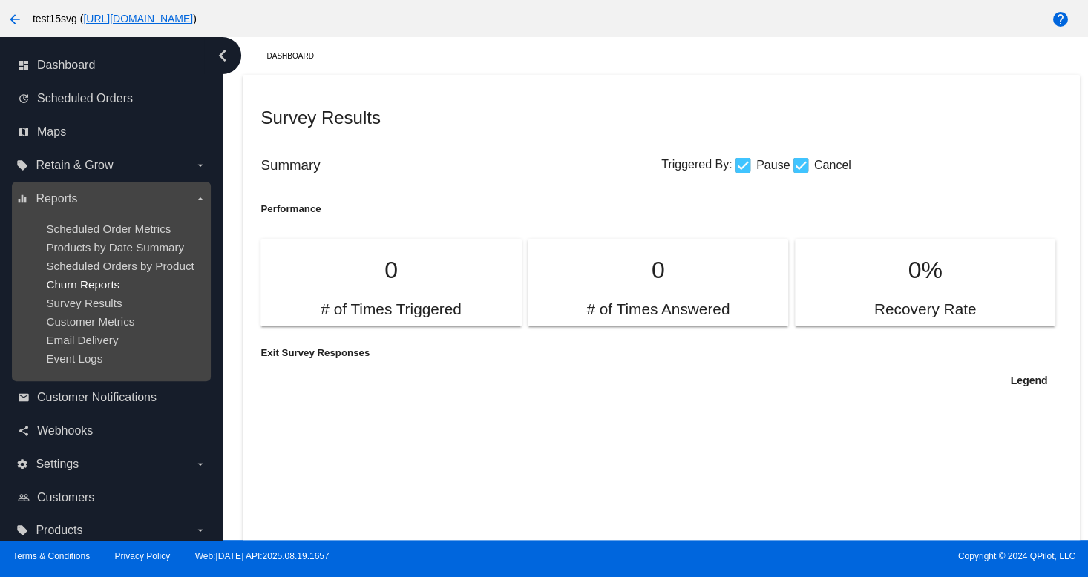
click at [104, 279] on span "Churn Reports" at bounding box center [82, 284] width 73 height 13
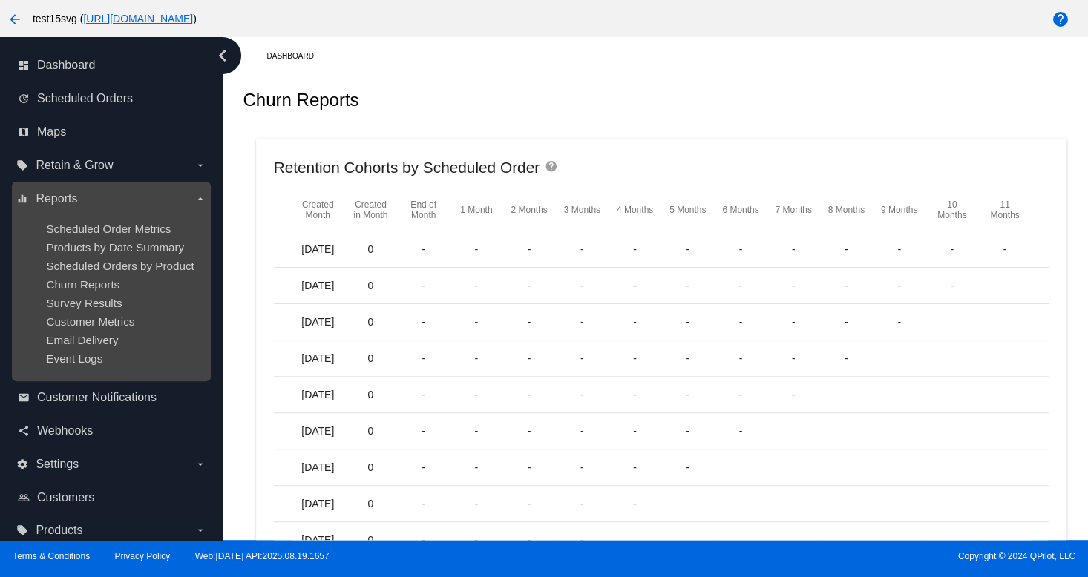
click at [124, 256] on ul "Scheduled Order Metrics Products by Date Summary Scheduled Orders by Product Ch…" at bounding box center [110, 294] width 189 height 166
drag, startPoint x: 124, startPoint y: 265, endPoint x: 108, endPoint y: 318, distance: 54.9
click at [124, 266] on span "Scheduled Orders by Product" at bounding box center [120, 266] width 148 height 13
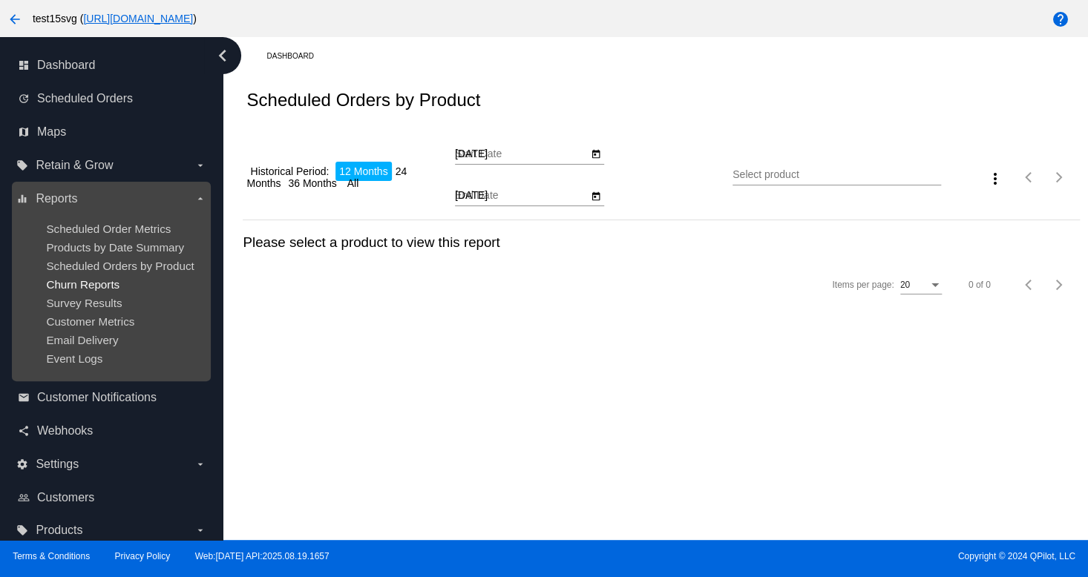
click at [98, 290] on span "Churn Reports" at bounding box center [82, 284] width 73 height 13
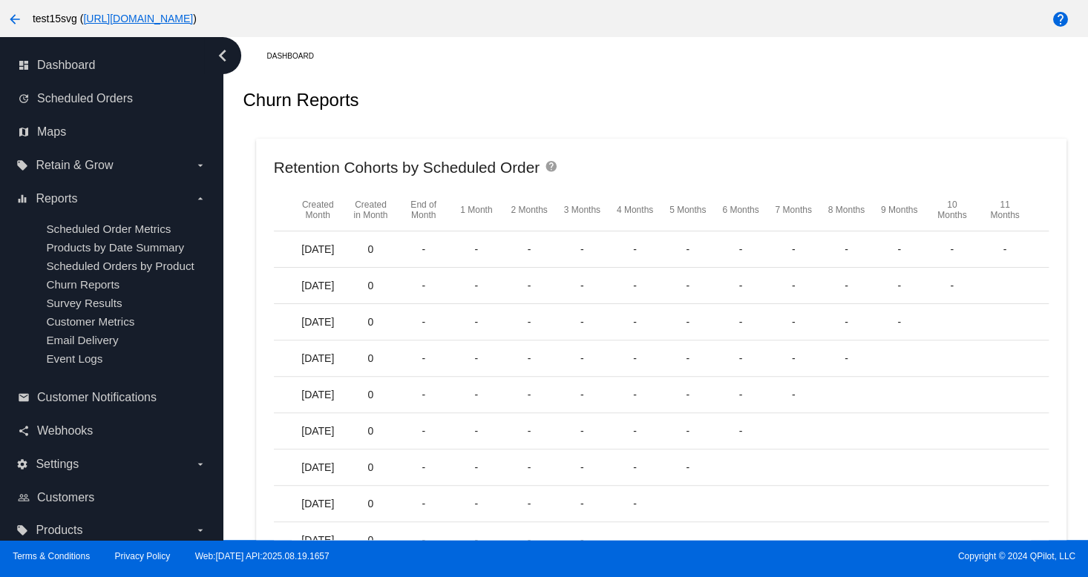
click at [101, 307] on span "Survey Results" at bounding box center [84, 303] width 76 height 13
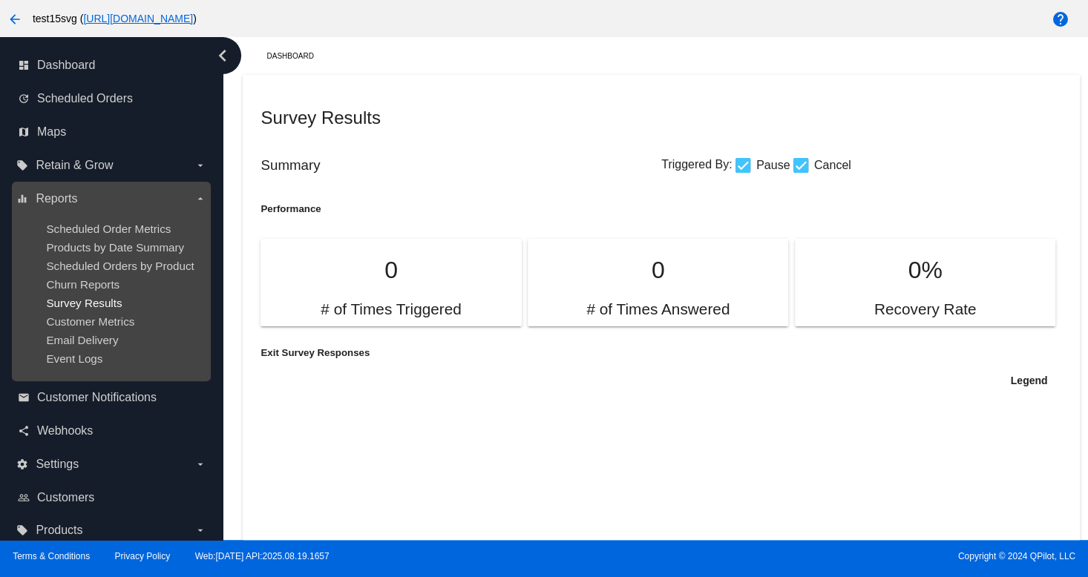
click at [101, 304] on span "Survey Results" at bounding box center [84, 303] width 76 height 13
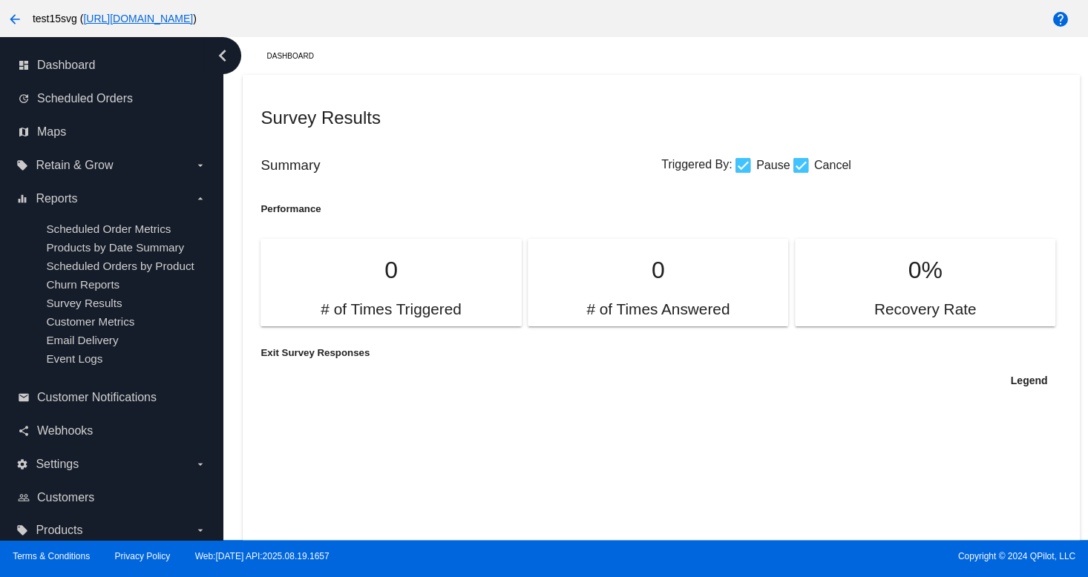
click at [573, 144] on div "Summary Triggered By: Pause Cancel" at bounding box center [660, 165] width 801 height 44
click at [76, 131] on link "map Maps" at bounding box center [112, 132] width 188 height 24
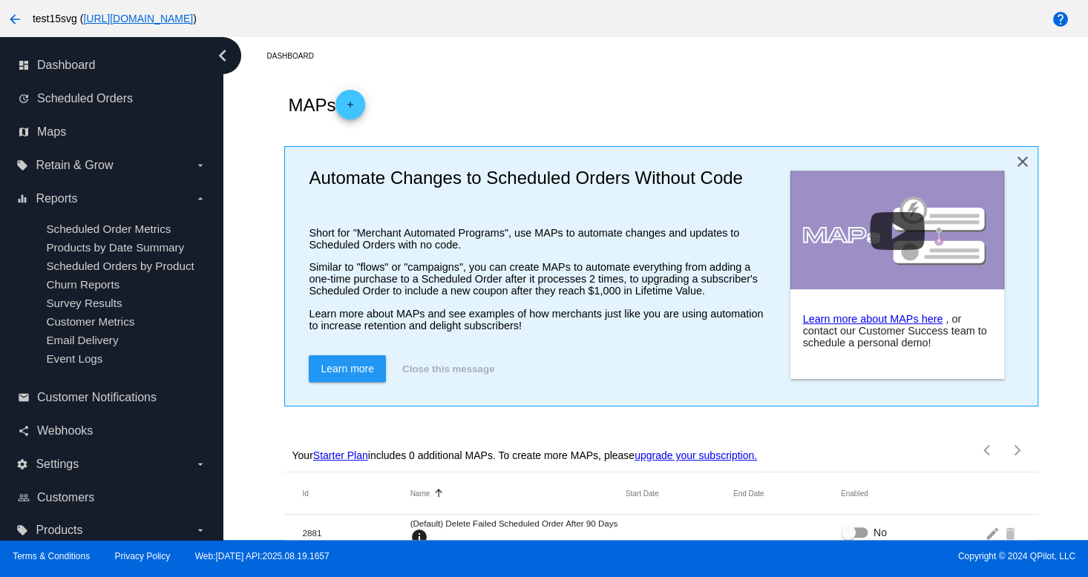
click at [1014, 163] on mat-icon "close" at bounding box center [1023, 162] width 18 height 18
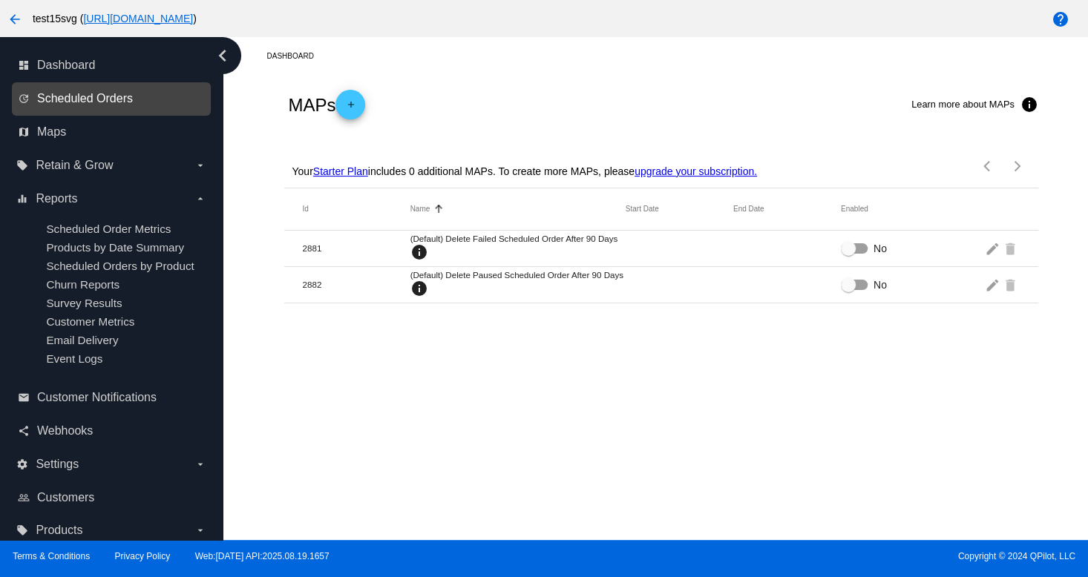
click at [130, 103] on span "Scheduled Orders" at bounding box center [85, 98] width 96 height 13
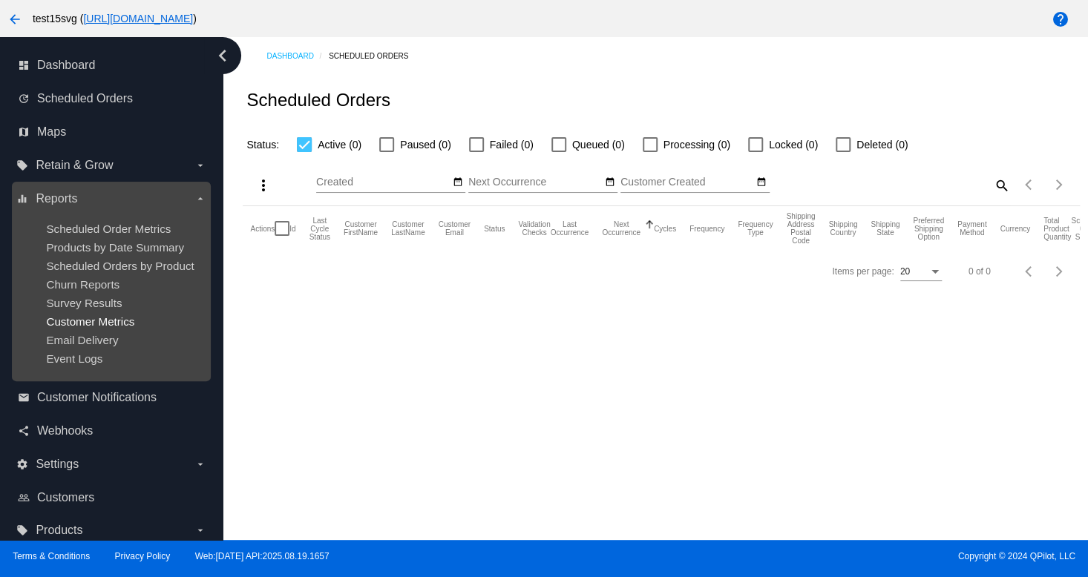
click at [92, 328] on span "Customer Metrics" at bounding box center [90, 321] width 88 height 13
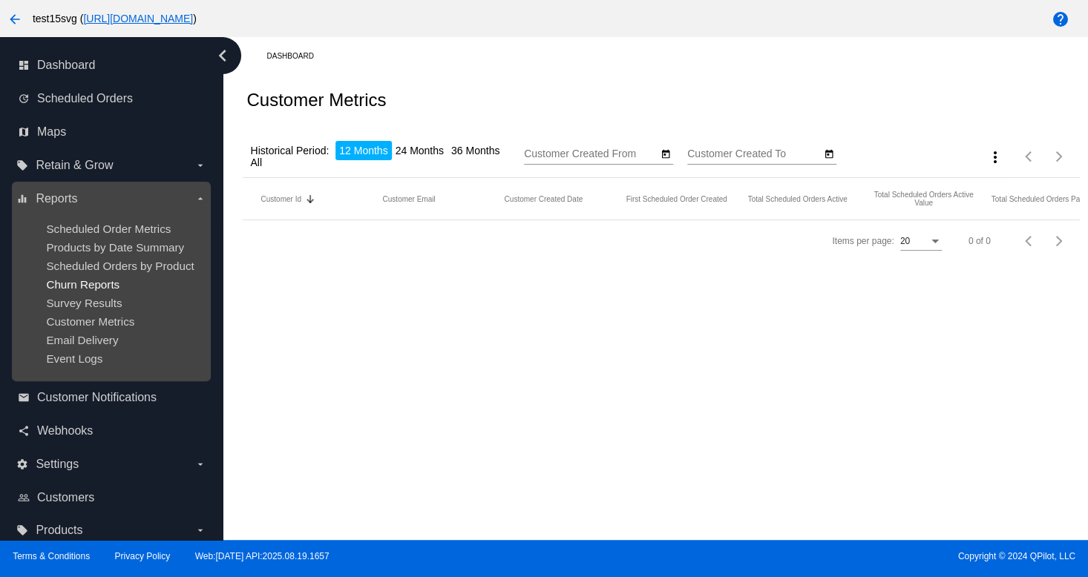
click at [103, 281] on span "Churn Reports" at bounding box center [82, 284] width 73 height 13
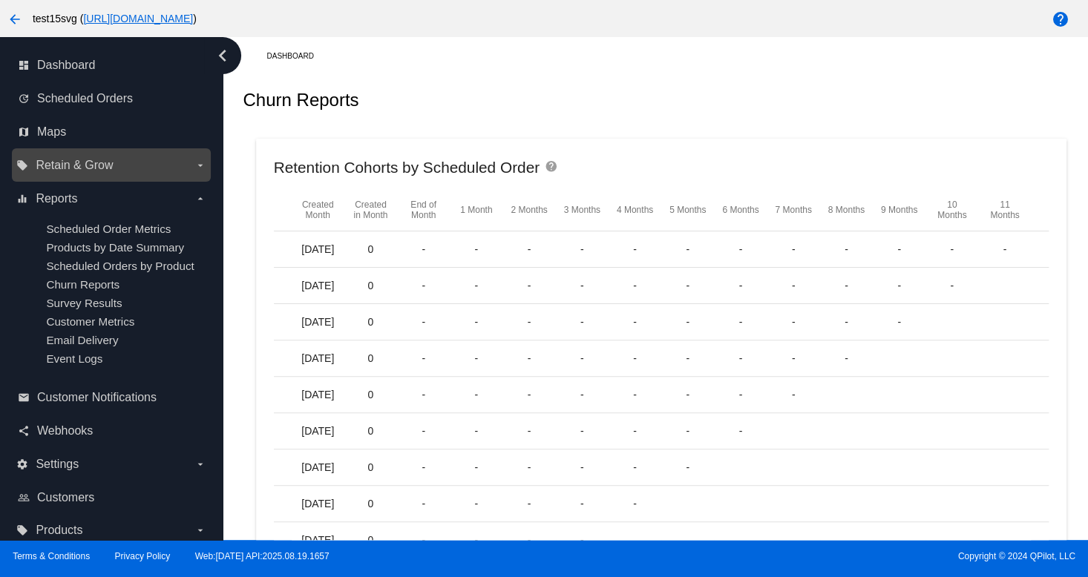
click at [81, 171] on span "Retain & Grow" at bounding box center [74, 165] width 77 height 13
click at [0, 0] on input "local_offer Retain & Grow arrow_drop_down" at bounding box center [0, 0] width 0 height 0
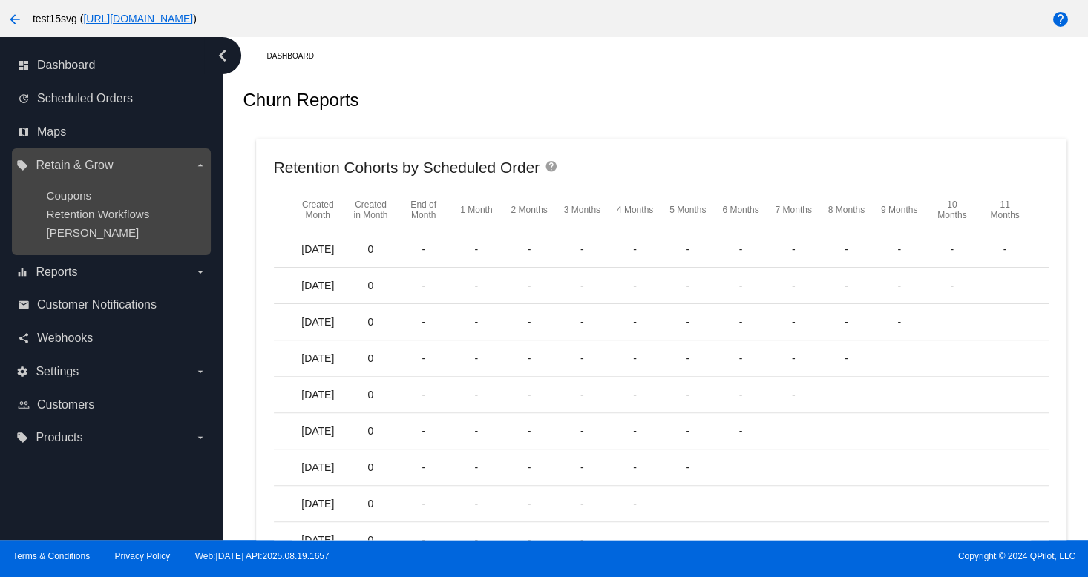
click at [89, 206] on ul "Coupons Retention Workflows [PERSON_NAME]" at bounding box center [110, 213] width 189 height 73
click at [84, 220] on div "Retention Workflows" at bounding box center [123, 214] width 154 height 13
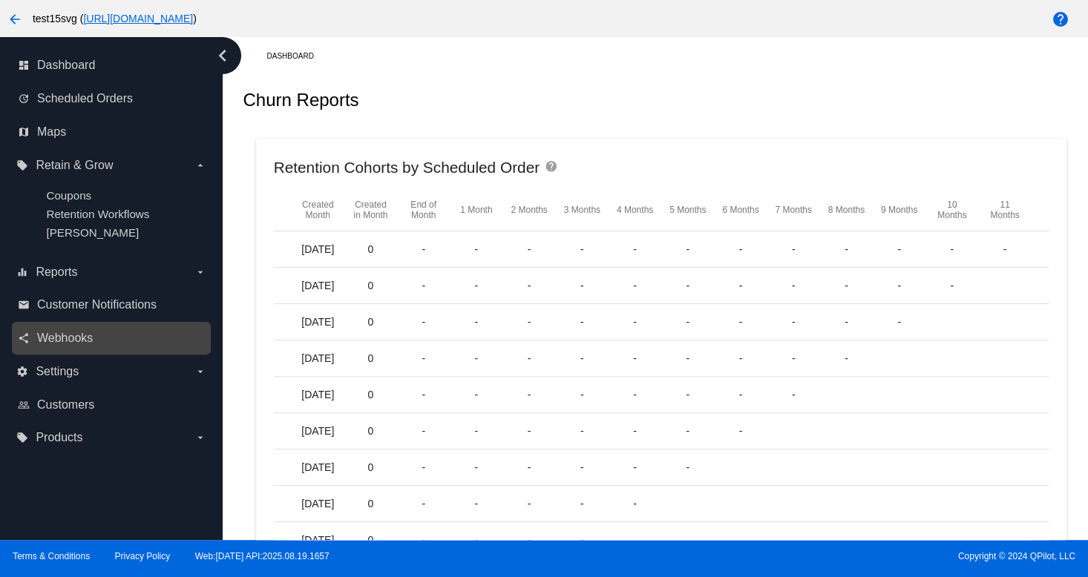
click at [56, 350] on link "share Webhooks" at bounding box center [112, 339] width 188 height 24
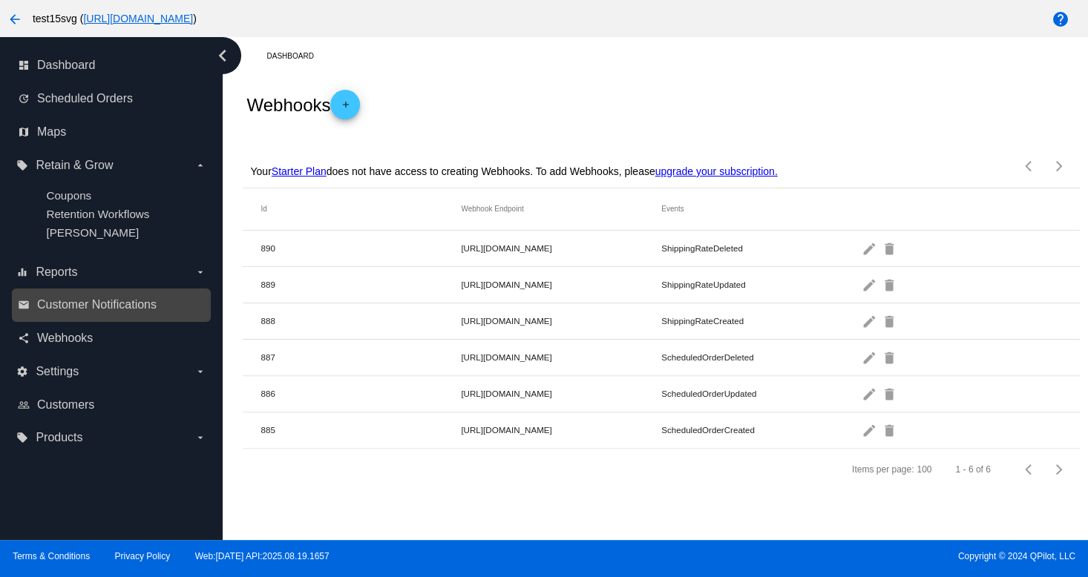
click at [79, 315] on link "email Customer Notifications" at bounding box center [112, 305] width 188 height 24
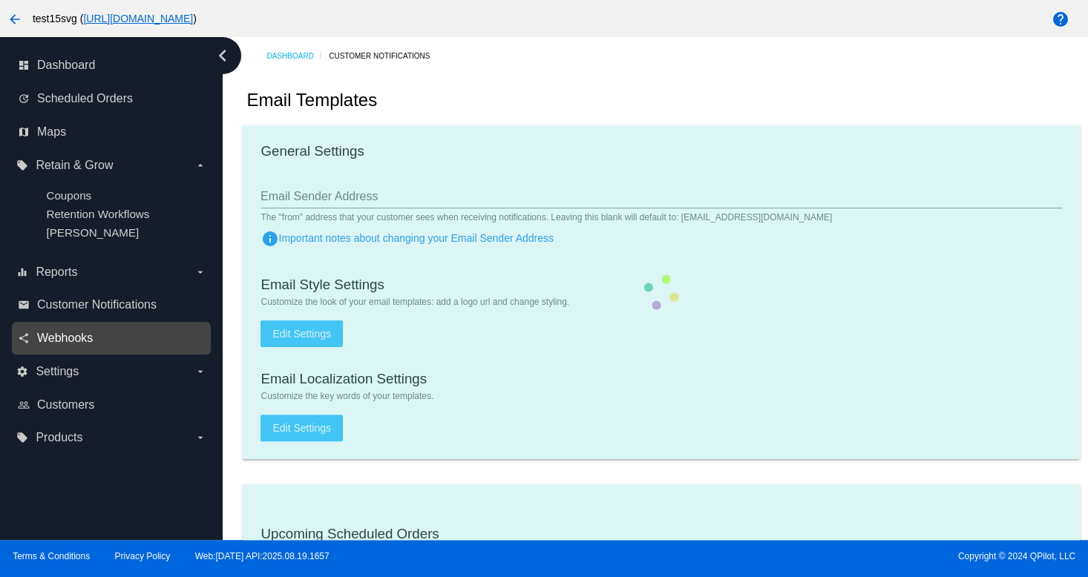
click at [62, 343] on span "Webhooks" at bounding box center [65, 338] width 56 height 13
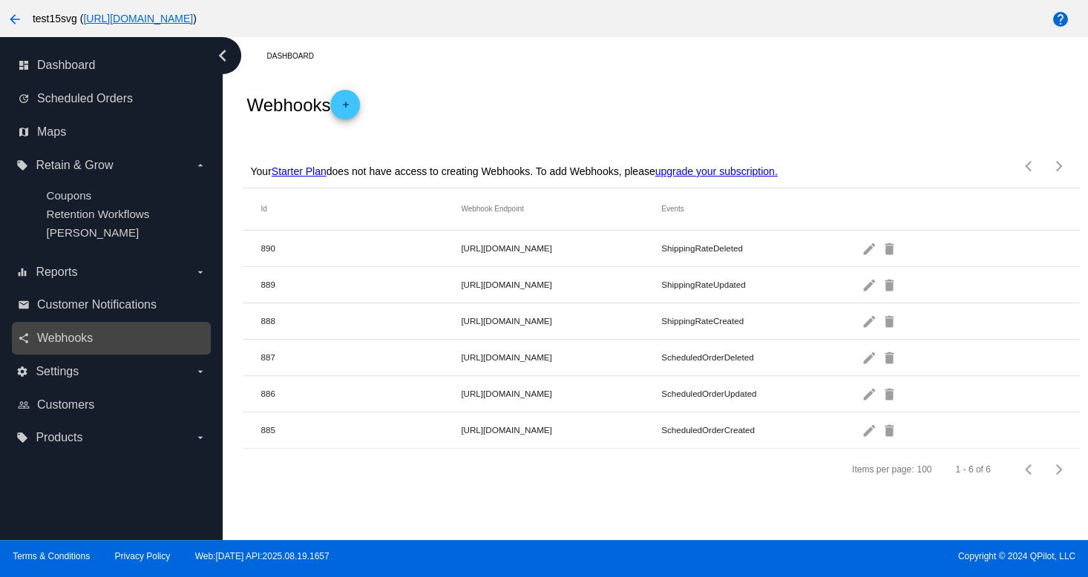
click at [114, 332] on link "share Webhooks" at bounding box center [112, 339] width 188 height 24
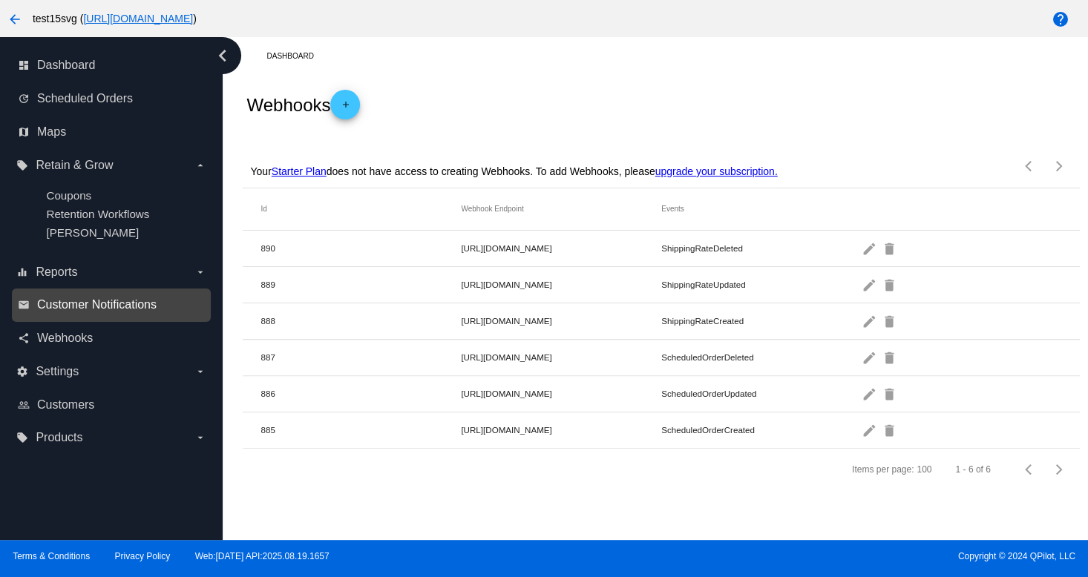
click at [113, 299] on span "Customer Notifications" at bounding box center [96, 304] width 119 height 13
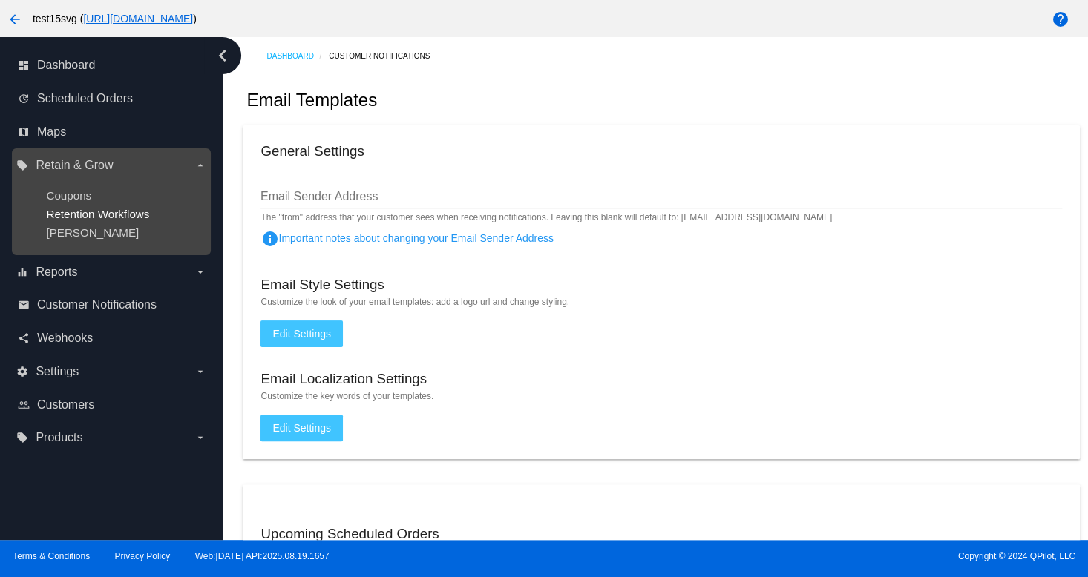
click at [111, 220] on span "Retention Workflows" at bounding box center [97, 214] width 103 height 13
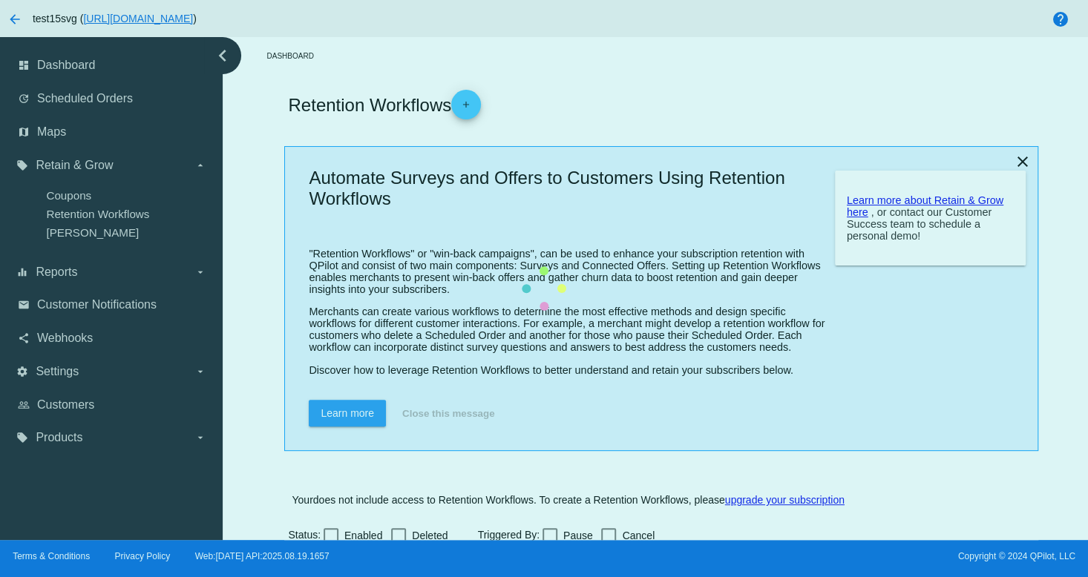
click at [284, 545] on mat-table "Id Created Date Name Action Trigger Enabled First Response Last Response" at bounding box center [660, 566] width 753 height 42
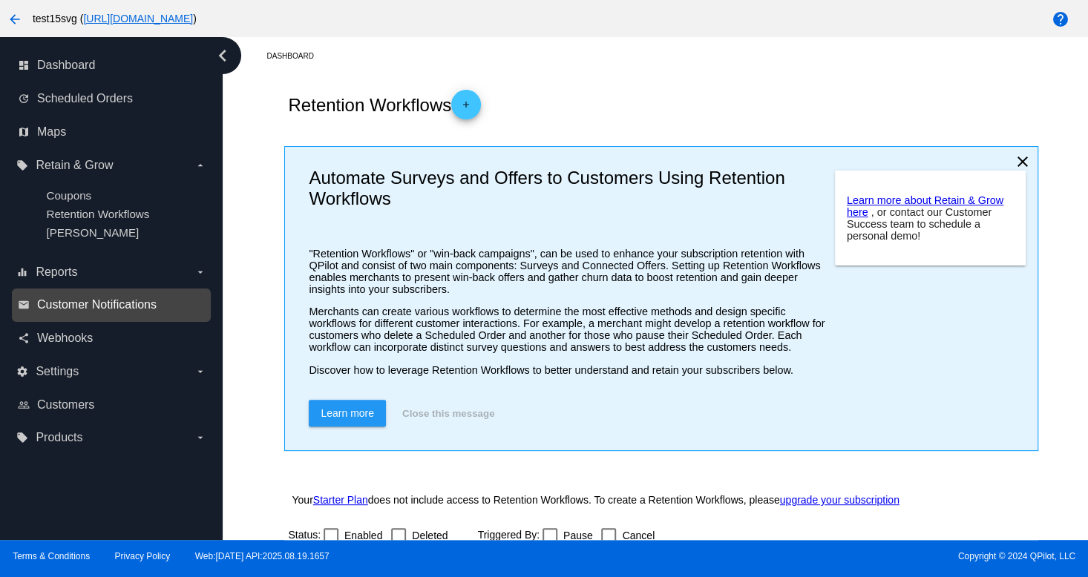
click at [71, 304] on span "Customer Notifications" at bounding box center [96, 304] width 119 height 13
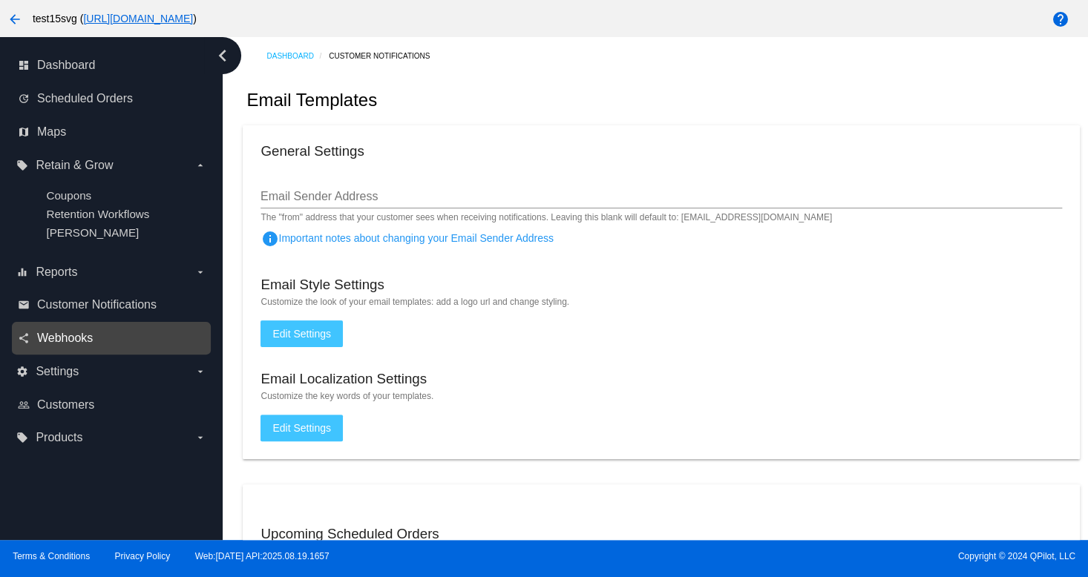
click at [64, 341] on span "Webhooks" at bounding box center [65, 338] width 56 height 13
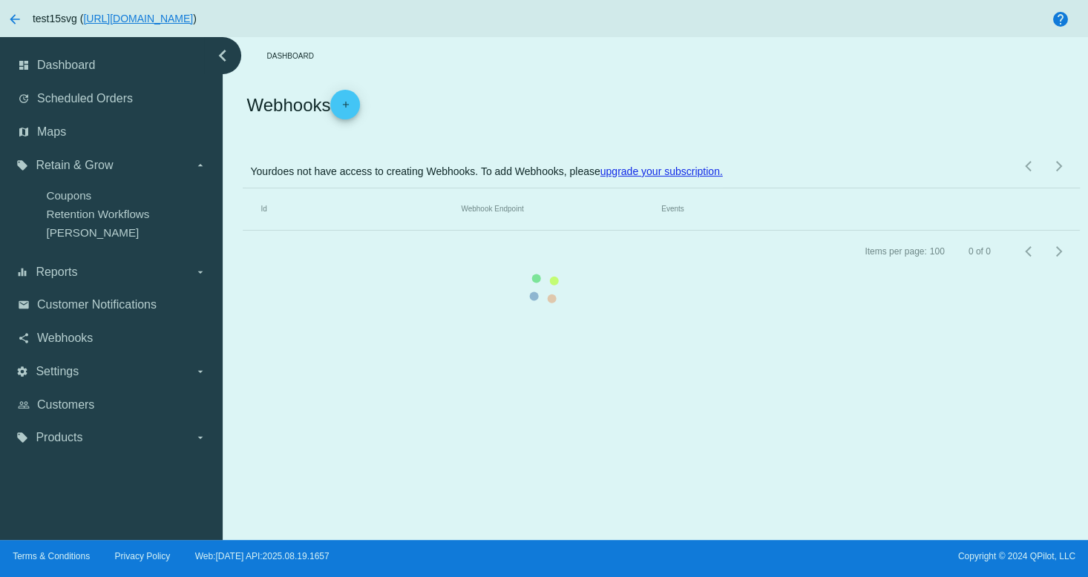
click at [243, 231] on mat-table "Id Webhook Endpoint Events" at bounding box center [661, 209] width 836 height 42
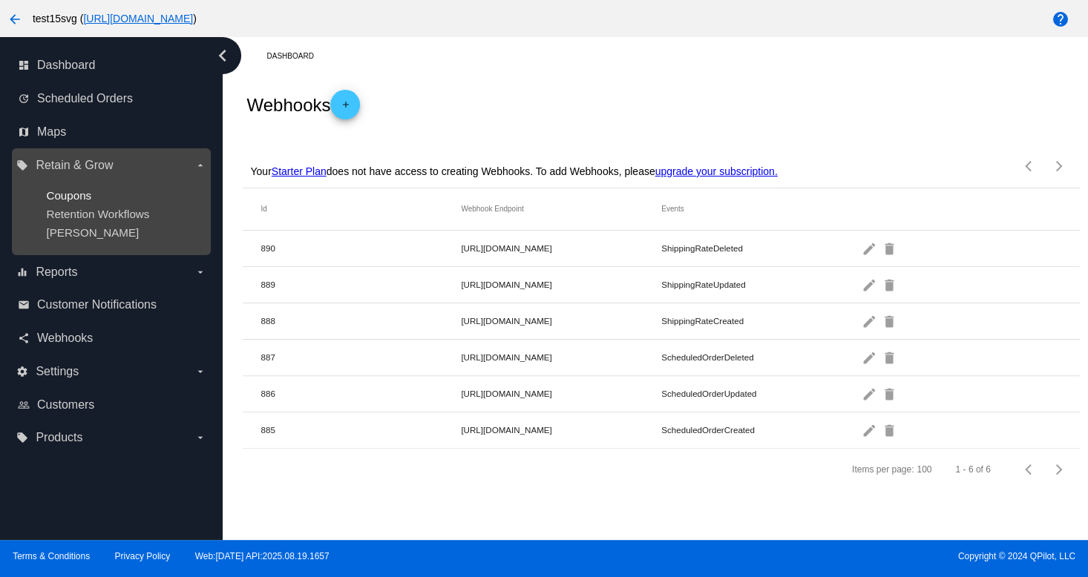
click at [82, 197] on span "Coupons" at bounding box center [68, 195] width 45 height 13
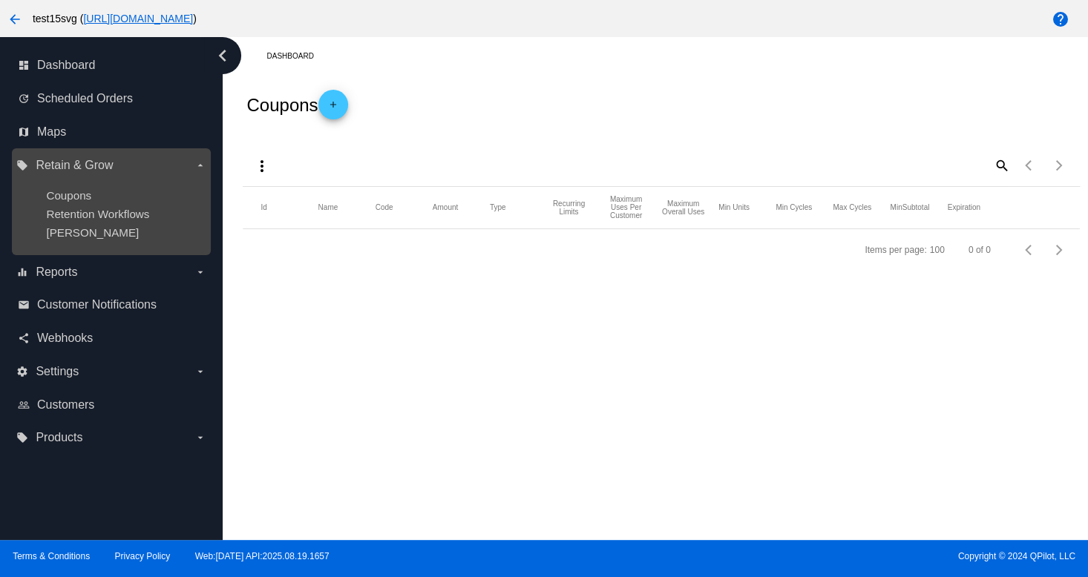
click at [101, 249] on ul "Coupons Retention Workflows [PERSON_NAME]" at bounding box center [110, 213] width 189 height 73
click at [109, 215] on span "Retention Workflows" at bounding box center [97, 214] width 103 height 13
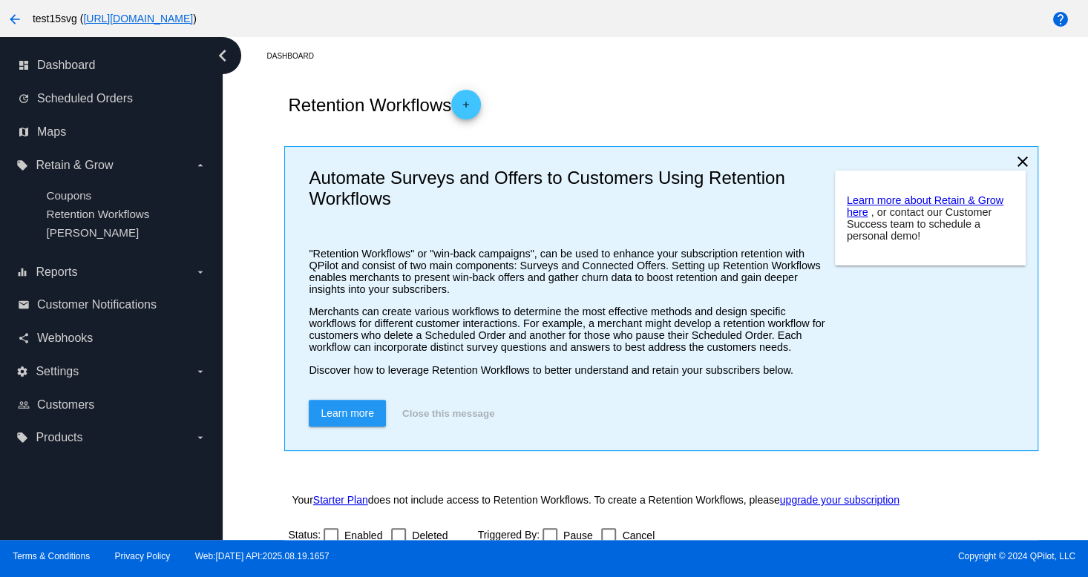
click at [416, 415] on button "Close this message" at bounding box center [448, 413] width 101 height 27
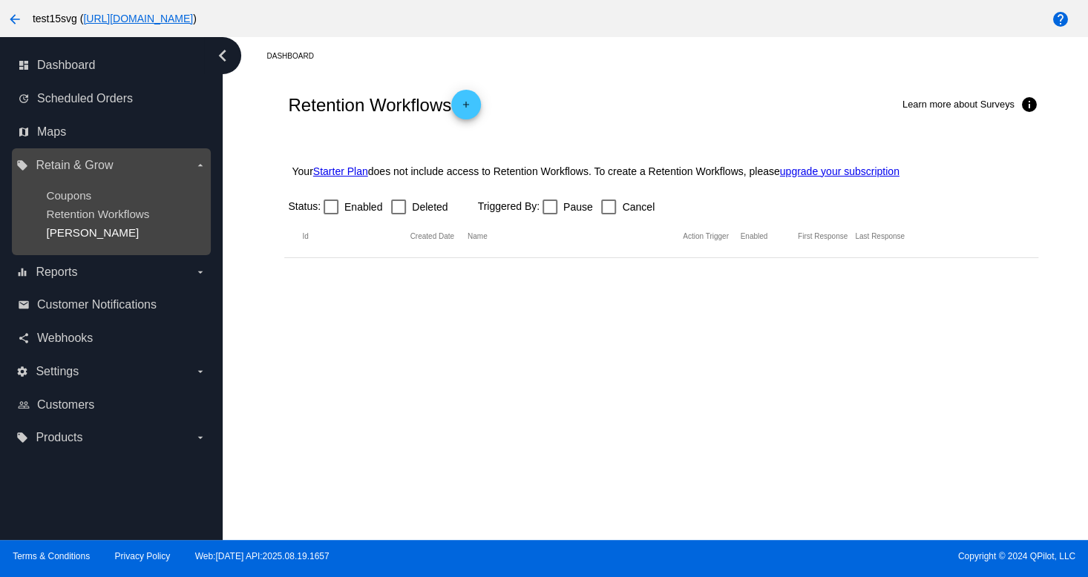
click at [53, 237] on span "[PERSON_NAME]" at bounding box center [92, 232] width 93 height 13
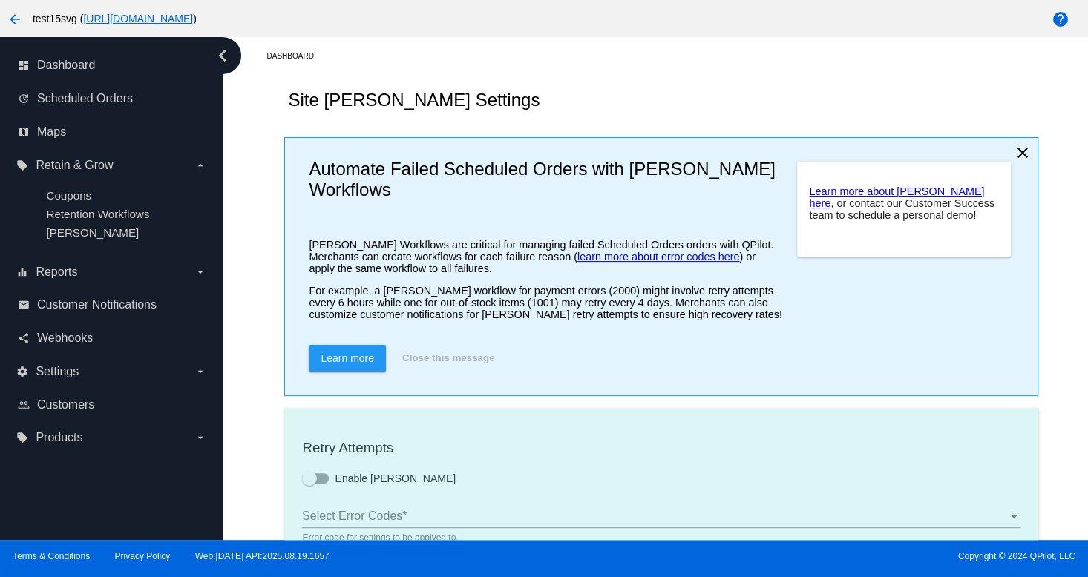
type input "If no changes are made, we will automatically retry processing your {{Scheduled…"
type input "If no changes are made, we will automatically {{DunningAction}} your {{Schedule…"
type input "Your {{ScheduledOrder}} was {{DunningAction}}."
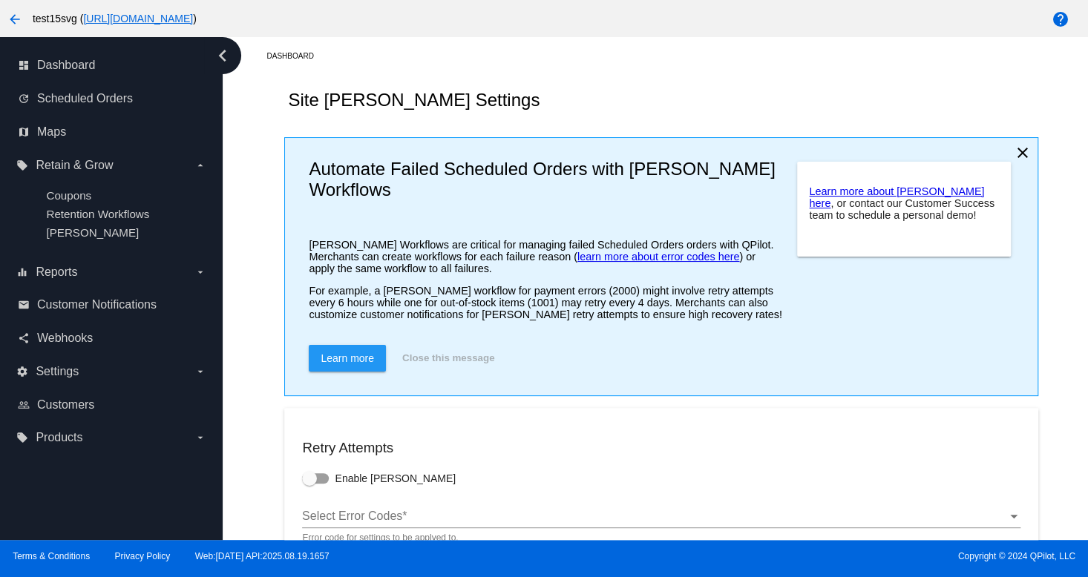
click at [462, 364] on button "Close this message" at bounding box center [448, 358] width 101 height 27
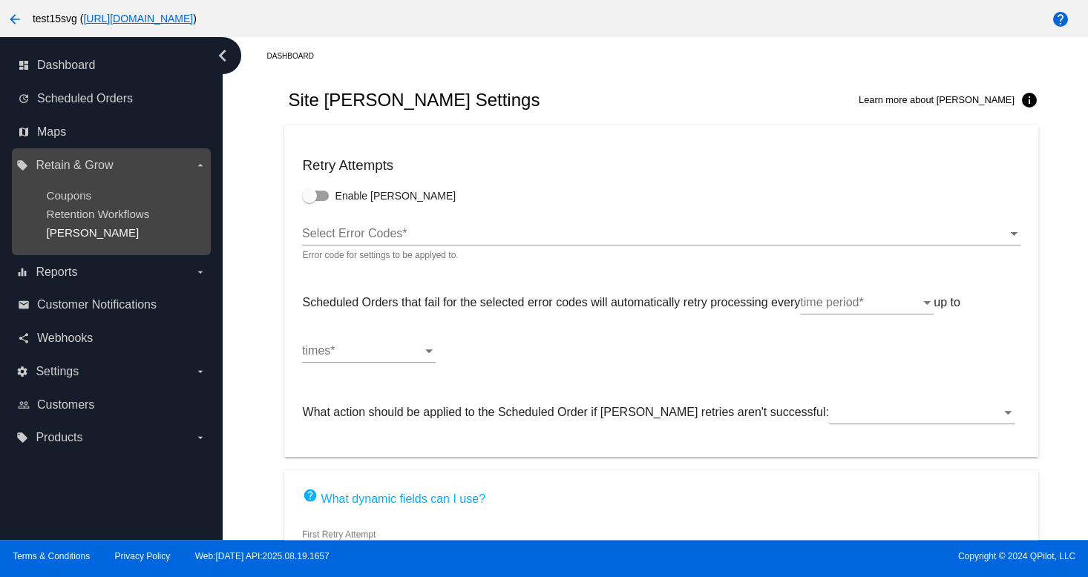
click at [66, 232] on span "[PERSON_NAME]" at bounding box center [92, 232] width 93 height 13
click at [79, 197] on span "Coupons" at bounding box center [68, 195] width 45 height 13
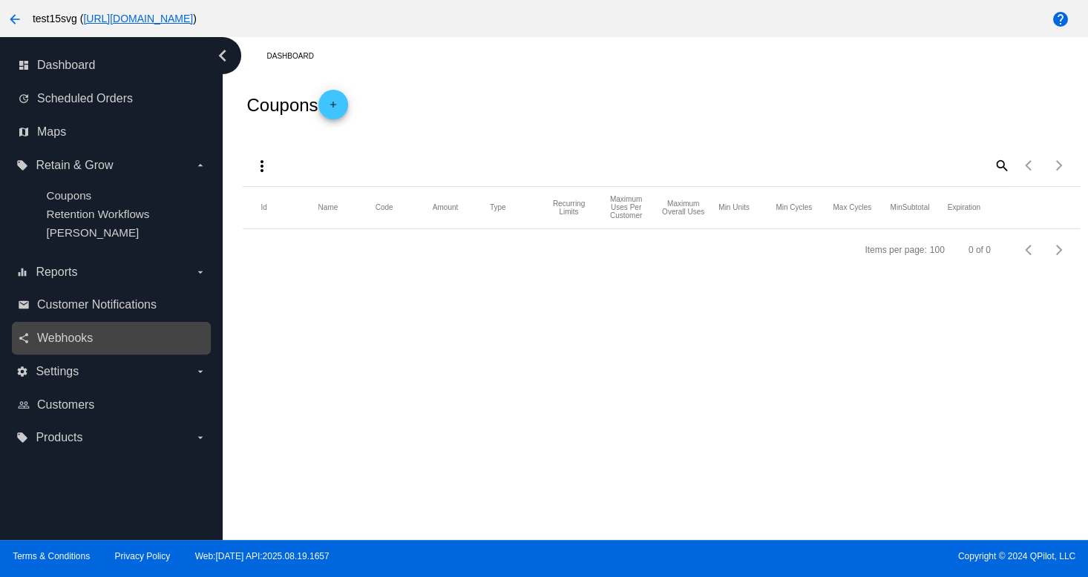
click at [68, 353] on div "share Webhooks" at bounding box center [111, 338] width 199 height 33
drag, startPoint x: 811, startPoint y: 427, endPoint x: 787, endPoint y: 430, distance: 24.7
click at [810, 427] on div "Dashboard Coupons add more_vert search Items per page: 100 0 of 0 Id Name Code …" at bounding box center [655, 288] width 865 height 503
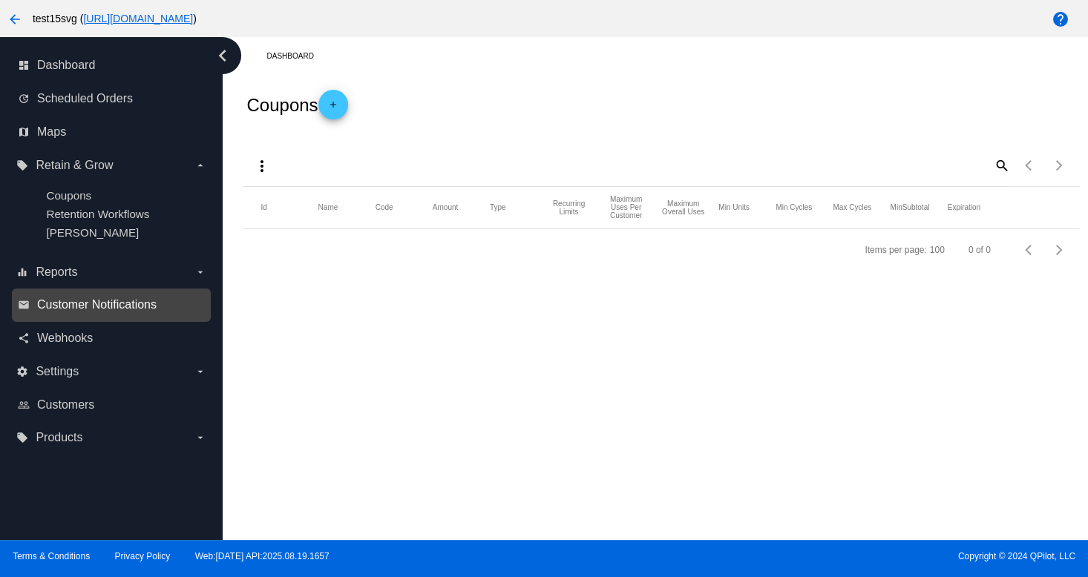
click at [71, 306] on span "Customer Notifications" at bounding box center [96, 304] width 119 height 13
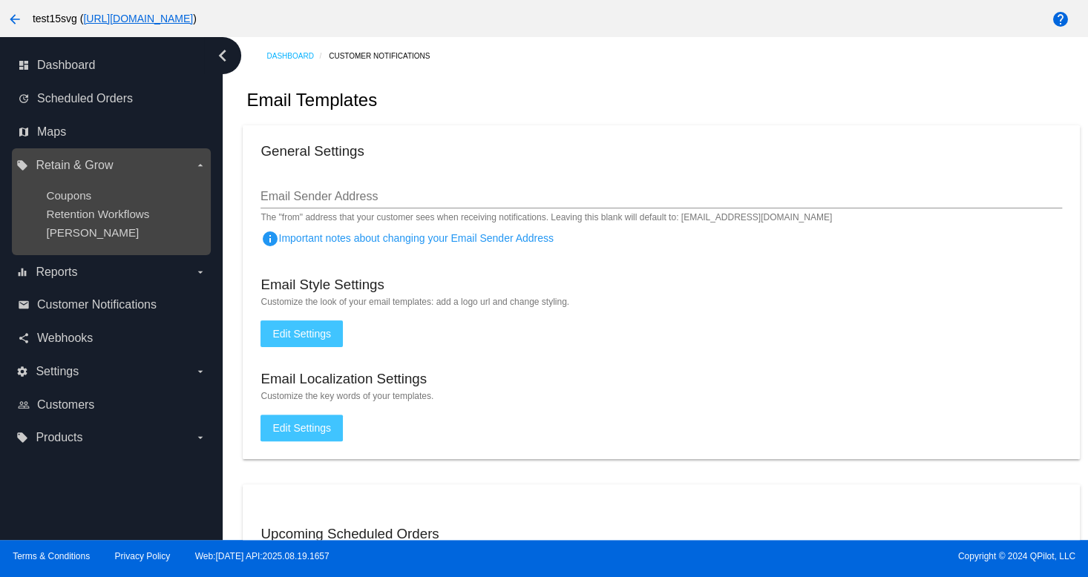
click at [57, 255] on div "local_offer Retain & Grow arrow_drop_down Coupons Retention Workflows [PERSON_N…" at bounding box center [111, 201] width 199 height 107
click at [71, 228] on span "[PERSON_NAME]" at bounding box center [92, 232] width 93 height 13
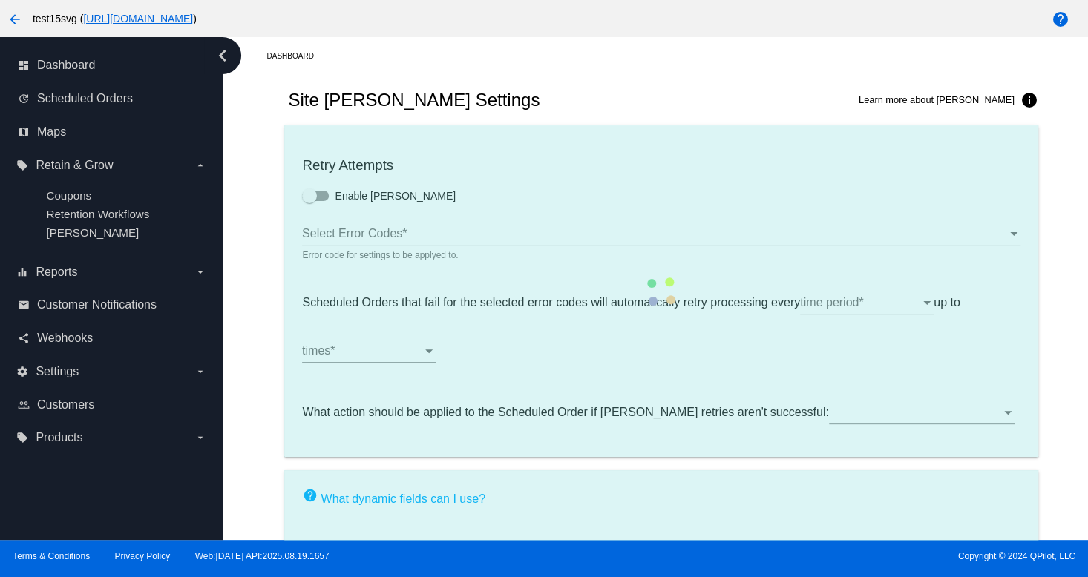
type input "If no changes are made, we will automatically retry processing your {{Scheduled…"
type input "If no changes are made, we will automatically {{DunningAction}} your {{Schedule…"
type input "Your {{ScheduledOrder}} was {{DunningAction}}."
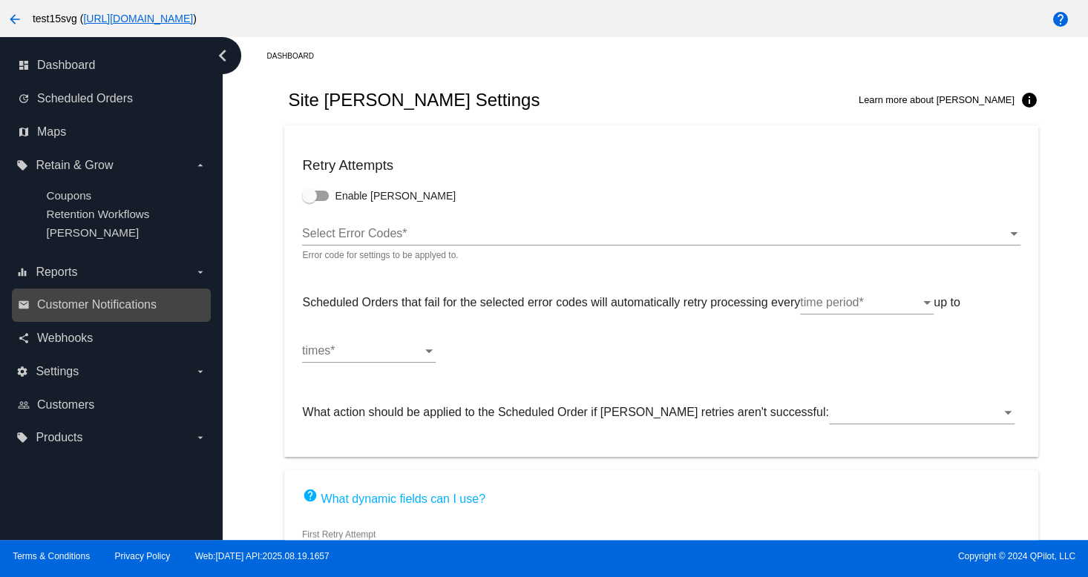
click at [98, 297] on link "email Customer Notifications" at bounding box center [112, 305] width 188 height 24
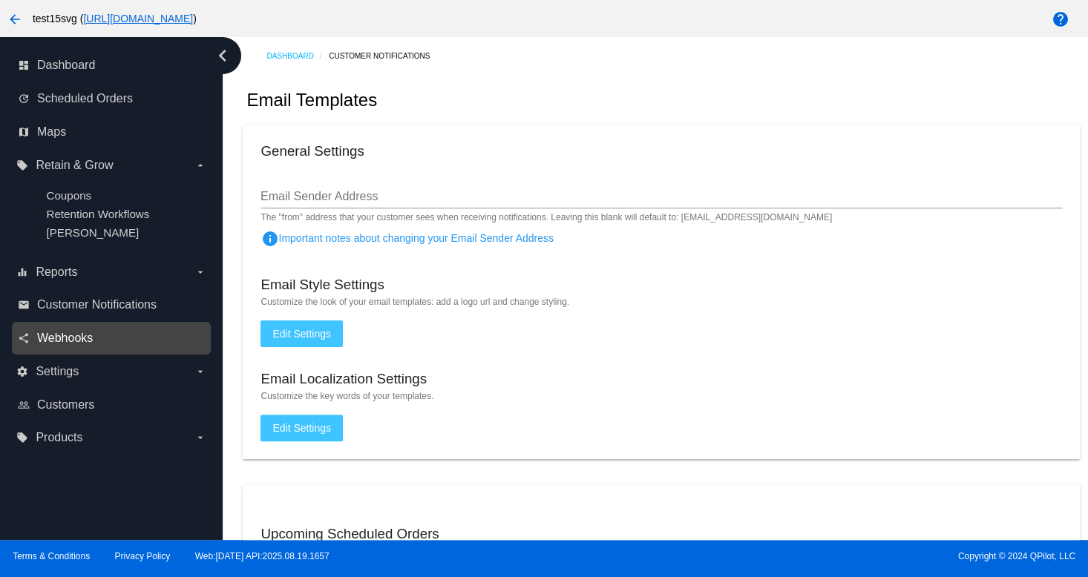
click at [80, 333] on span "Webhooks" at bounding box center [65, 338] width 56 height 13
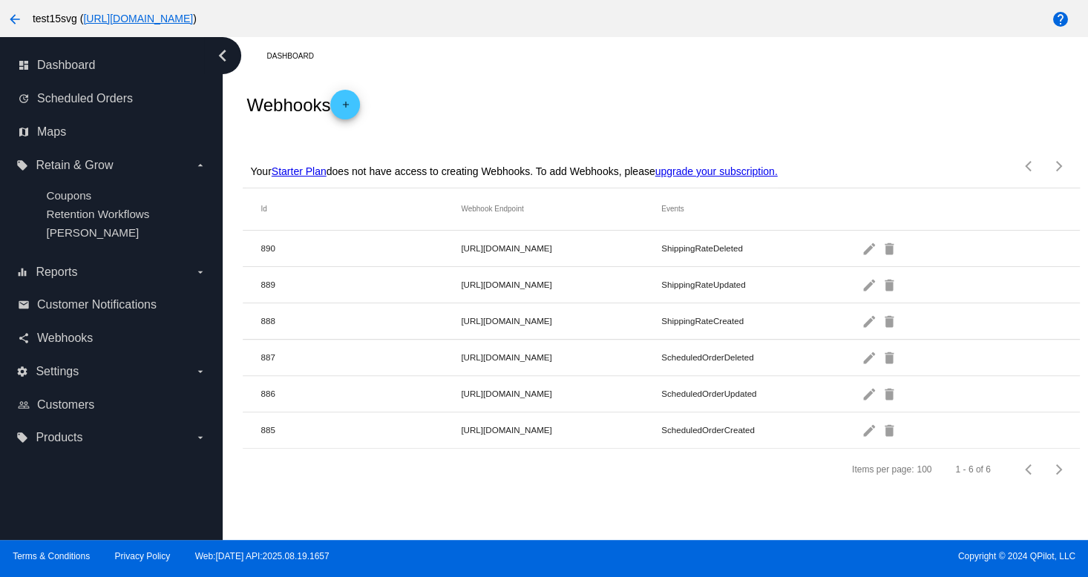
click at [682, 134] on dashboard-webhooks "Webhooks add Your Starter Plan does not have access to creating Webhooks. To ad…" at bounding box center [661, 283] width 836 height 416
click at [36, 132] on link "map Maps" at bounding box center [112, 132] width 188 height 24
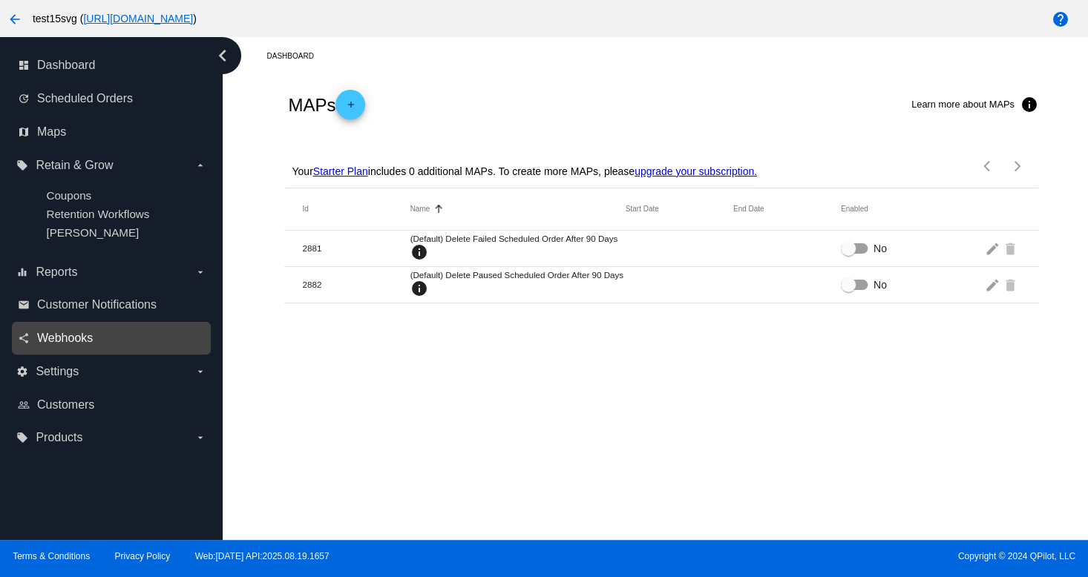
click at [45, 342] on span "Webhooks" at bounding box center [65, 338] width 56 height 13
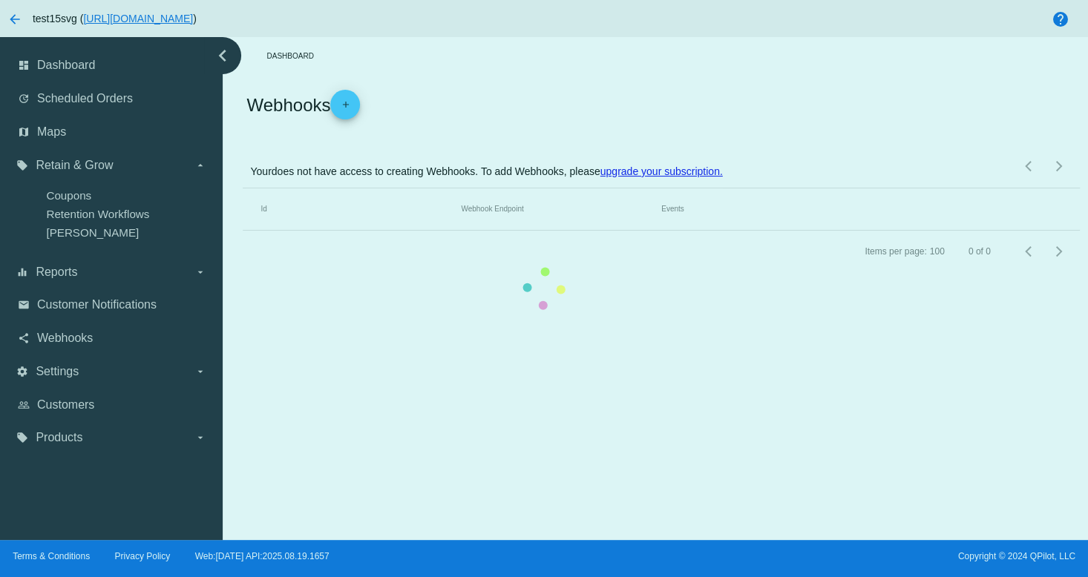
click at [243, 231] on mat-table "Id Webhook Endpoint Events" at bounding box center [661, 209] width 836 height 42
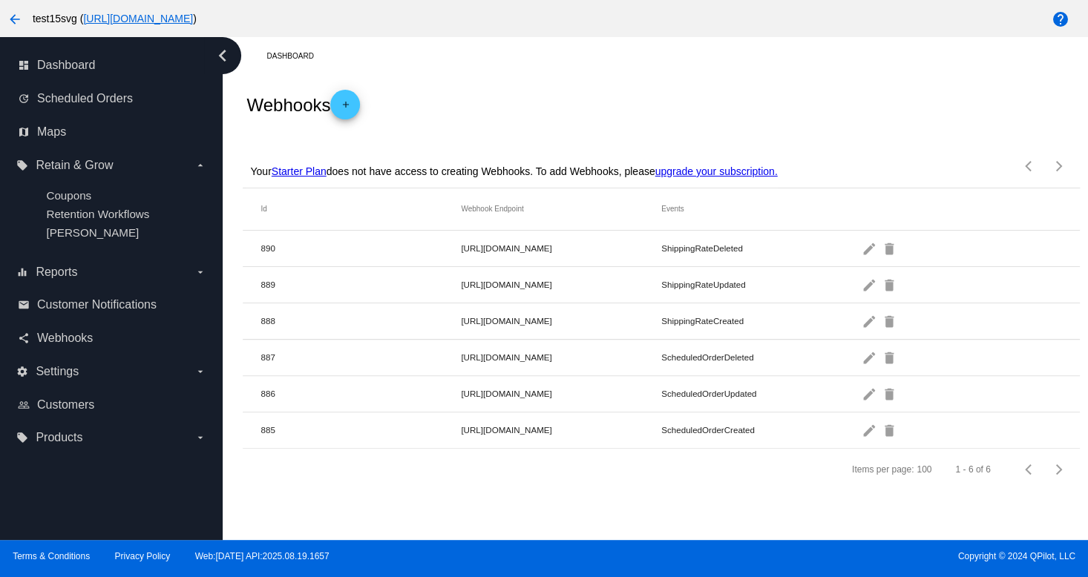
click at [658, 111] on div "Webhooks add" at bounding box center [661, 104] width 836 height 59
drag, startPoint x: 767, startPoint y: 165, endPoint x: 785, endPoint y: 165, distance: 17.8
click at [769, 165] on link "upgrade your subscription." at bounding box center [716, 171] width 122 height 12
